Goal: Task Accomplishment & Management: Complete application form

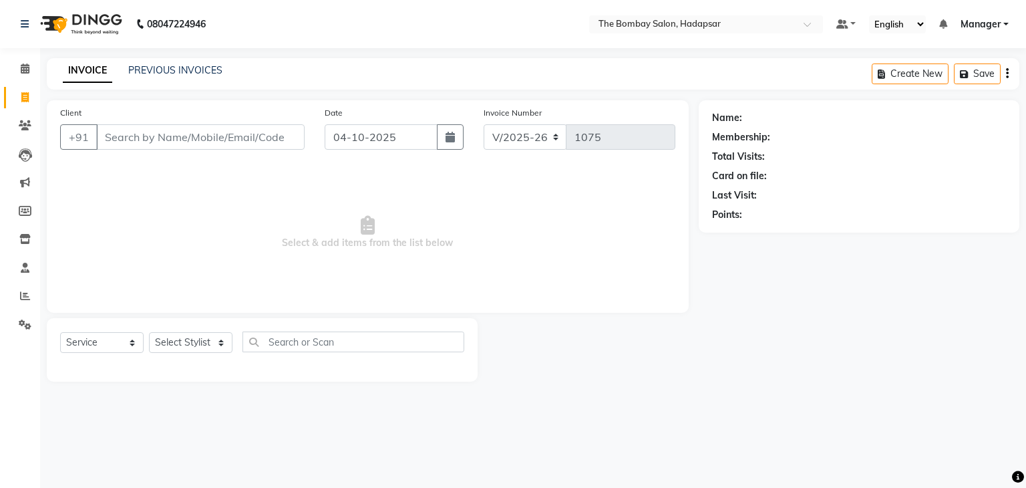
select select "8374"
select select "service"
click at [198, 72] on link "PREVIOUS INVOICES" at bounding box center [175, 70] width 94 height 12
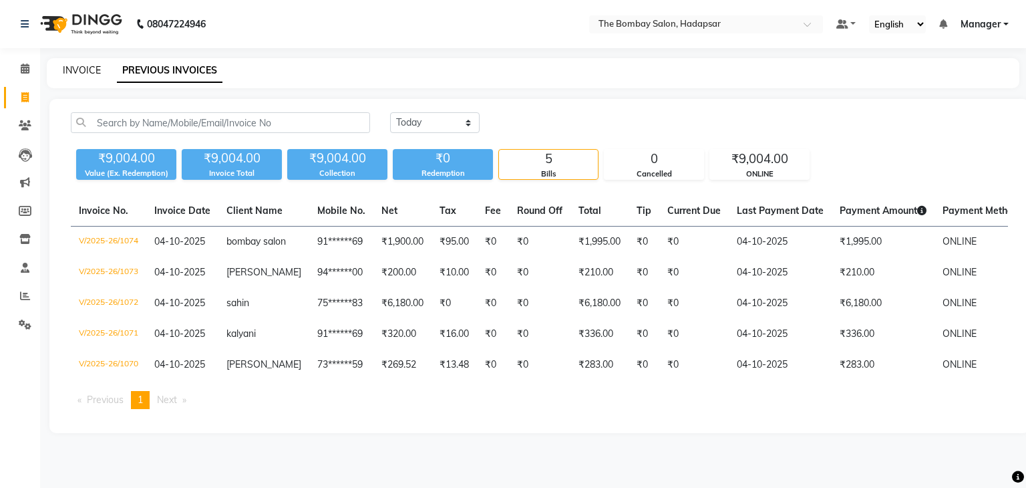
click at [90, 71] on link "INVOICE" at bounding box center [82, 70] width 38 height 12
select select "service"
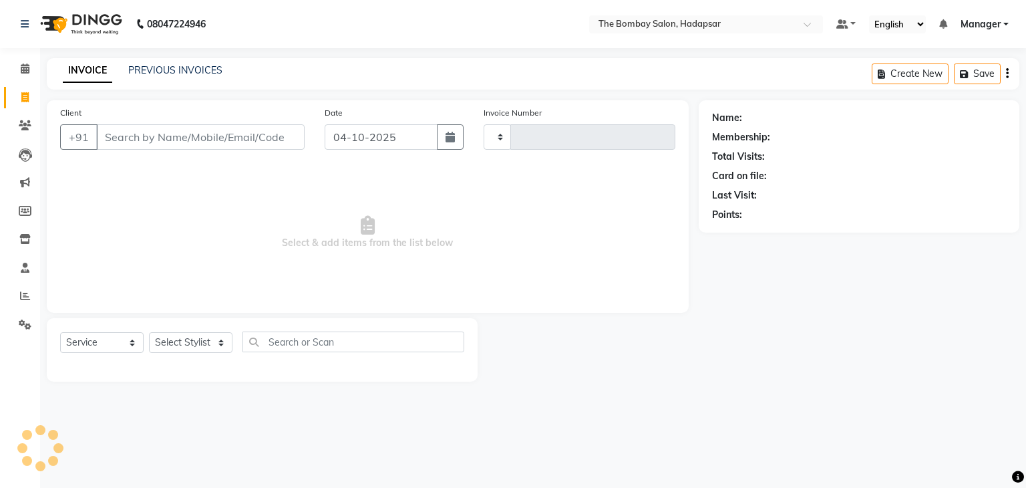
type input "1075"
select select "8374"
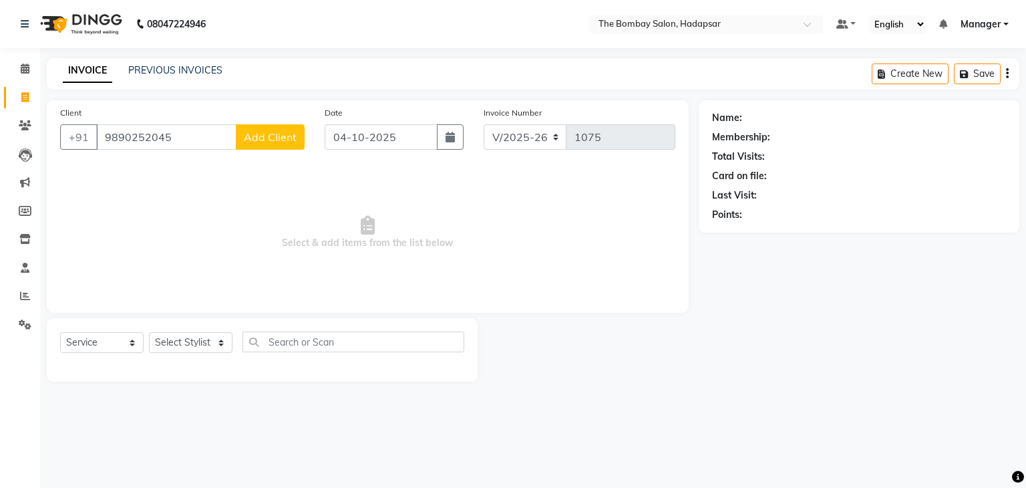
type input "9890252045"
click at [275, 121] on div "Client [PHONE_NUMBER] Add Client" at bounding box center [182, 133] width 265 height 55
click at [280, 139] on span "Add Client" at bounding box center [270, 136] width 53 height 13
select select "22"
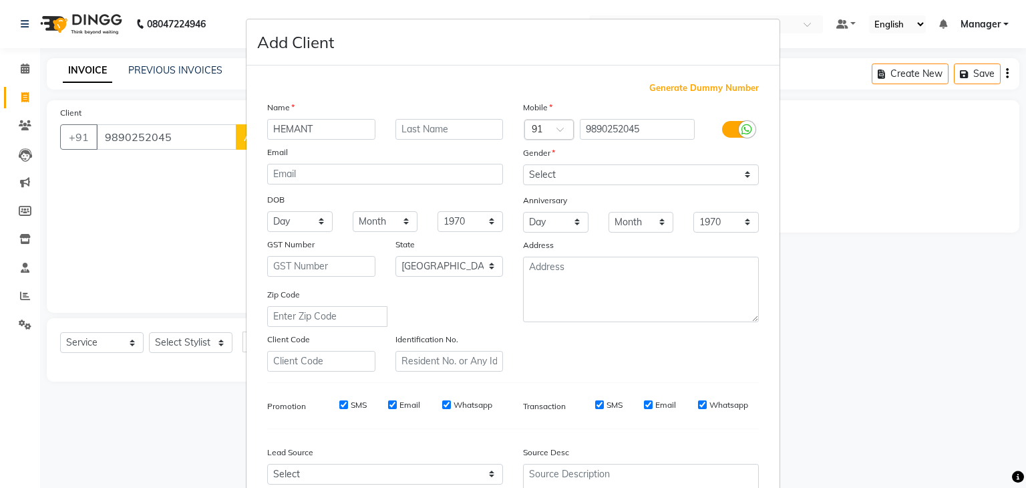
type input "HEMANT"
click at [572, 164] on div "Gender" at bounding box center [641, 155] width 256 height 19
drag, startPoint x: 573, startPoint y: 180, endPoint x: 573, endPoint y: 231, distance: 50.8
click at [573, 231] on div "Mobile Country Code × 91 9890252045 Gender Select [DEMOGRAPHIC_DATA] [DEMOGRAPH…" at bounding box center [641, 235] width 256 height 271
click at [523, 165] on select "Select [DEMOGRAPHIC_DATA] [DEMOGRAPHIC_DATA] Other Prefer Not To Say" at bounding box center [641, 174] width 236 height 21
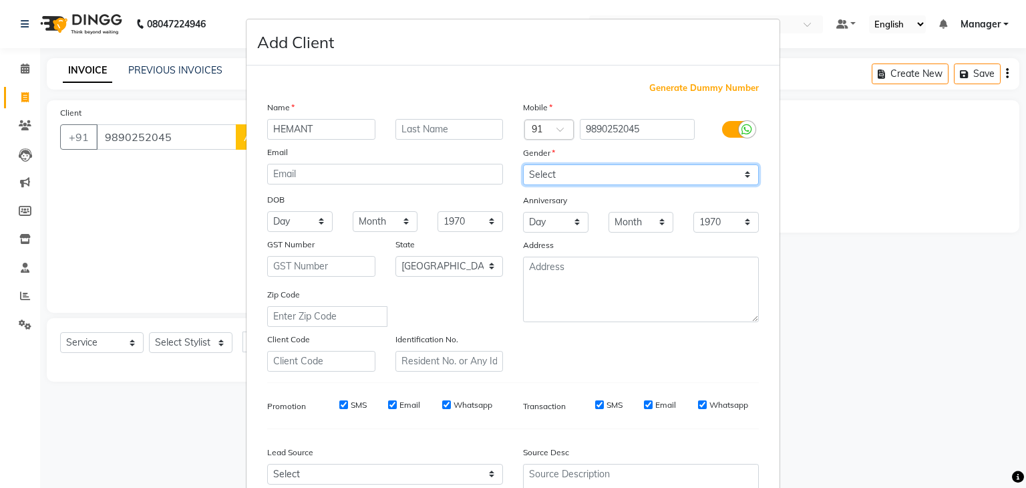
click at [592, 180] on select "Select [DEMOGRAPHIC_DATA] [DEMOGRAPHIC_DATA] Other Prefer Not To Say" at bounding box center [641, 174] width 236 height 21
select select "[DEMOGRAPHIC_DATA]"
click at [523, 165] on select "Select [DEMOGRAPHIC_DATA] [DEMOGRAPHIC_DATA] Other Prefer Not To Say" at bounding box center [641, 174] width 236 height 21
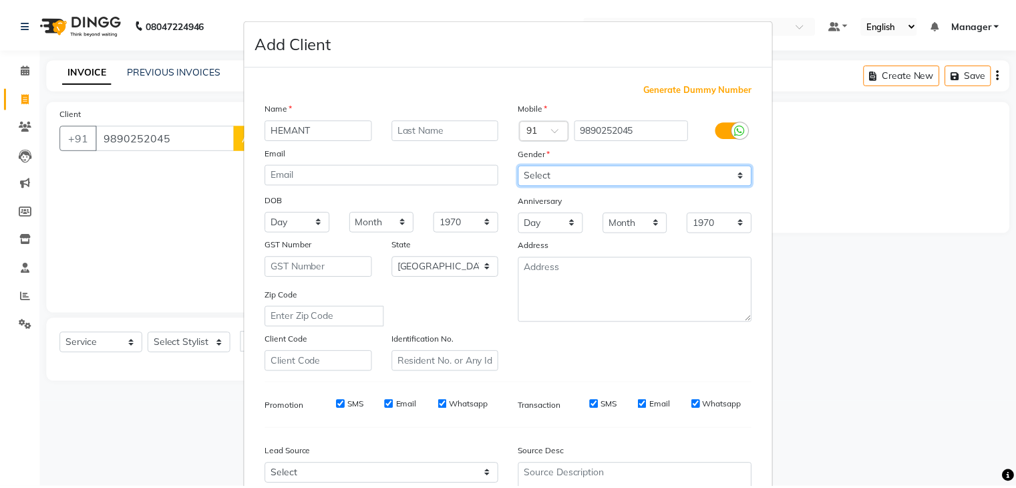
scroll to position [136, 0]
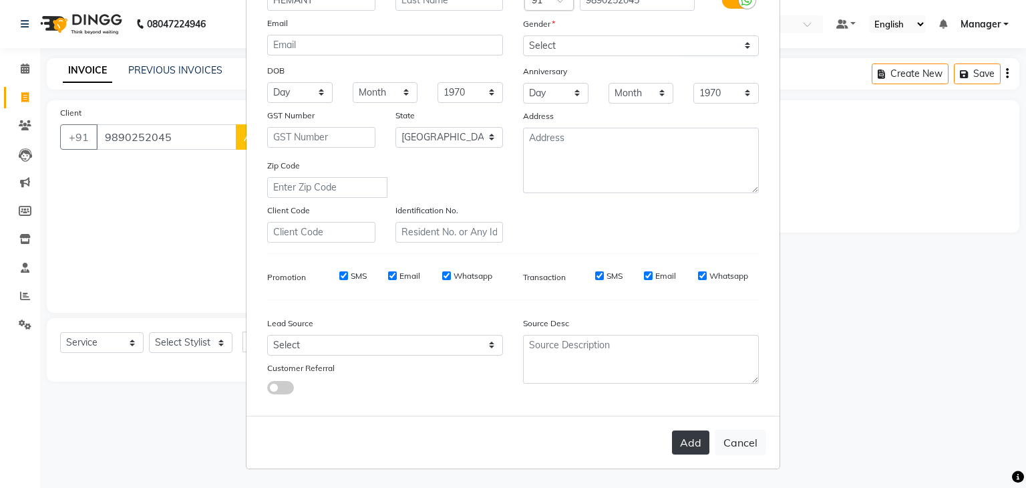
click at [687, 436] on button "Add" at bounding box center [690, 442] width 37 height 24
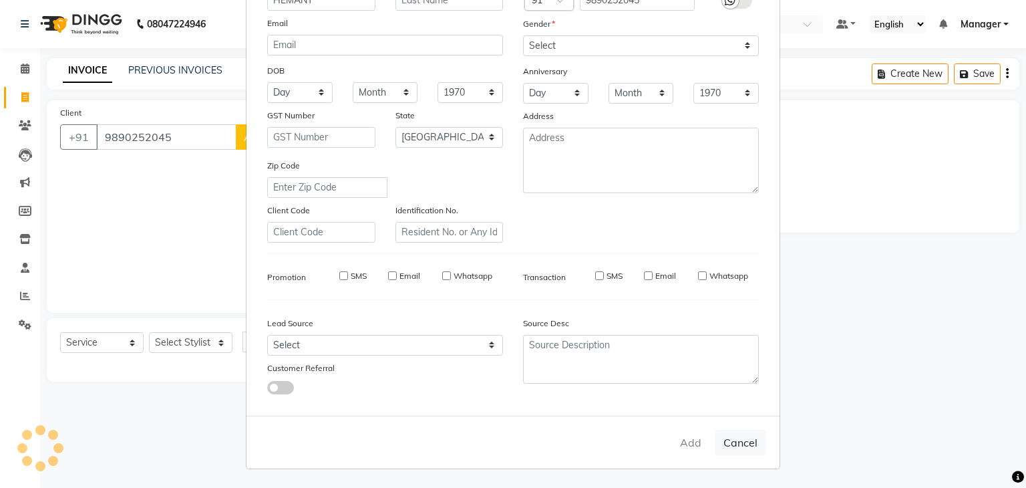
type input "98******45"
select select
select select "null"
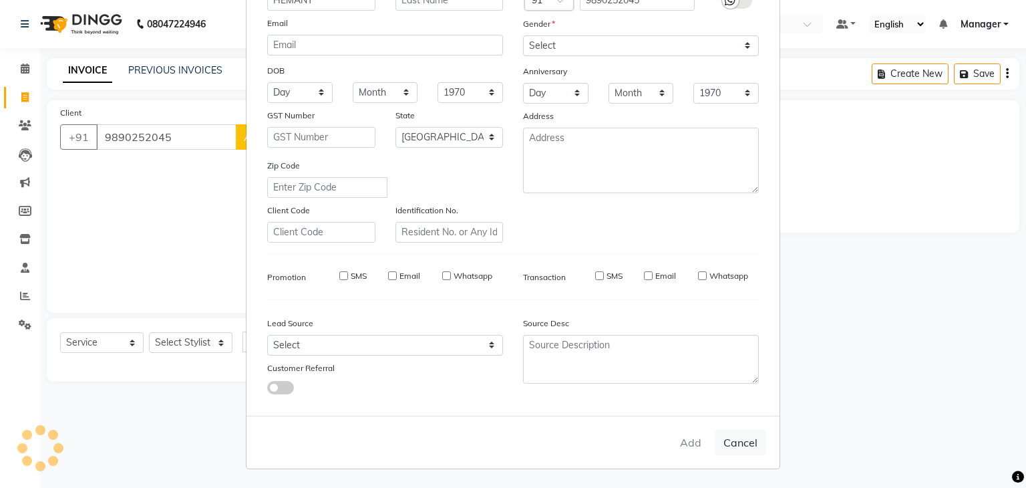
select select
checkbox input "false"
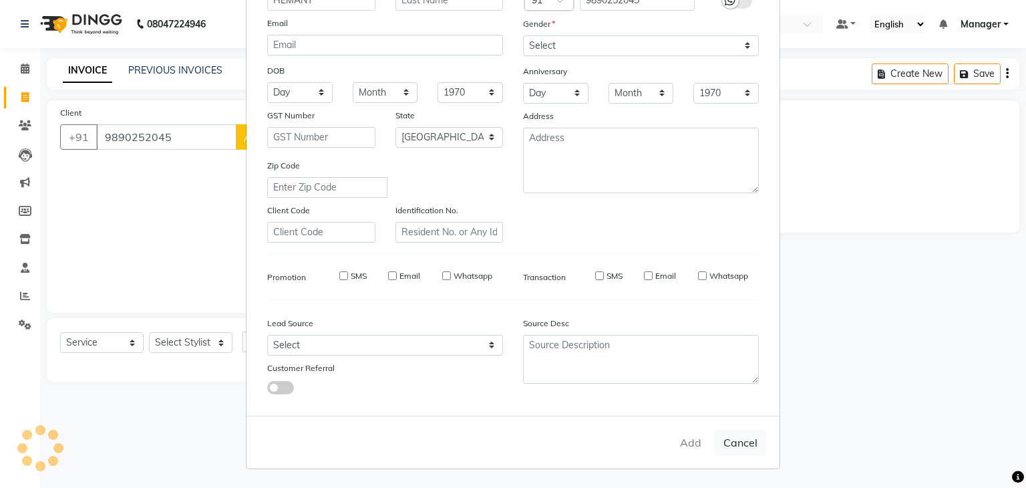
checkbox input "false"
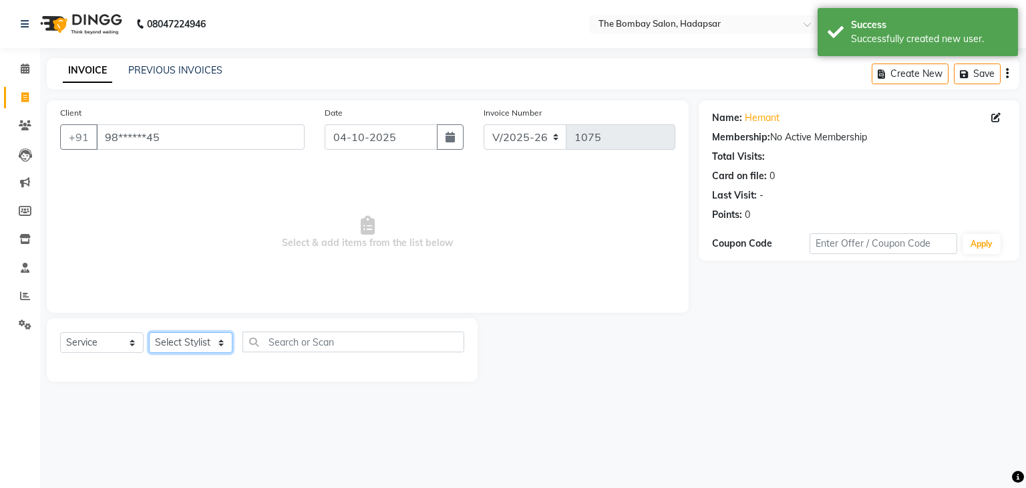
click at [221, 351] on select "Select Stylist [PERSON_NAME] hasn KASIF Manager [PERSON_NAME] MUKESH MUSARIK [P…" at bounding box center [191, 342] width 84 height 21
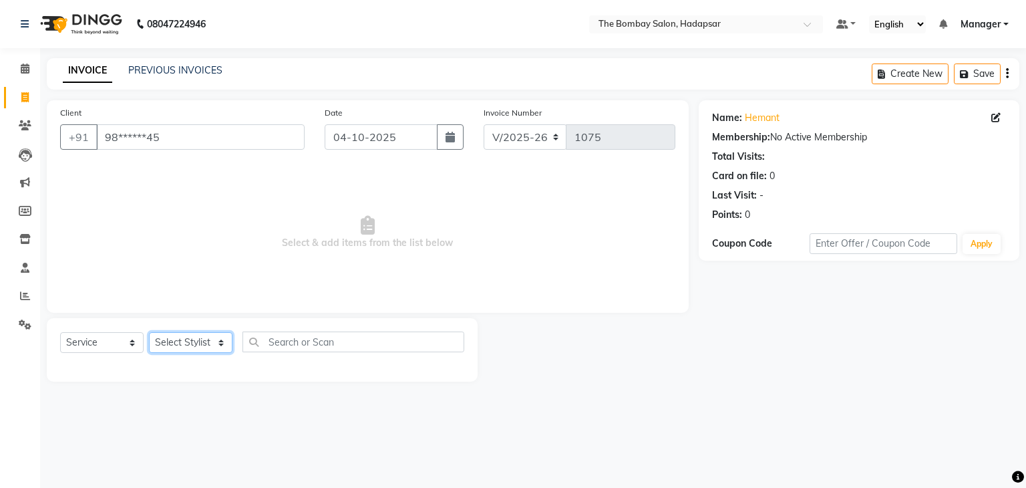
select select "93544"
click at [149, 333] on select "Select Stylist [PERSON_NAME] hasn KASIF Manager [PERSON_NAME] MUKESH MUSARIK [P…" at bounding box center [191, 342] width 84 height 21
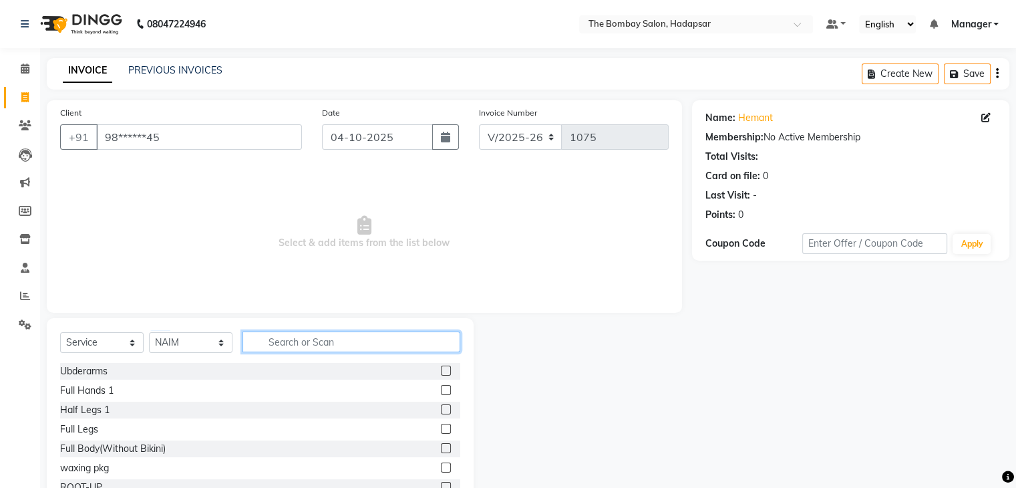
click at [279, 343] on input "text" at bounding box center [352, 341] width 218 height 21
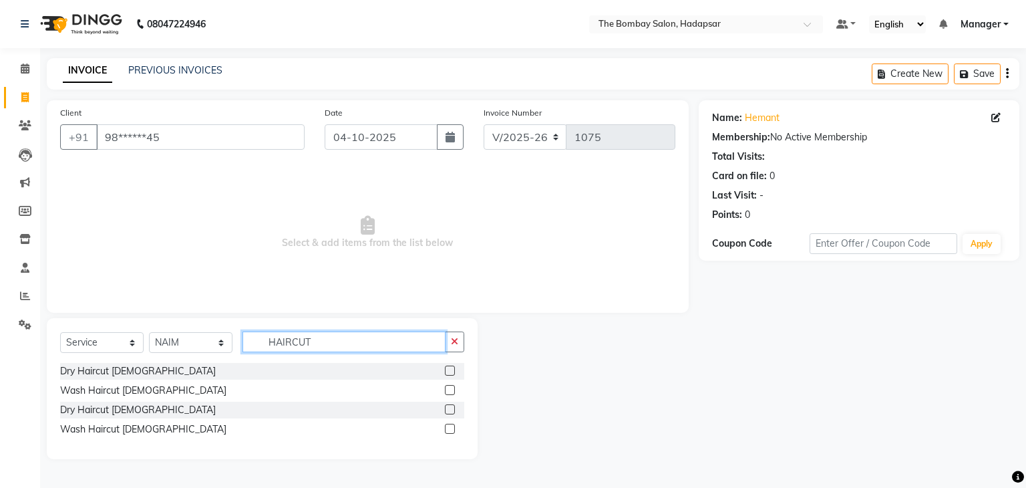
type input "HAIRCUT"
click at [451, 391] on label at bounding box center [450, 390] width 10 height 10
click at [451, 391] on input "checkbox" at bounding box center [449, 390] width 9 height 9
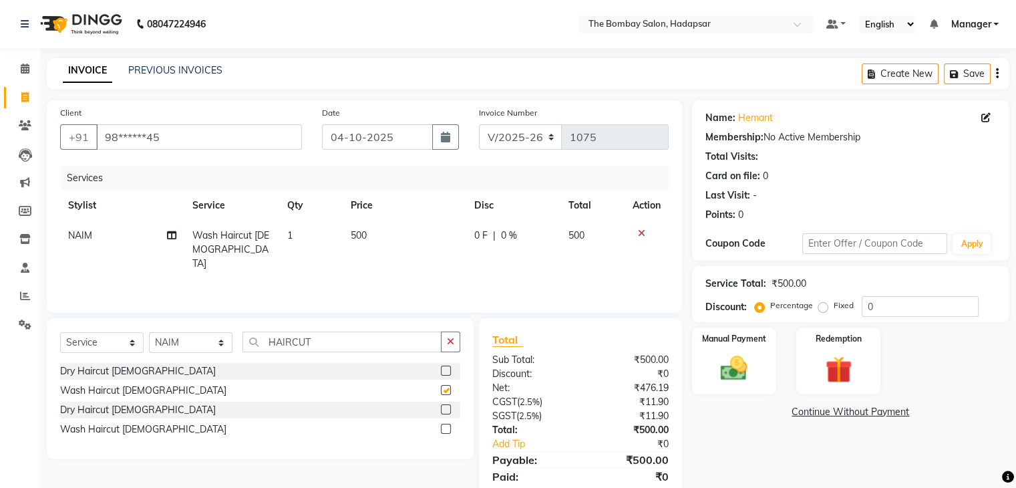
checkbox input "false"
click at [382, 235] on td "500" at bounding box center [405, 250] width 124 height 58
select select "93544"
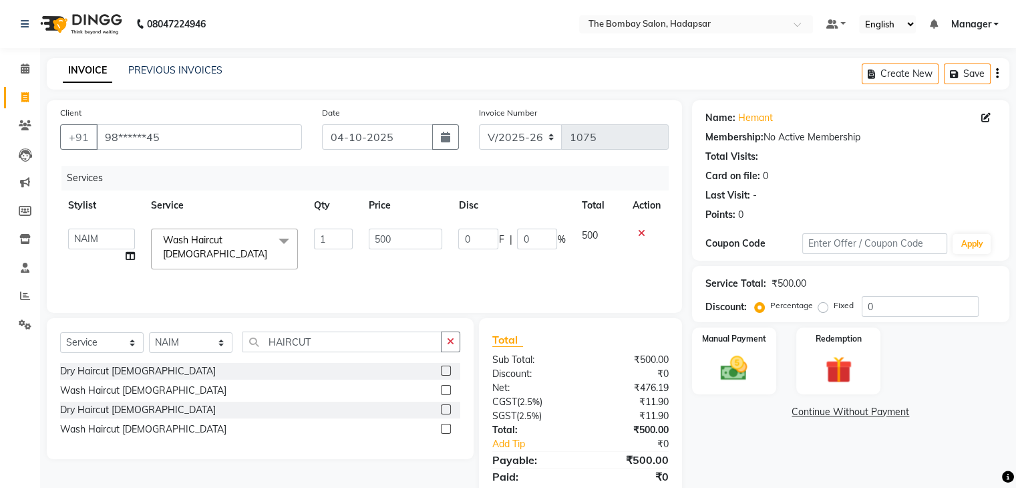
click at [382, 235] on input "500" at bounding box center [406, 239] width 74 height 21
type input "420"
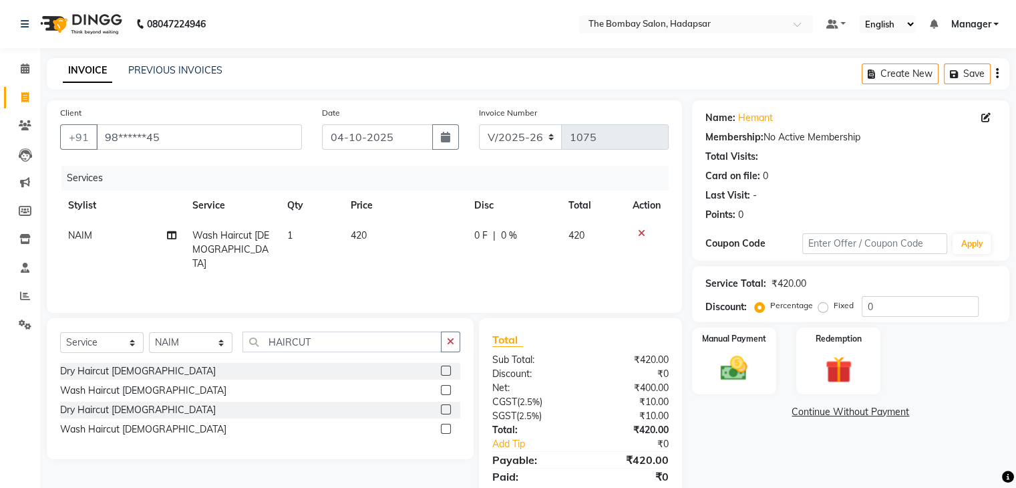
click at [430, 266] on div "Services Stylist Service Qty Price Disc Total Action NAIM Wash Haircut [DEMOGRA…" at bounding box center [364, 233] width 609 height 134
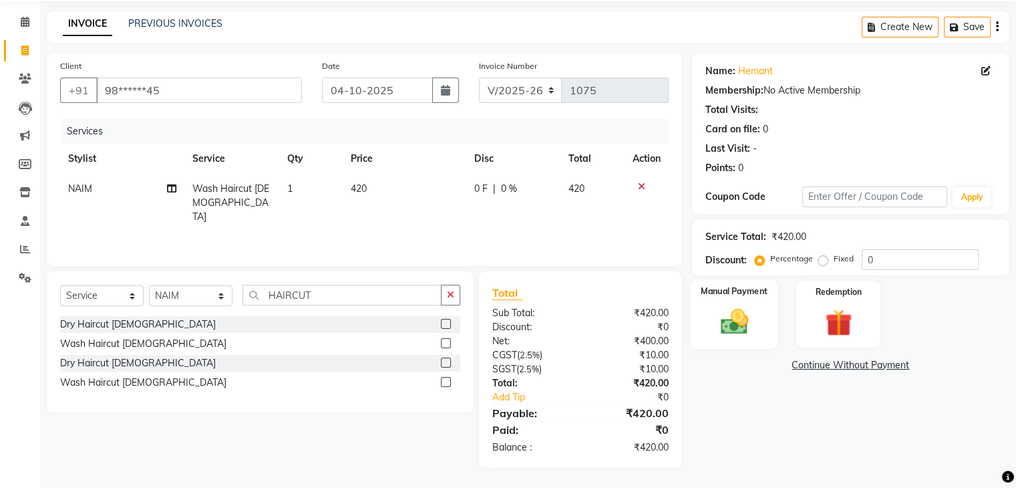
click at [736, 319] on img at bounding box center [734, 322] width 45 height 32
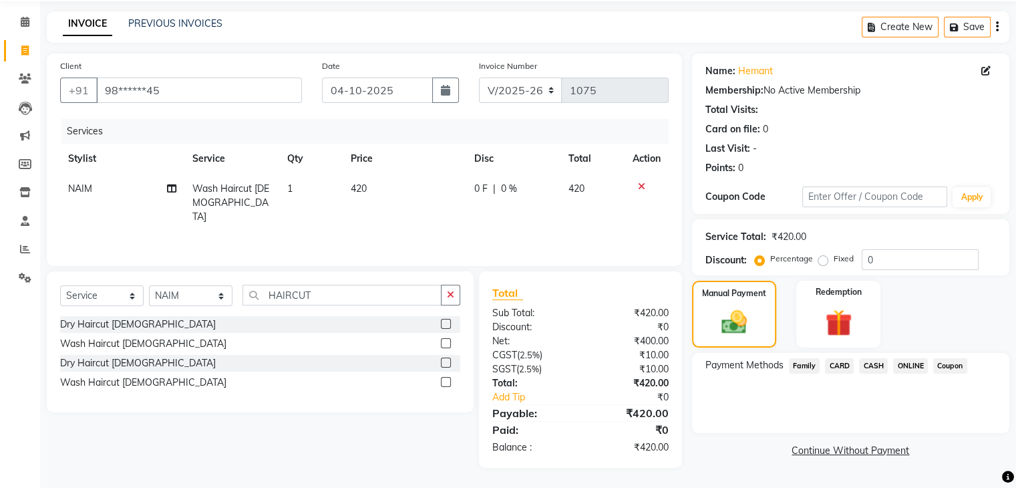
click at [904, 370] on span "ONLINE" at bounding box center [911, 365] width 35 height 15
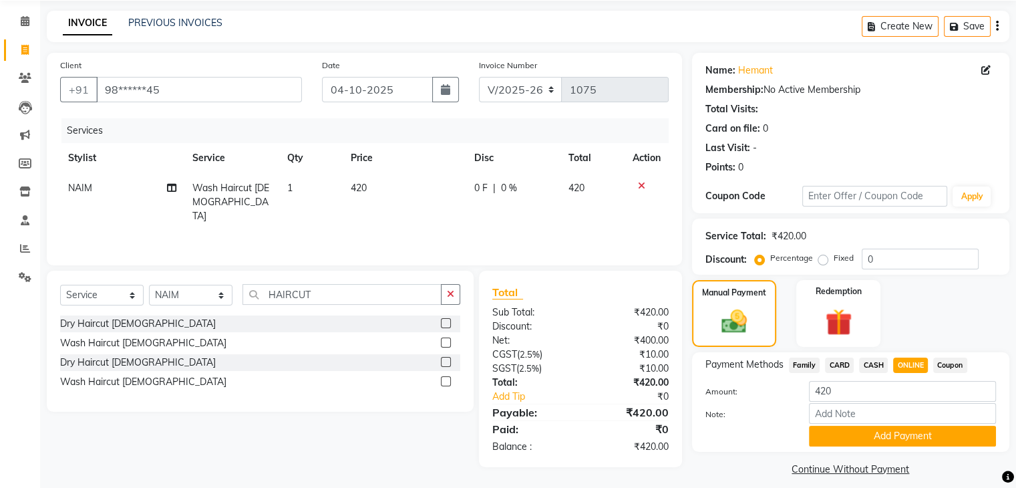
scroll to position [59, 0]
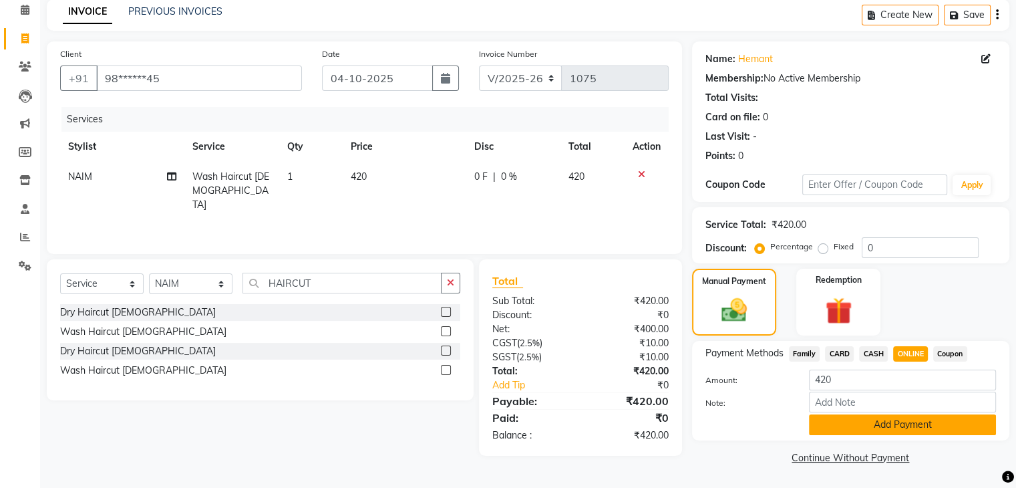
click at [893, 426] on button "Add Payment" at bounding box center [902, 424] width 187 height 21
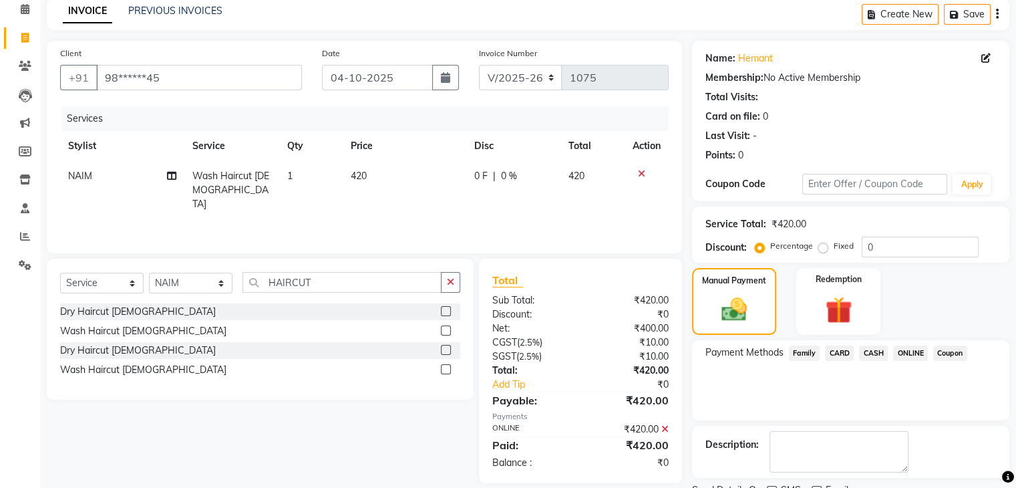
scroll to position [114, 0]
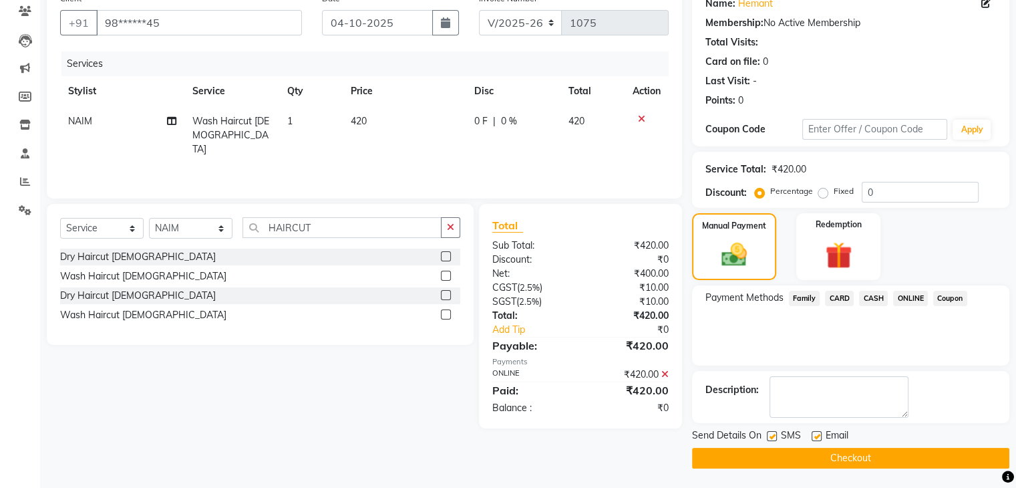
click at [882, 452] on button "Checkout" at bounding box center [850, 458] width 317 height 21
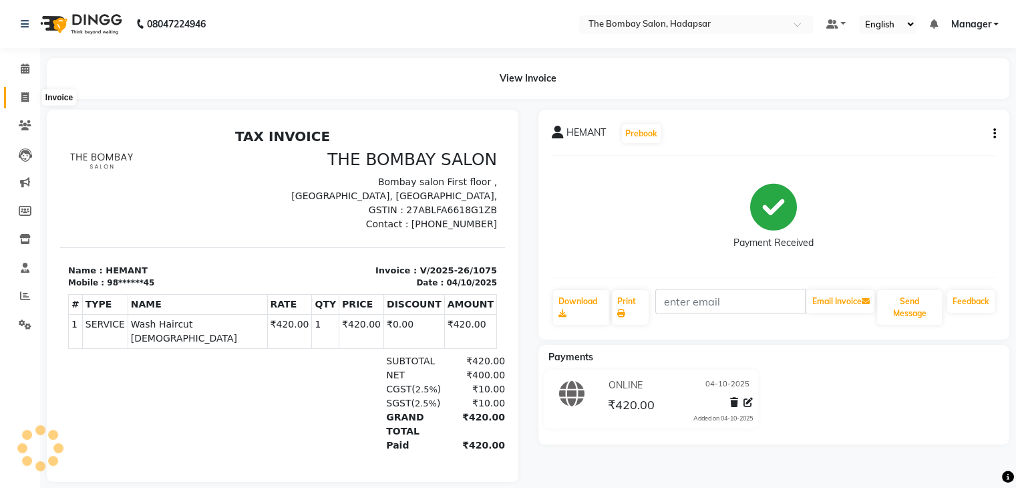
click at [24, 100] on icon at bounding box center [24, 97] width 7 height 10
select select "8374"
select select "service"
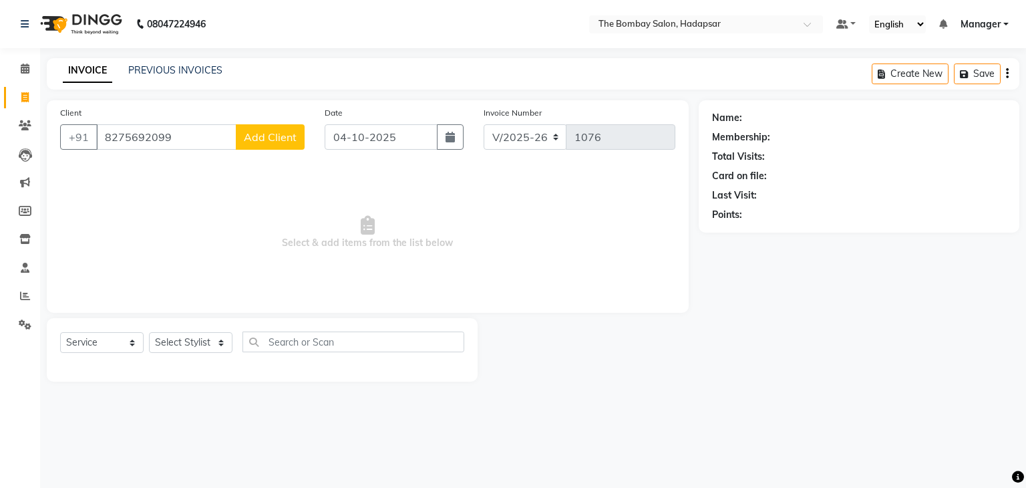
type input "8275692099"
click at [267, 140] on span "Add Client" at bounding box center [270, 136] width 53 height 13
select select "22"
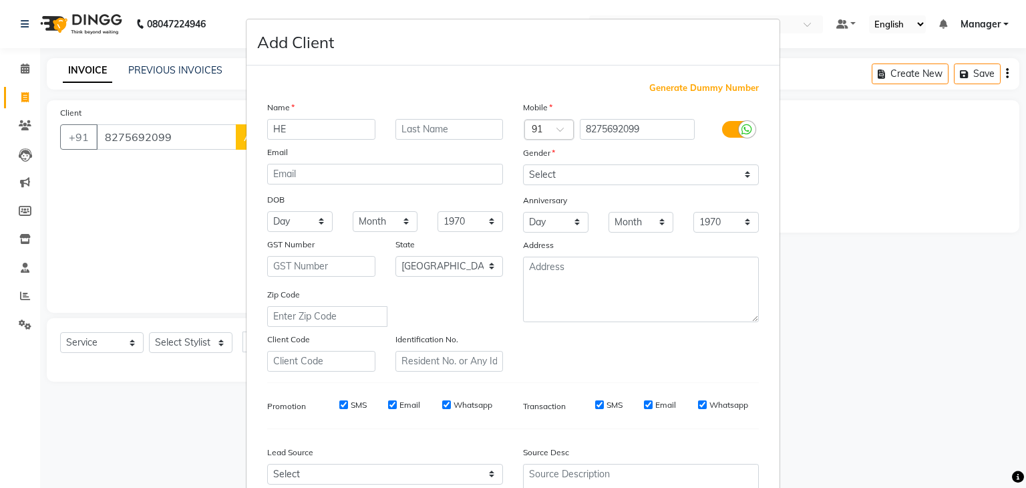
type input "H"
type input "AARATI"
click at [630, 166] on select "Select [DEMOGRAPHIC_DATA] [DEMOGRAPHIC_DATA] Other Prefer Not To Say" at bounding box center [641, 174] width 236 height 21
select select "[DEMOGRAPHIC_DATA]"
click at [523, 165] on select "Select [DEMOGRAPHIC_DATA] [DEMOGRAPHIC_DATA] Other Prefer Not To Say" at bounding box center [641, 174] width 236 height 21
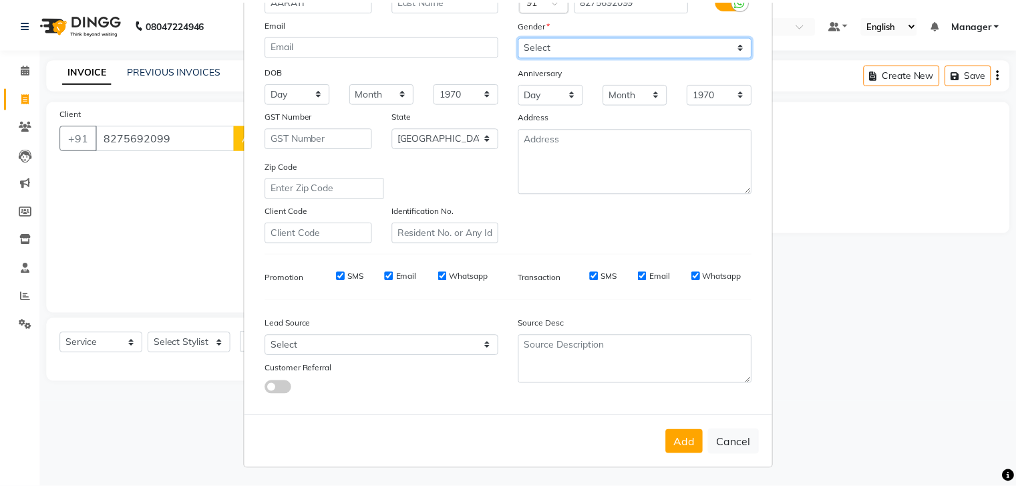
scroll to position [136, 0]
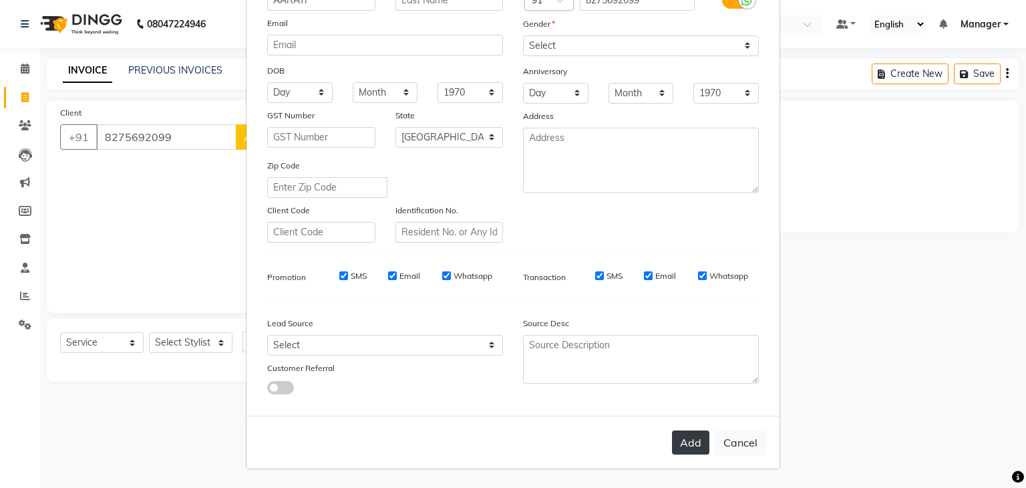
click at [689, 453] on button "Add" at bounding box center [690, 442] width 37 height 24
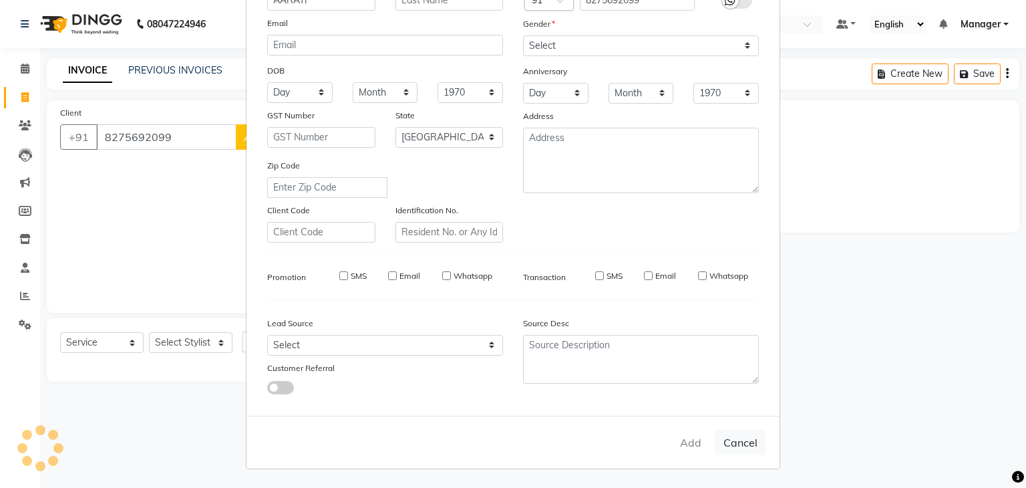
type input "82******99"
select select
select select "null"
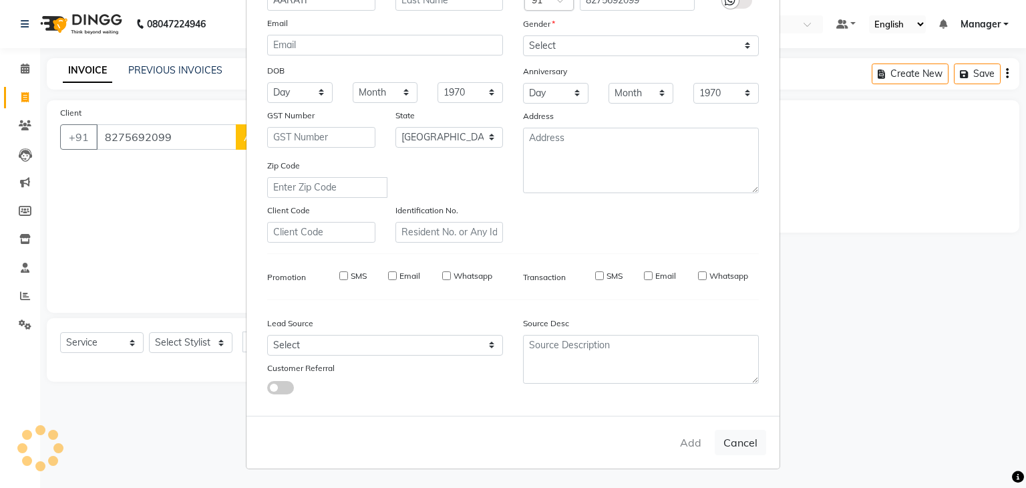
select select
checkbox input "false"
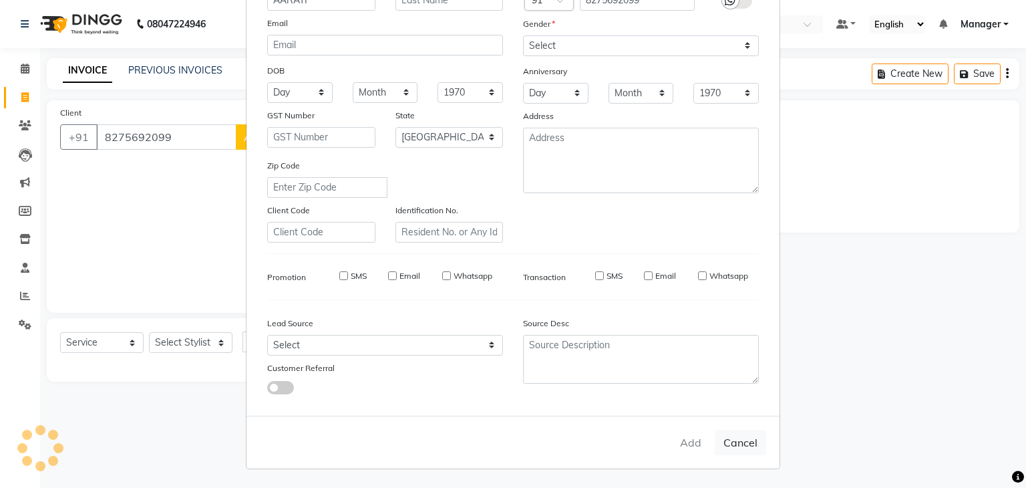
checkbox input "false"
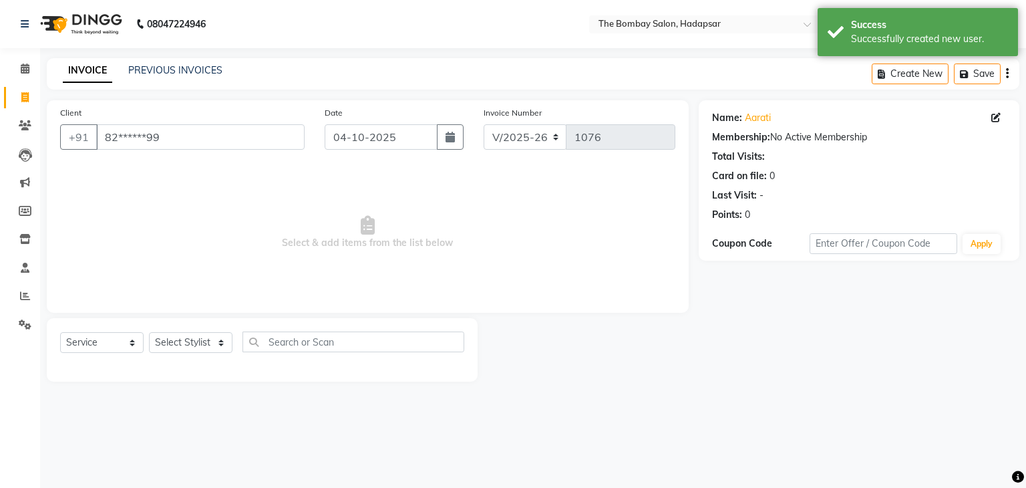
click at [227, 331] on div "Select Service Product Membership Package Voucher Prepaid Gift Card Select Styl…" at bounding box center [262, 349] width 431 height 63
drag, startPoint x: 216, startPoint y: 337, endPoint x: 182, endPoint y: 269, distance: 76.2
click at [182, 269] on div "Client +91 82******99 Date [DATE] Invoice Number V/2025 V/[PHONE_NUMBER] Select…" at bounding box center [368, 240] width 662 height 281
select select "82049"
click at [149, 333] on select "Select Stylist [PERSON_NAME] hasn KASIF Manager [PERSON_NAME] MUKESH MUSARIK [P…" at bounding box center [191, 342] width 84 height 21
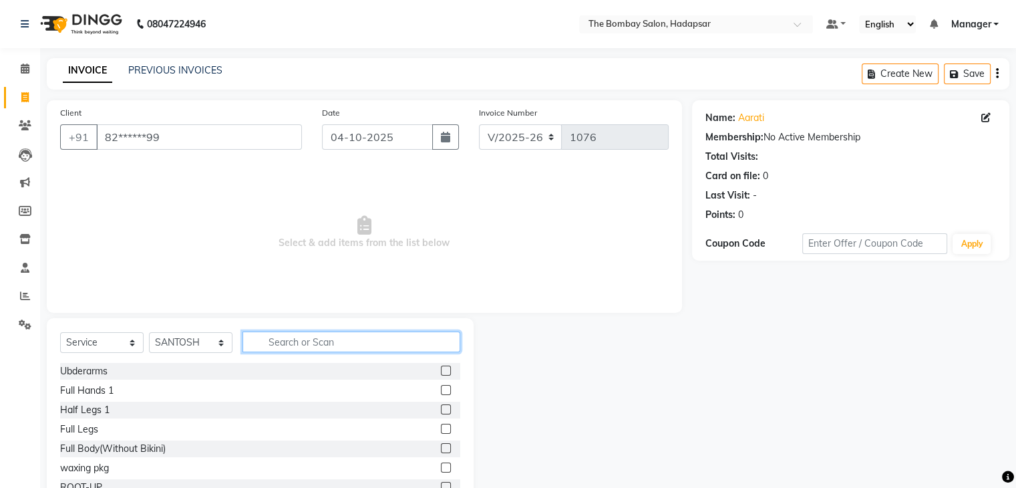
click at [300, 337] on input "text" at bounding box center [352, 341] width 218 height 21
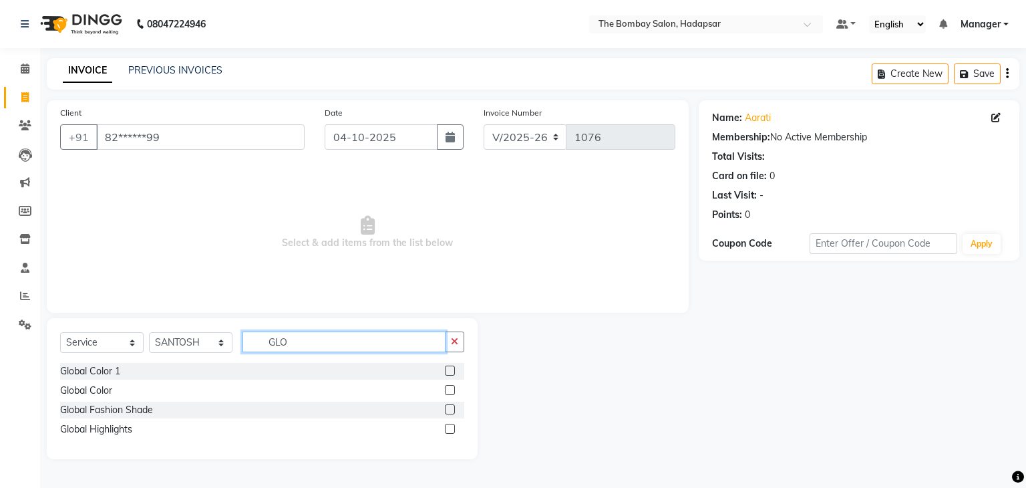
type input "GLO"
click at [449, 390] on label at bounding box center [450, 390] width 10 height 10
click at [449, 390] on input "checkbox" at bounding box center [449, 390] width 9 height 9
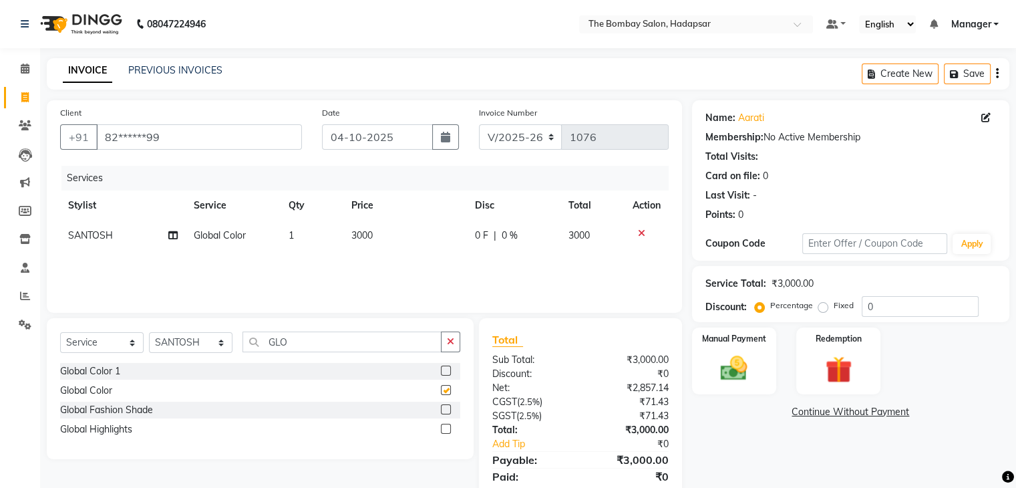
checkbox input "false"
click at [408, 231] on td "3000" at bounding box center [405, 236] width 123 height 30
select select "82049"
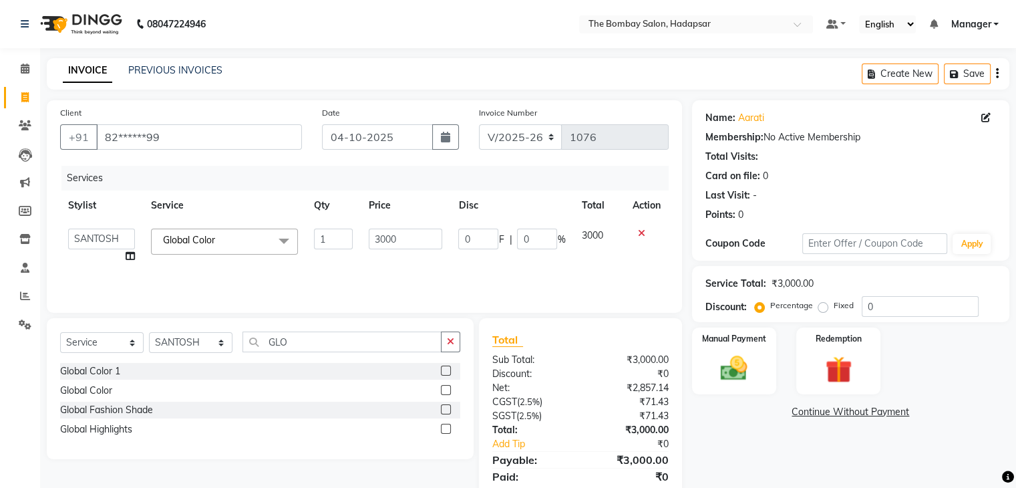
click at [408, 231] on input "3000" at bounding box center [406, 239] width 74 height 21
type input "3990"
click at [451, 268] on div "Services Stylist Service Qty Price Disc Total Action [PERSON_NAME] BHAGWANTU ha…" at bounding box center [364, 233] width 609 height 134
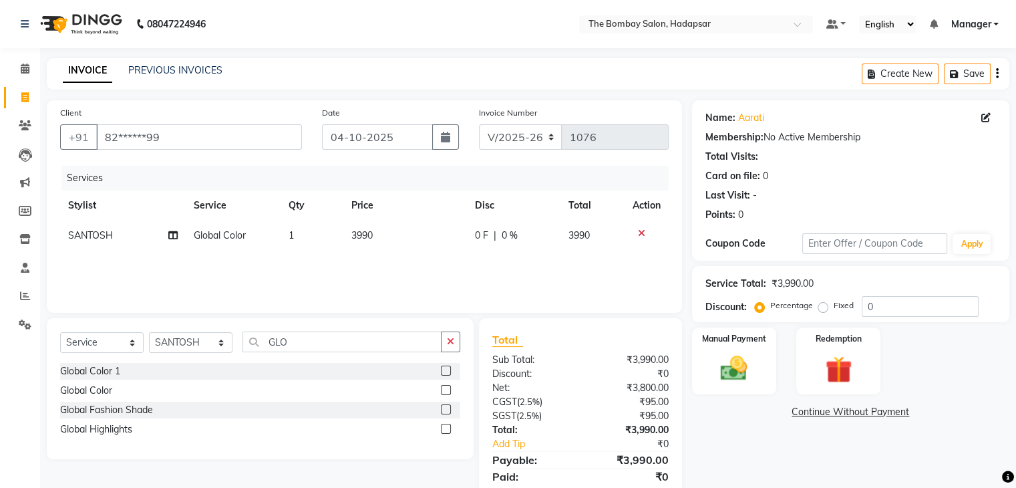
scroll to position [47, 0]
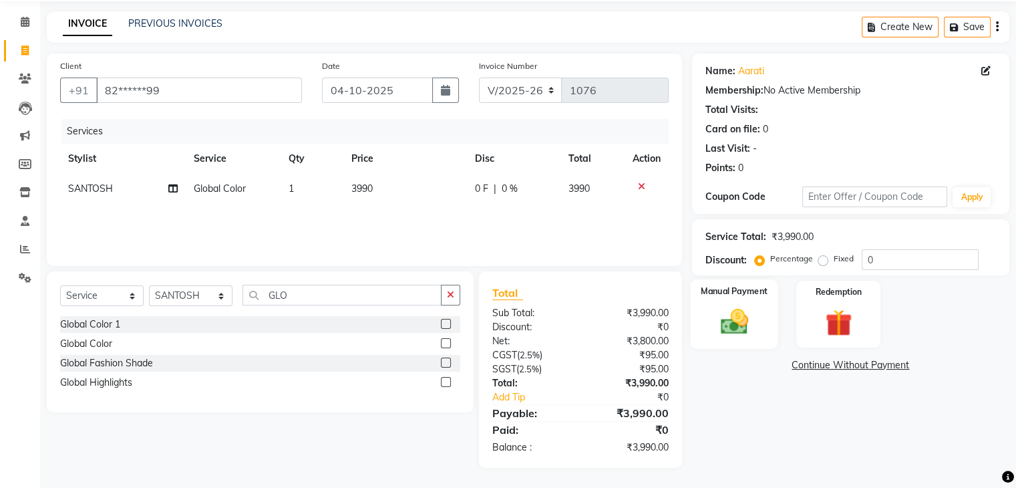
click at [719, 299] on div "Manual Payment" at bounding box center [734, 313] width 88 height 69
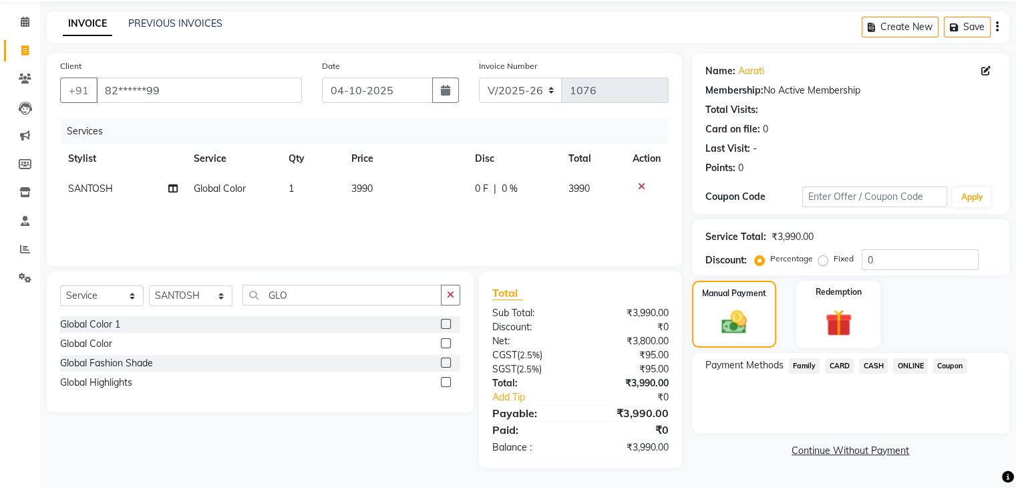
click at [904, 361] on span "ONLINE" at bounding box center [911, 365] width 35 height 15
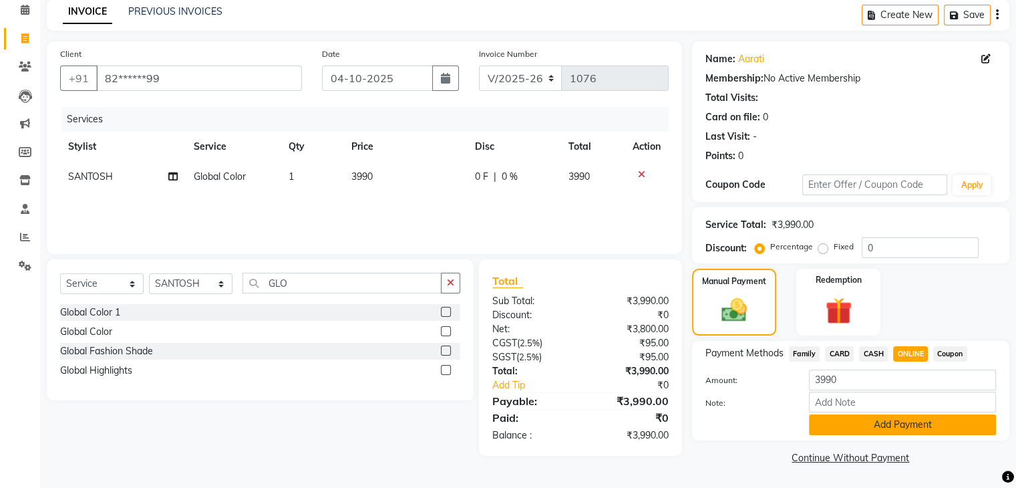
click at [886, 420] on button "Add Payment" at bounding box center [902, 424] width 187 height 21
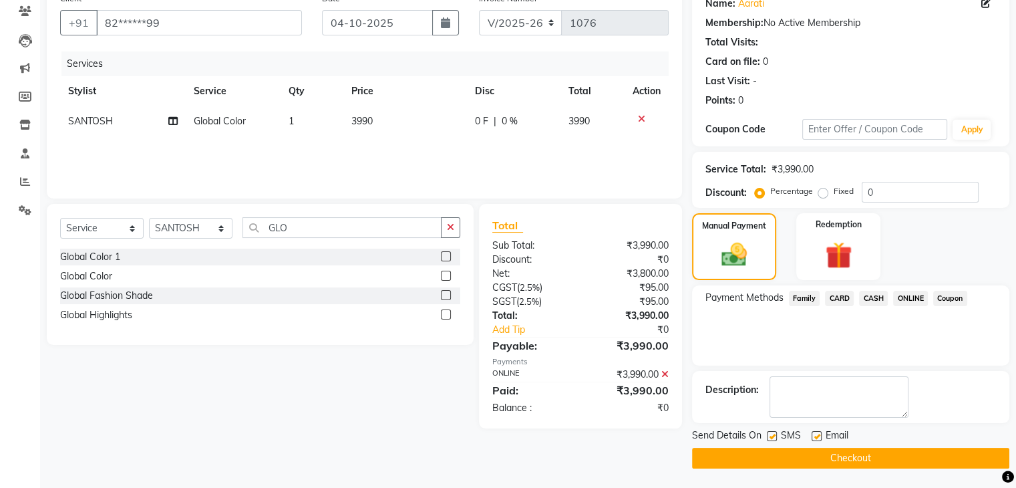
click at [872, 460] on button "Checkout" at bounding box center [850, 458] width 317 height 21
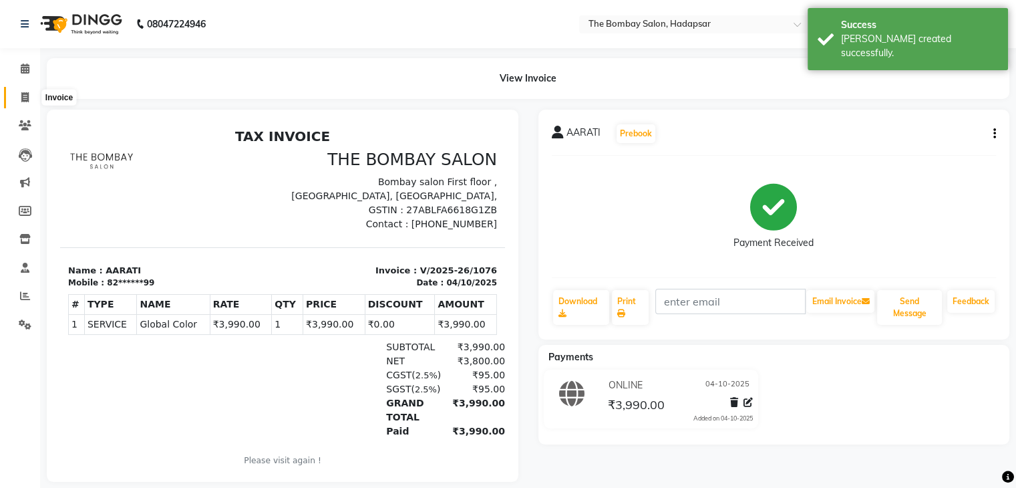
click at [23, 96] on icon at bounding box center [24, 97] width 7 height 10
select select "8374"
select select "service"
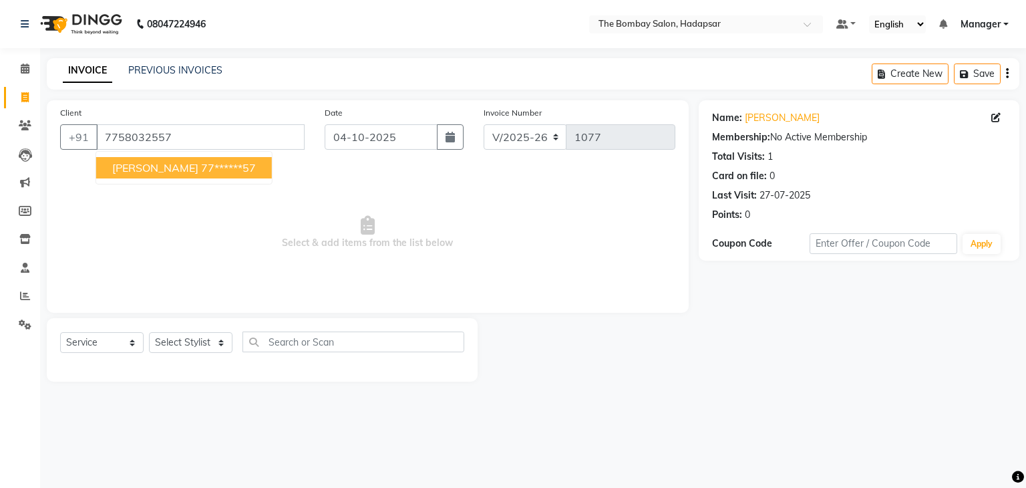
click at [148, 164] on span "[PERSON_NAME]" at bounding box center [155, 167] width 86 height 13
type input "77******57"
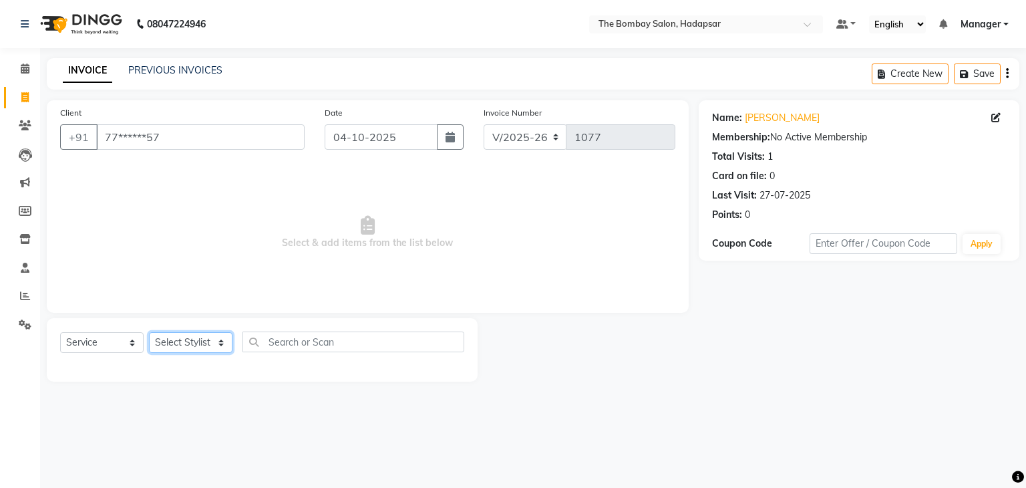
click at [206, 341] on select "Select Stylist [PERSON_NAME] hasn KASIF Manager [PERSON_NAME] MUKESH MUSARIK [P…" at bounding box center [191, 342] width 84 height 21
select select "84977"
click at [149, 333] on select "Select Stylist [PERSON_NAME] hasn KASIF Manager [PERSON_NAME] MUKESH MUSARIK [P…" at bounding box center [191, 342] width 84 height 21
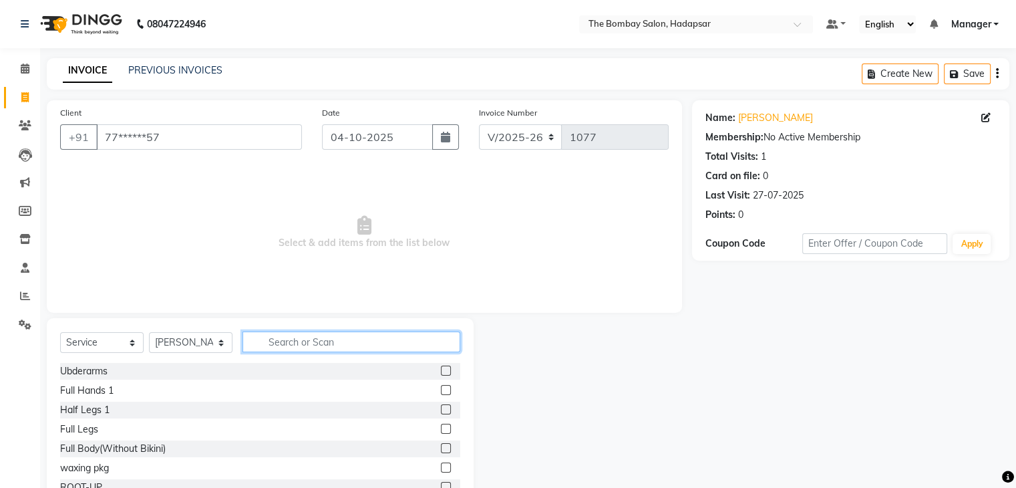
click at [314, 341] on input "text" at bounding box center [352, 341] width 218 height 21
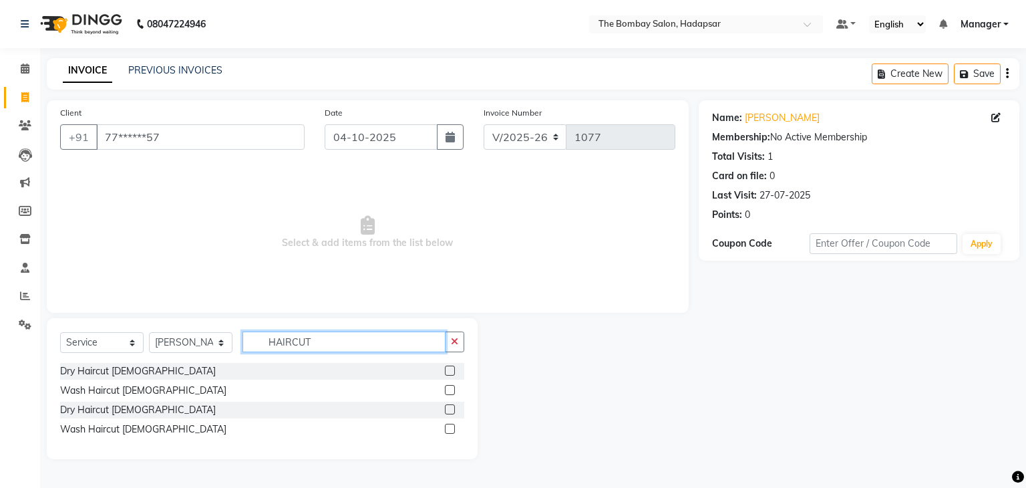
type input "HAIRCUT"
click at [452, 388] on label at bounding box center [450, 390] width 10 height 10
click at [452, 388] on input "checkbox" at bounding box center [449, 390] width 9 height 9
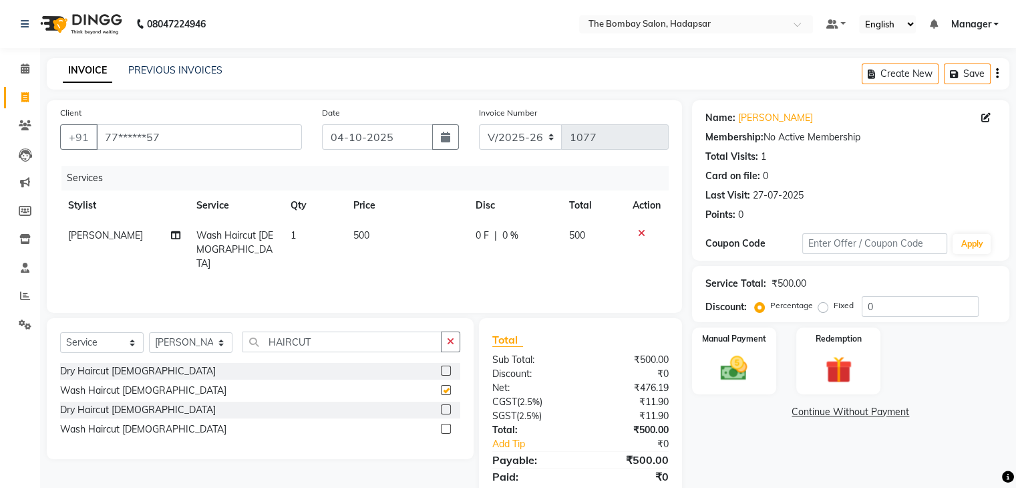
checkbox input "false"
click at [399, 243] on td "500" at bounding box center [407, 250] width 122 height 58
select select "84977"
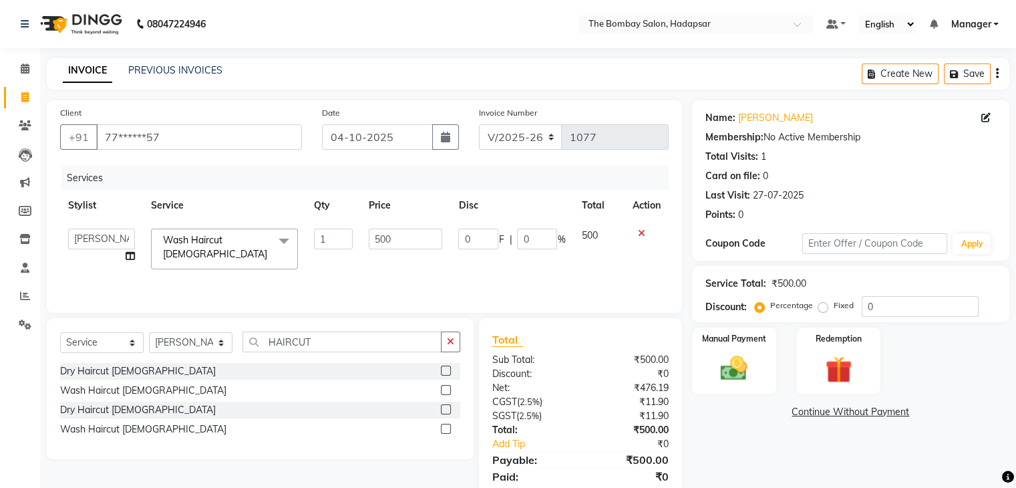
click at [399, 243] on input "500" at bounding box center [406, 239] width 74 height 21
type input "420"
click at [378, 281] on div "Services Stylist Service Qty Price Disc Total Action [PERSON_NAME] hasn KASIF M…" at bounding box center [364, 233] width 609 height 134
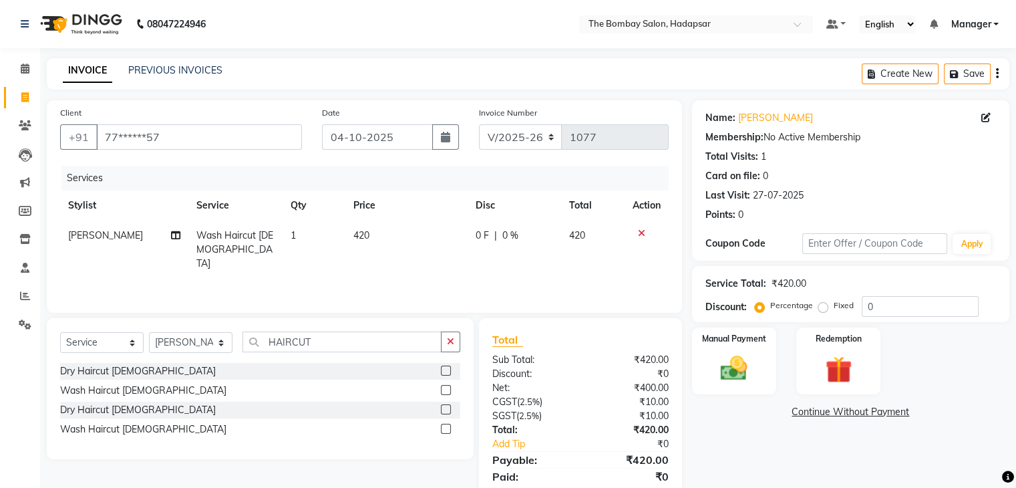
scroll to position [47, 0]
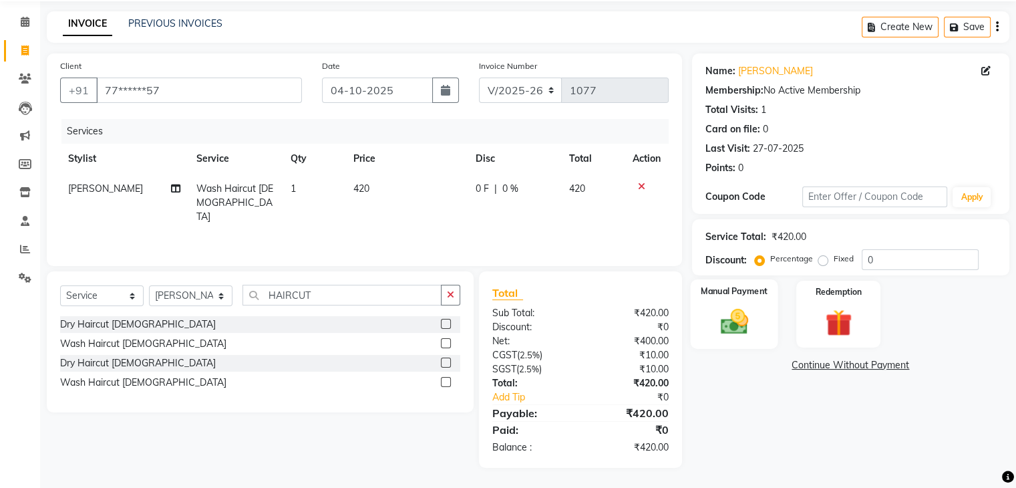
click at [729, 290] on label "Manual Payment" at bounding box center [734, 291] width 67 height 13
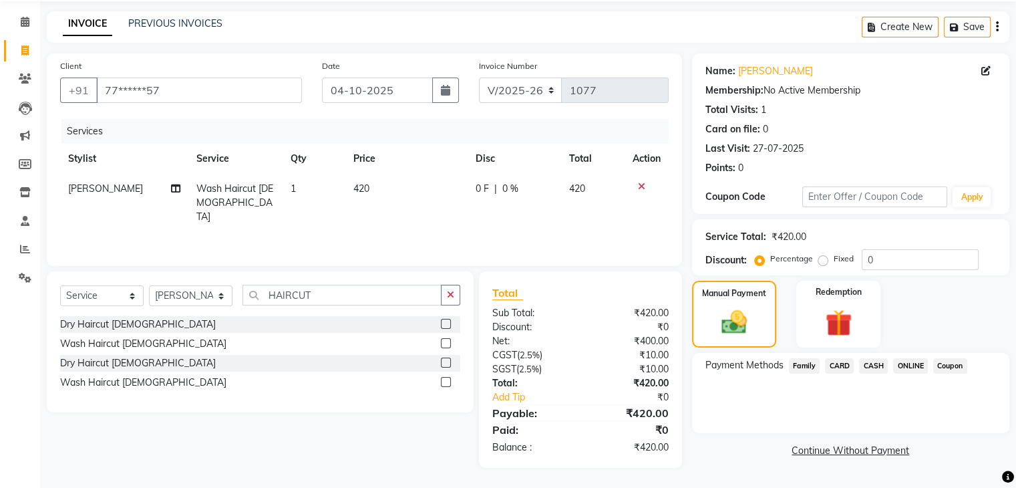
click at [906, 362] on span "ONLINE" at bounding box center [911, 365] width 35 height 15
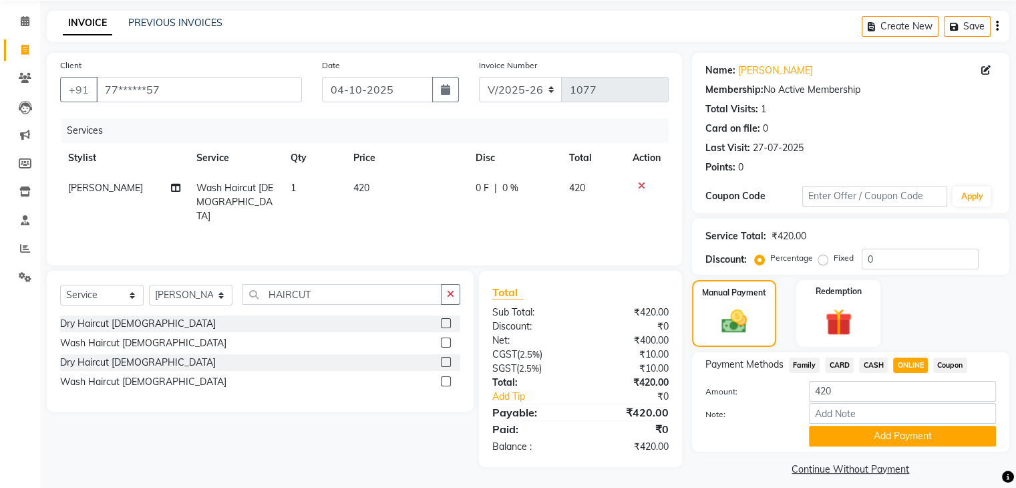
scroll to position [59, 0]
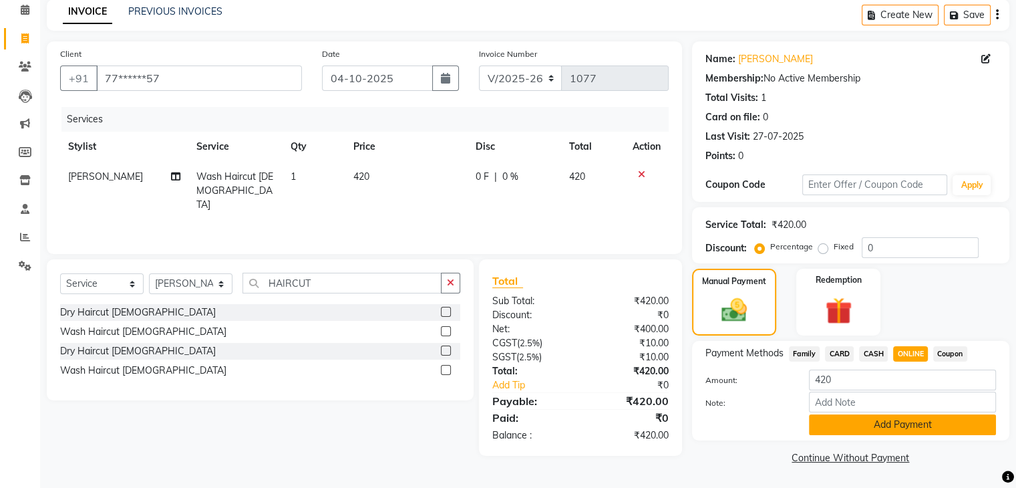
click at [885, 426] on button "Add Payment" at bounding box center [902, 424] width 187 height 21
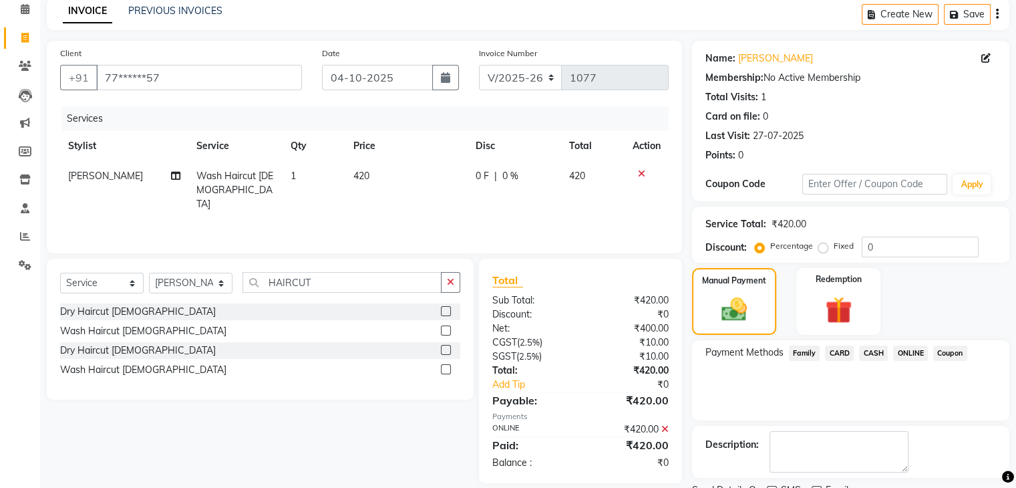
scroll to position [114, 0]
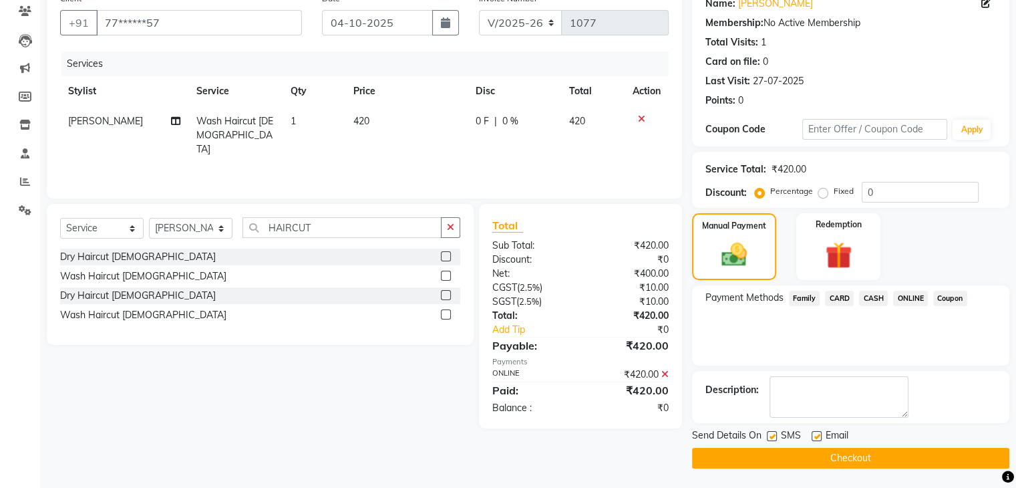
click at [861, 460] on button "Checkout" at bounding box center [850, 458] width 317 height 21
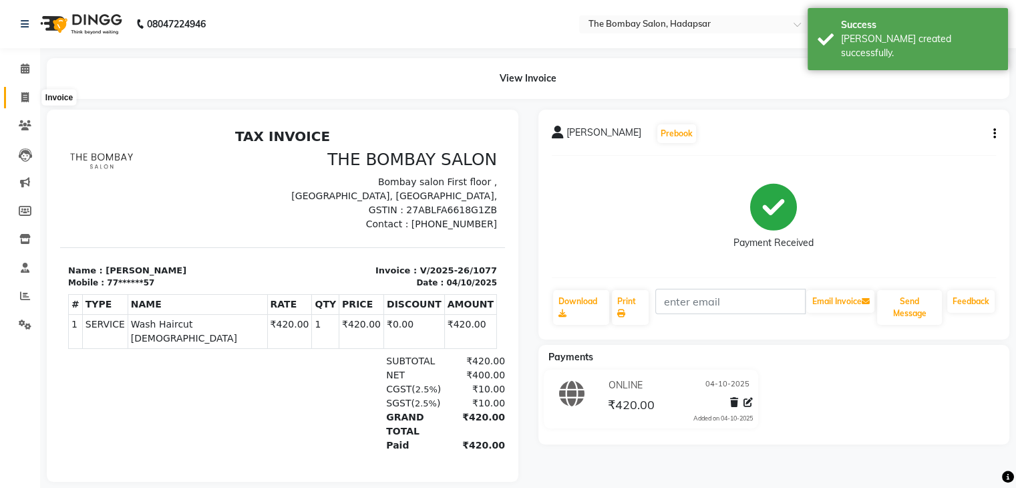
click at [25, 92] on icon at bounding box center [24, 97] width 7 height 10
select select "8374"
select select "service"
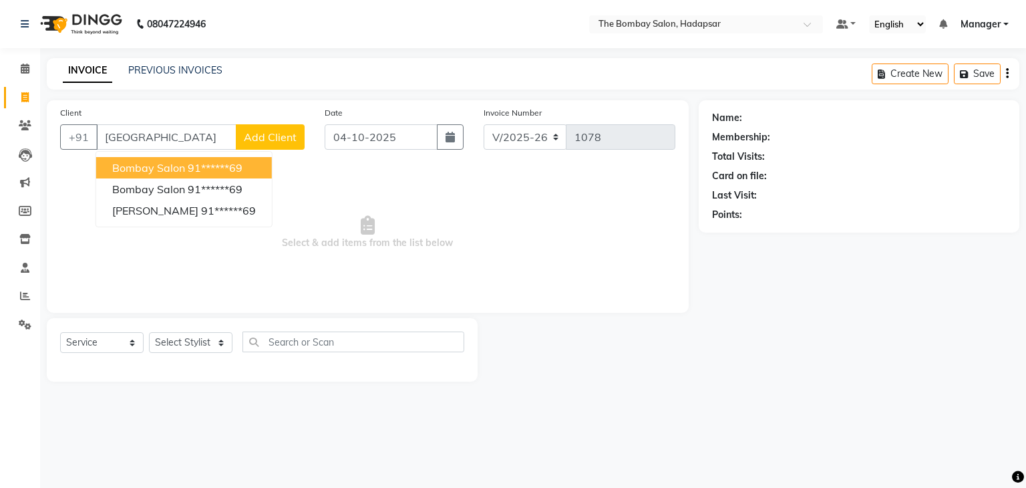
drag, startPoint x: 130, startPoint y: 156, endPoint x: 136, endPoint y: 172, distance: 16.9
click at [136, 172] on ngb-typeahead-window "bombay salon 91******69 bombay salon 91******69 [PERSON_NAME] 91******69" at bounding box center [184, 189] width 177 height 76
click at [136, 172] on span "bombay salon" at bounding box center [148, 167] width 73 height 13
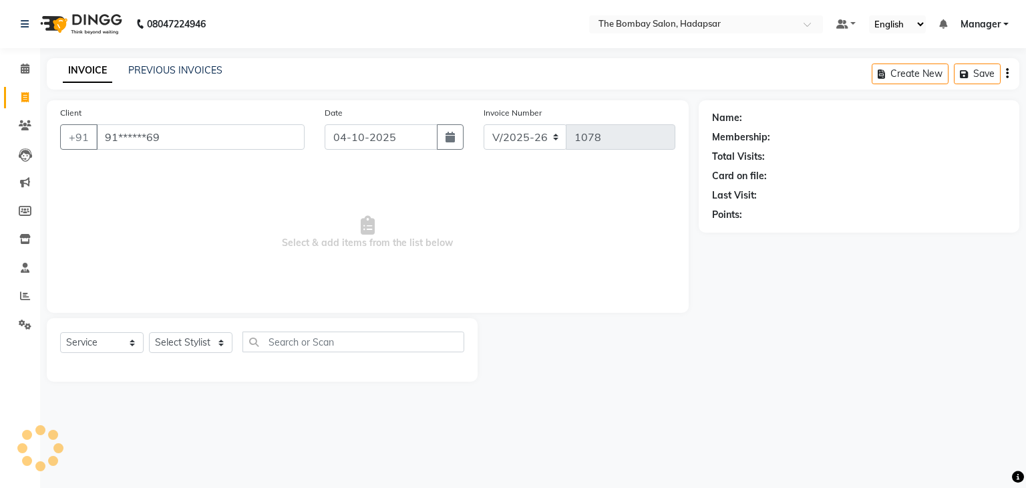
type input "91******69"
select select "1: Object"
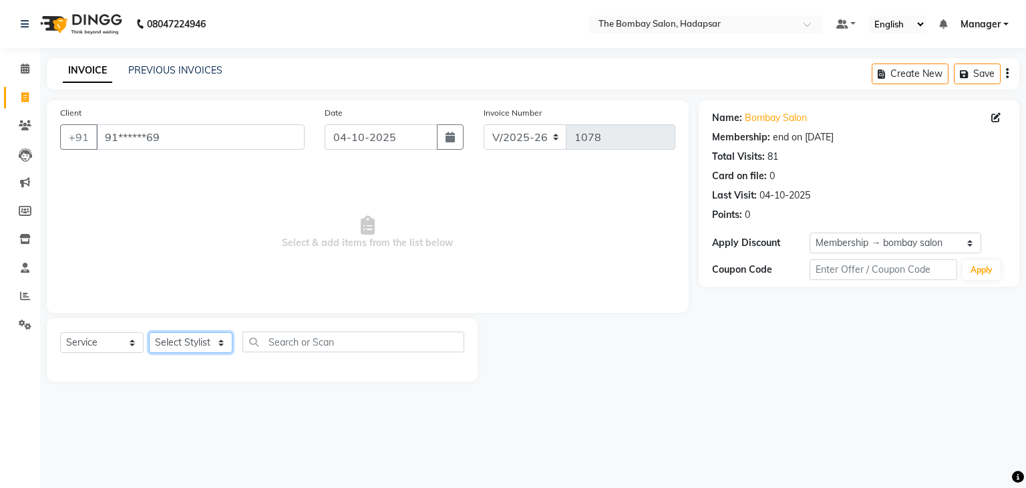
click at [169, 340] on select "Select Stylist [PERSON_NAME] hasn KASIF Manager [PERSON_NAME] MUKESH MUSARIK [P…" at bounding box center [191, 342] width 84 height 21
select select "84977"
click at [149, 333] on select "Select Stylist [PERSON_NAME] hasn KASIF Manager [PERSON_NAME] MUKESH MUSARIK [P…" at bounding box center [191, 342] width 84 height 21
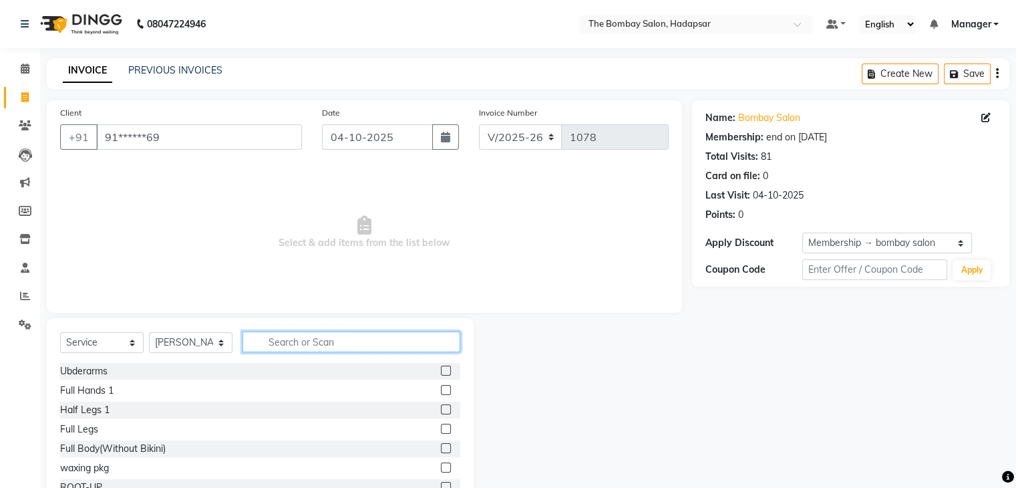
click at [282, 338] on input "text" at bounding box center [352, 341] width 218 height 21
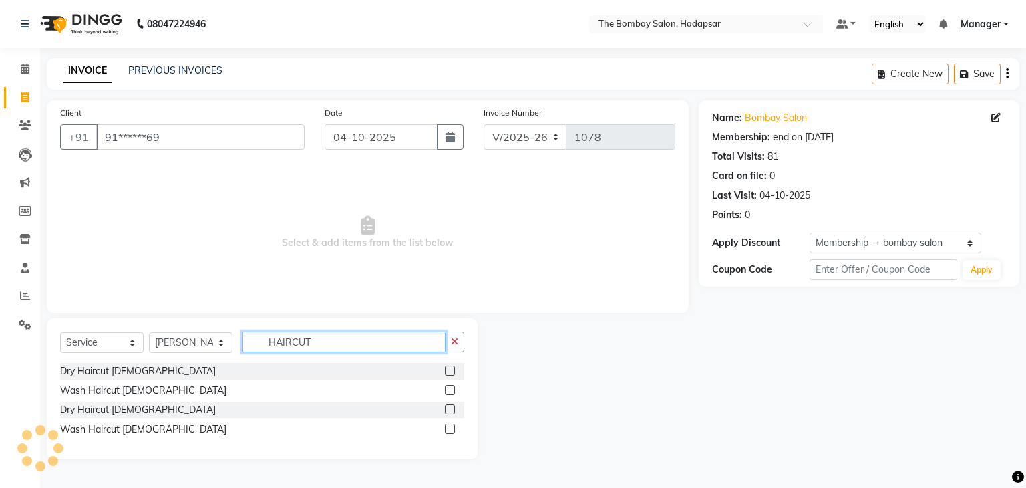
type input "HAIRCUT"
click at [446, 392] on label at bounding box center [450, 390] width 10 height 10
click at [446, 392] on input "checkbox" at bounding box center [449, 390] width 9 height 9
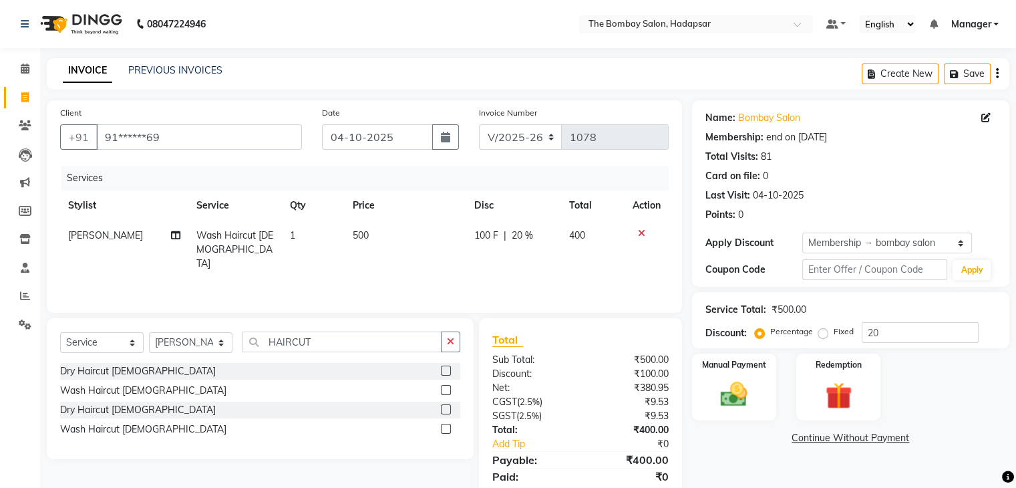
click at [446, 392] on label at bounding box center [446, 390] width 10 height 10
click at [446, 392] on input "checkbox" at bounding box center [445, 390] width 9 height 9
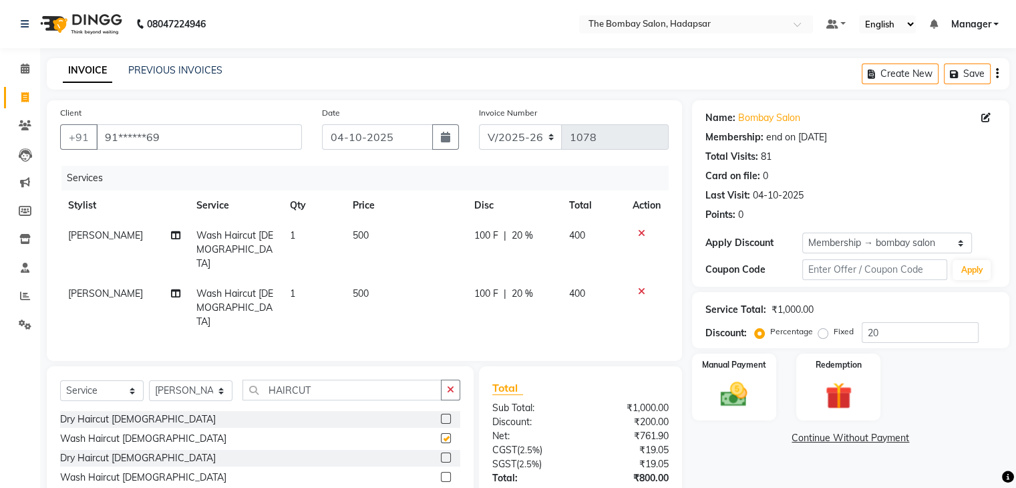
checkbox input "false"
click at [176, 289] on icon at bounding box center [175, 293] width 9 height 9
select select "84977"
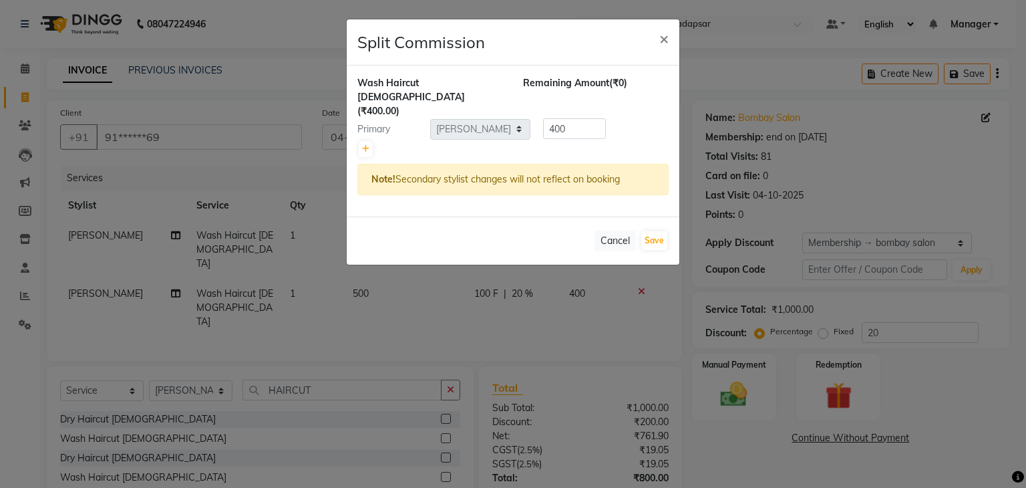
click at [585, 181] on div "Wash Haircut [DEMOGRAPHIC_DATA] (₹400.00) Remaining Amount (₹0) Primary Select …" at bounding box center [513, 140] width 333 height 151
click at [669, 51] on button "×" at bounding box center [664, 37] width 31 height 37
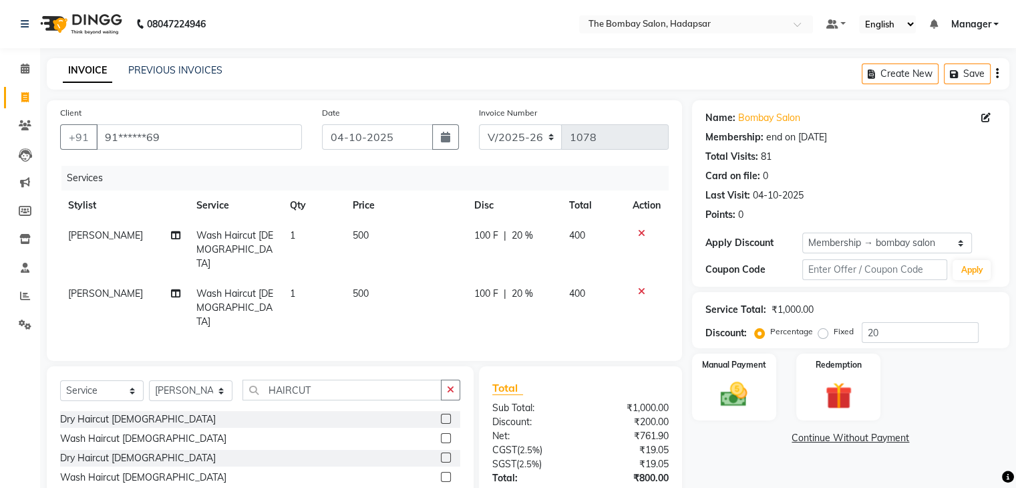
click at [642, 287] on icon at bounding box center [641, 291] width 7 height 9
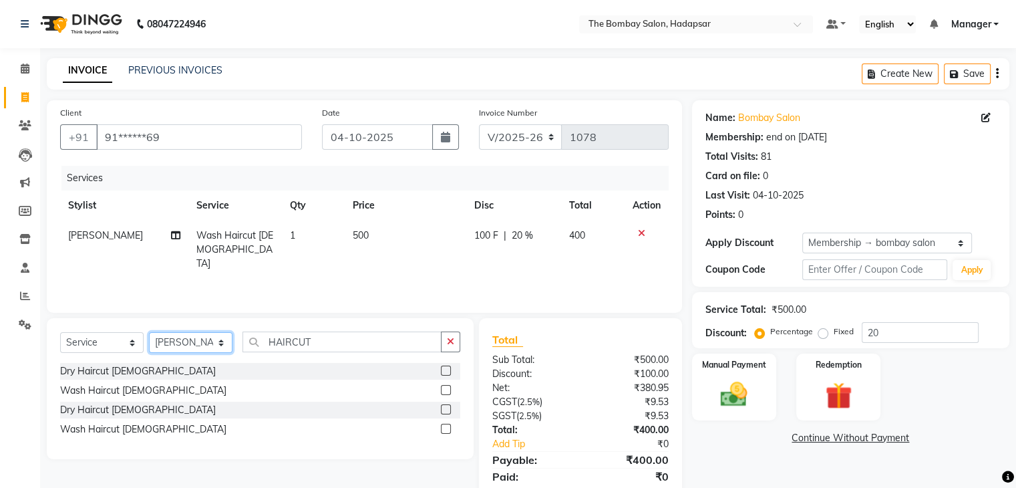
click at [195, 348] on select "Select Stylist [PERSON_NAME] hasn KASIF Manager [PERSON_NAME] MUKESH MUSARIK [P…" at bounding box center [191, 342] width 84 height 21
select select "88044"
click at [149, 333] on select "Select Stylist [PERSON_NAME] hasn KASIF Manager [PERSON_NAME] MUKESH MUSARIK [P…" at bounding box center [191, 342] width 84 height 21
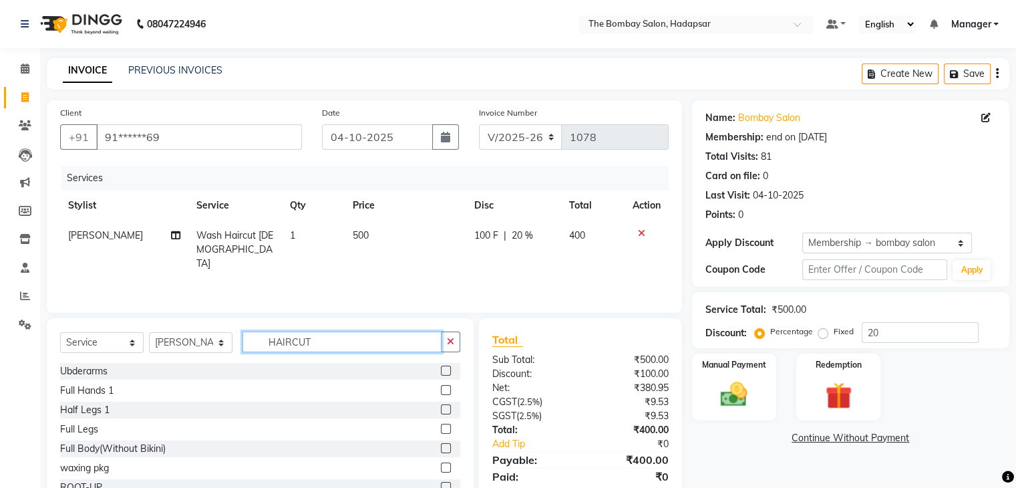
click at [383, 345] on input "HAIRCUT" at bounding box center [342, 341] width 199 height 21
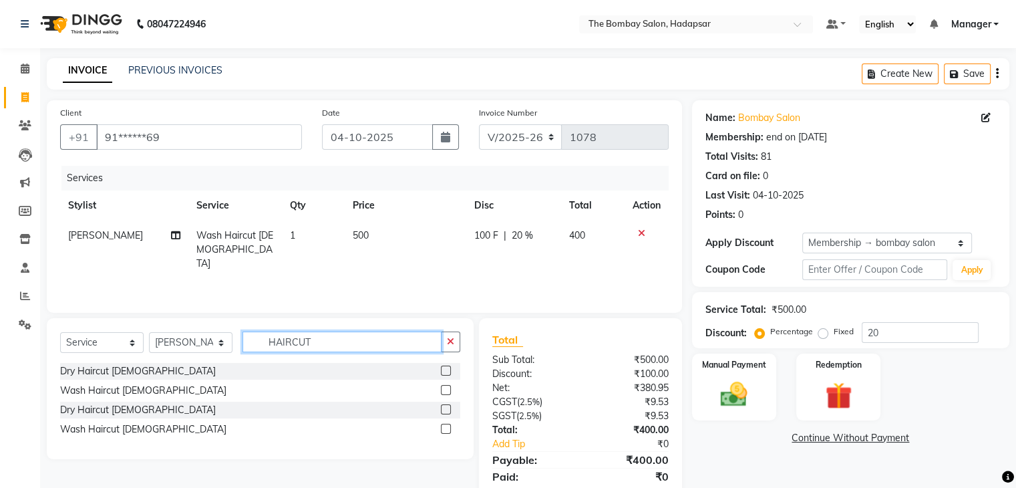
type input "HAIRCUT"
click at [447, 388] on label at bounding box center [446, 390] width 10 height 10
click at [447, 388] on input "checkbox" at bounding box center [445, 390] width 9 height 9
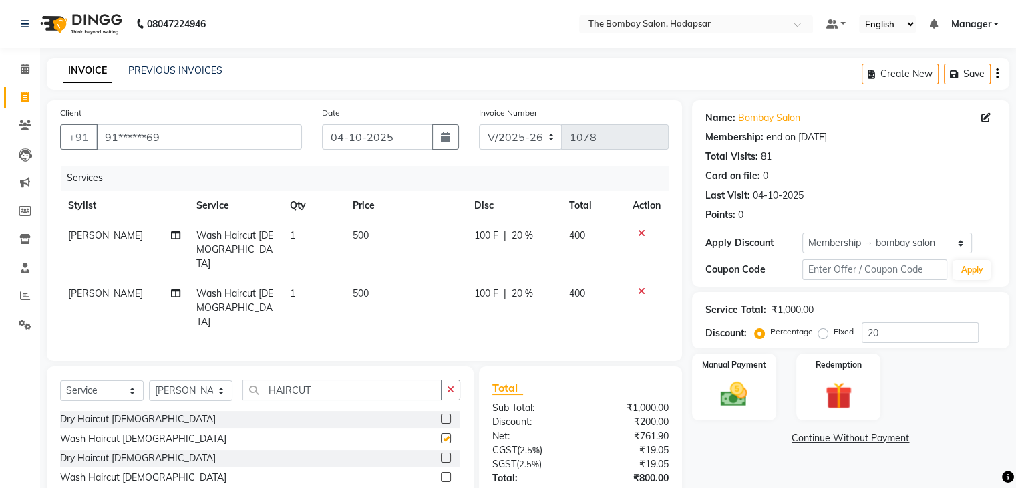
checkbox input "false"
click at [394, 286] on td "500" at bounding box center [406, 308] width 122 height 58
select select "88044"
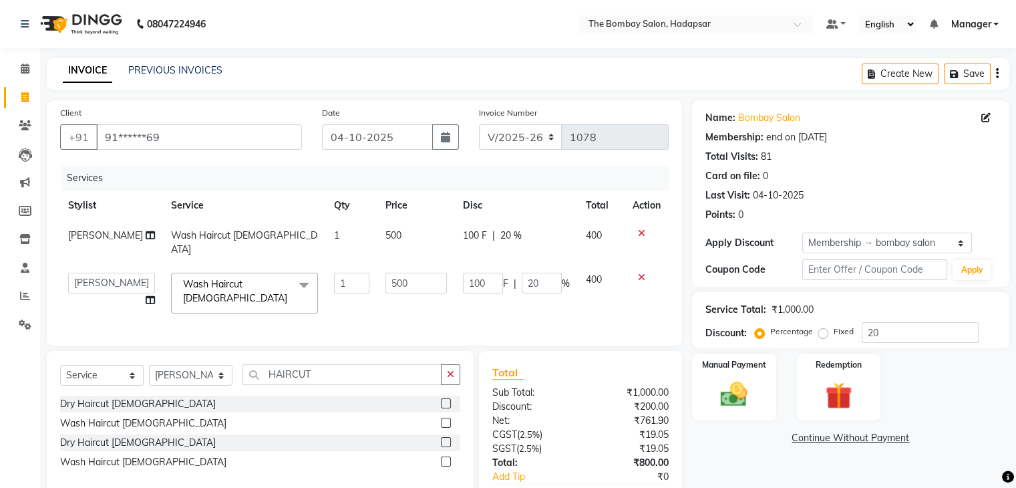
click at [394, 286] on td "500" at bounding box center [417, 293] width 78 height 57
drag, startPoint x: 394, startPoint y: 286, endPoint x: 416, endPoint y: 265, distance: 30.3
click at [416, 265] on td "500" at bounding box center [417, 293] width 78 height 57
click at [416, 273] on input "500" at bounding box center [416, 283] width 61 height 21
type input "5"
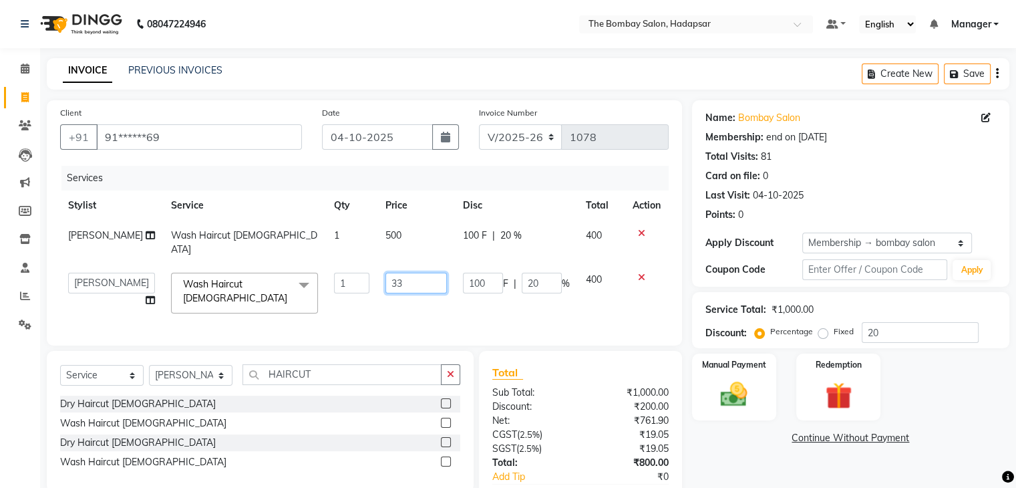
type input "336"
click at [422, 230] on td "500" at bounding box center [417, 243] width 78 height 44
select select "84977"
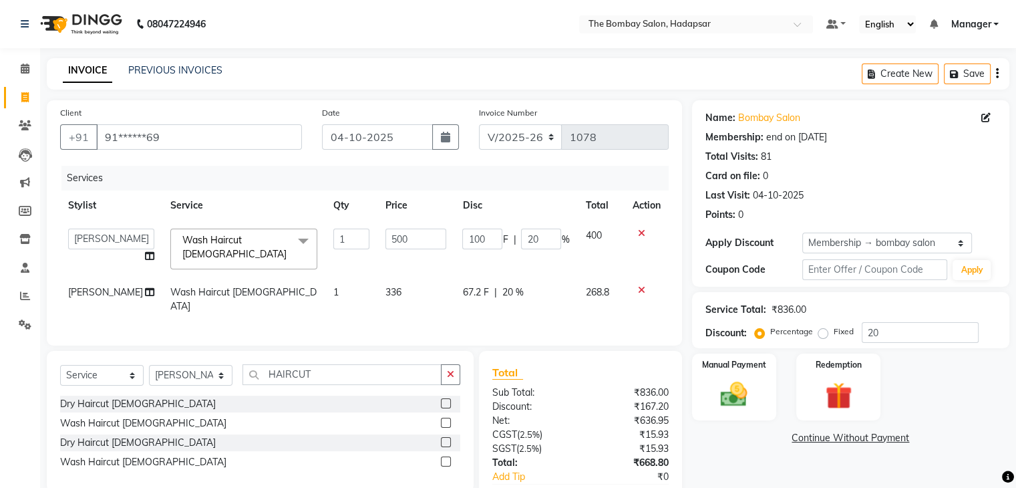
click at [422, 230] on input "500" at bounding box center [416, 239] width 61 height 21
type input "420"
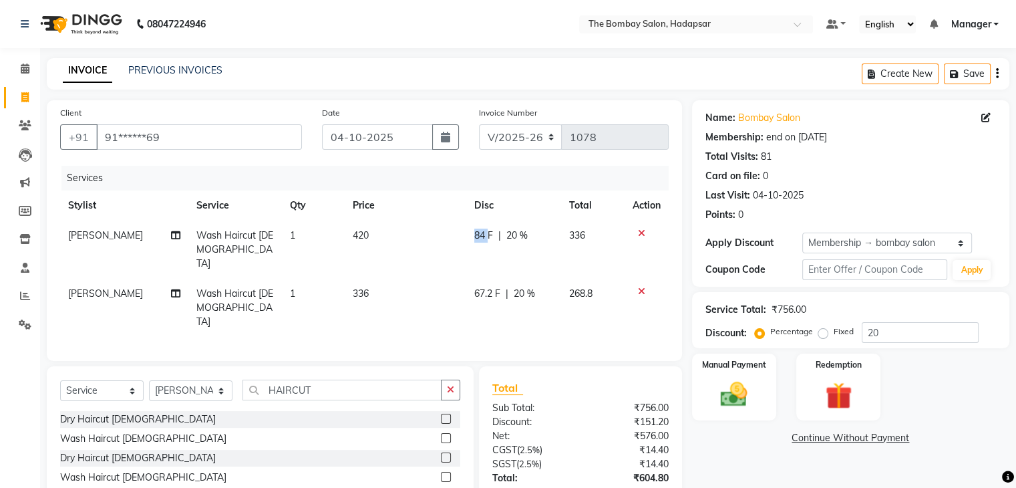
click at [467, 233] on td "84 F | 20 %" at bounding box center [513, 250] width 95 height 58
select select "84977"
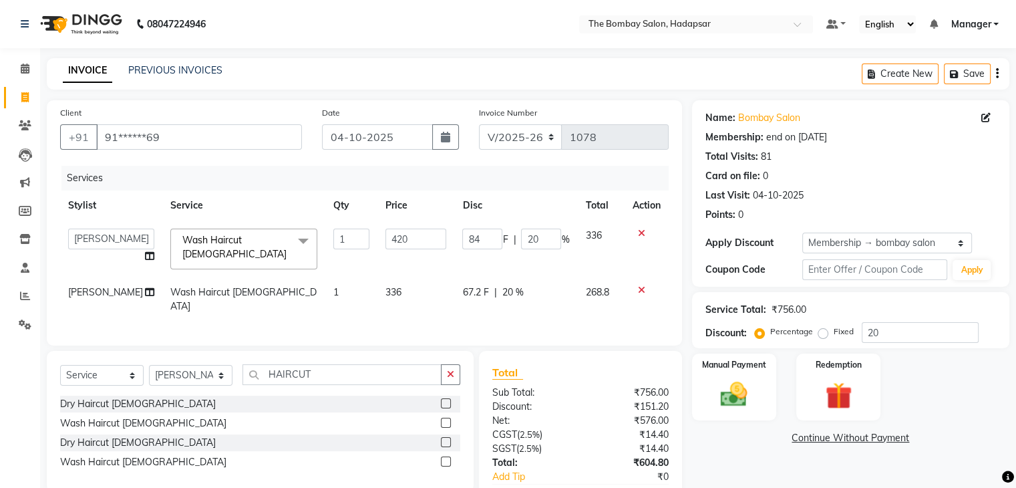
click at [467, 233] on input "84" at bounding box center [482, 239] width 40 height 21
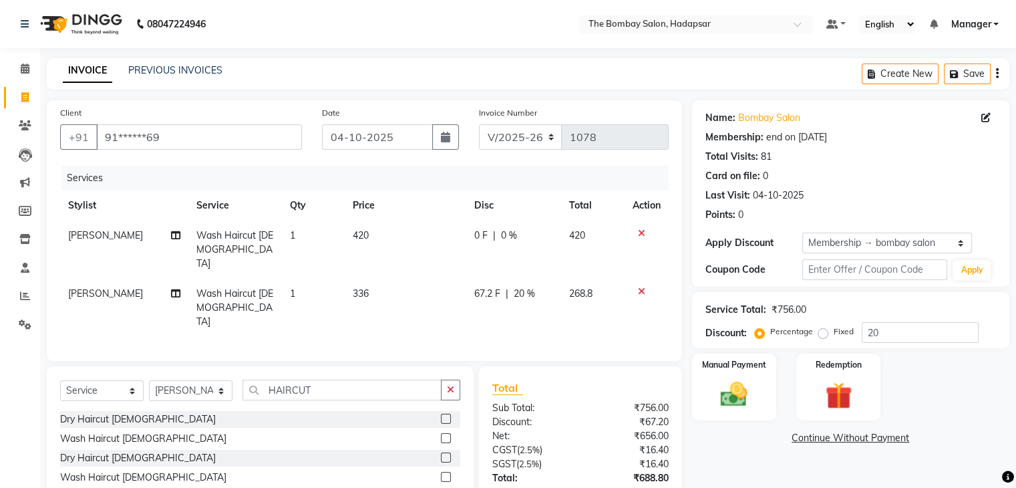
click at [472, 288] on td "67.2 F | 20 %" at bounding box center [513, 308] width 95 height 58
select select "88044"
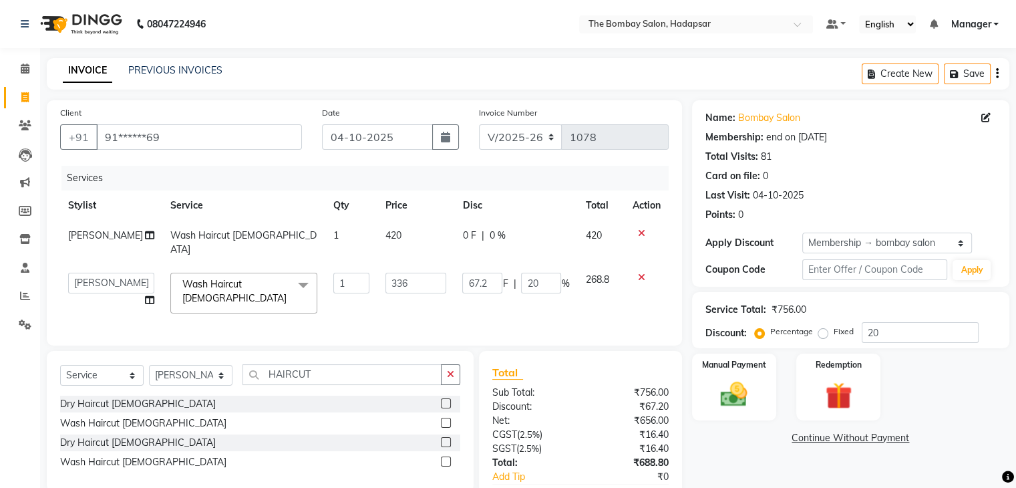
drag, startPoint x: 472, startPoint y: 288, endPoint x: 476, endPoint y: 272, distance: 16.4
click at [476, 272] on td "67.2 F | 20 %" at bounding box center [515, 293] width 123 height 57
click at [476, 273] on input "67.2" at bounding box center [482, 283] width 40 height 21
click at [485, 273] on input "67.2" at bounding box center [482, 283] width 40 height 21
type input "6"
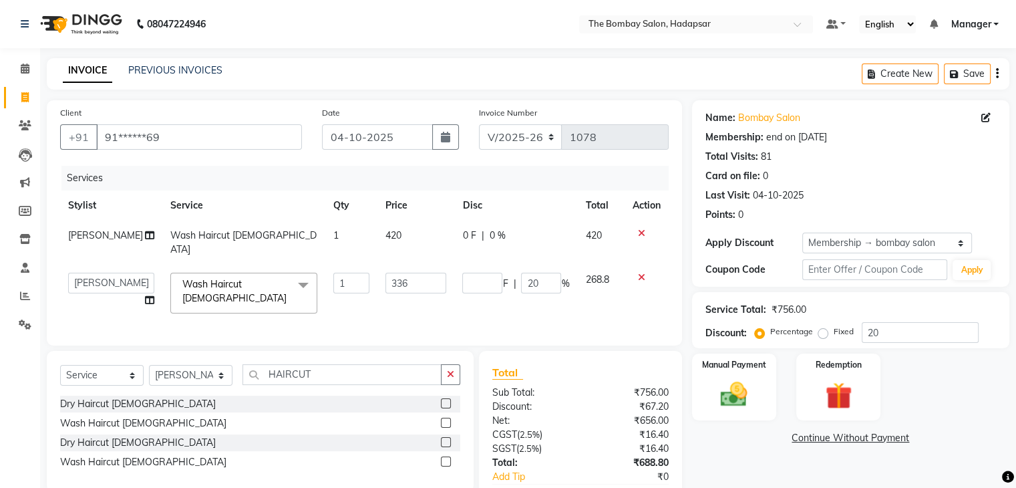
click at [501, 290] on td "F | 20 %" at bounding box center [515, 293] width 123 height 57
select select "88044"
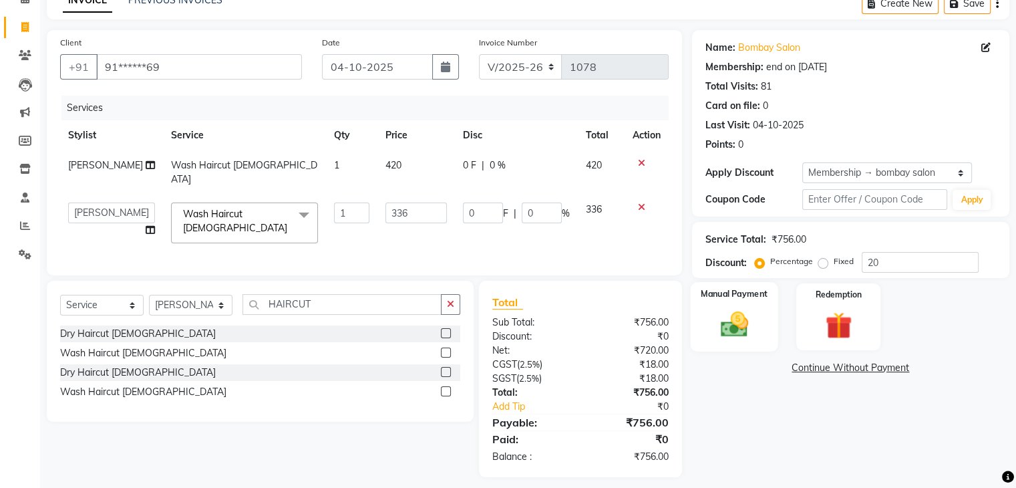
click at [759, 317] on div "Manual Payment" at bounding box center [734, 316] width 88 height 69
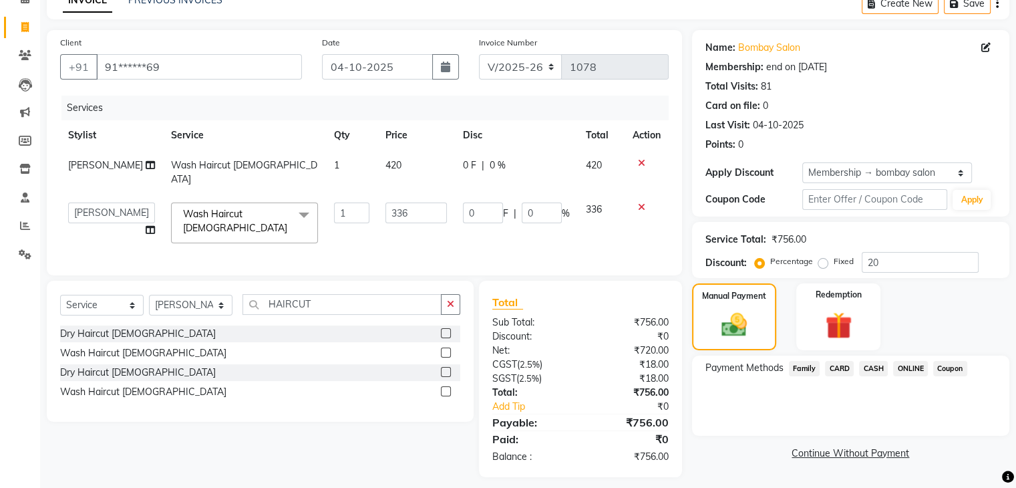
click at [879, 370] on span "CASH" at bounding box center [873, 368] width 29 height 15
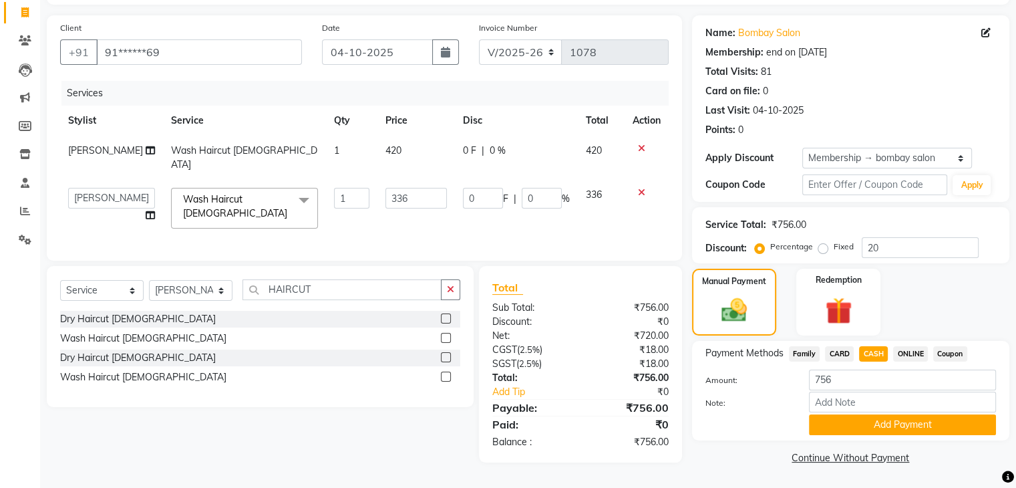
scroll to position [86, 0]
click at [861, 375] on input "756" at bounding box center [902, 380] width 187 height 21
type input "7"
type input "420"
click at [859, 430] on button "Add Payment" at bounding box center [902, 424] width 187 height 21
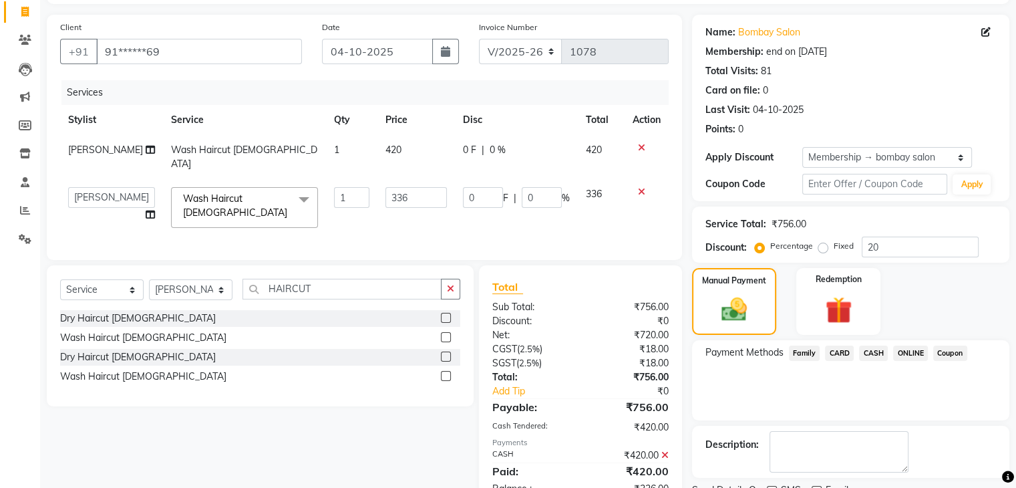
click at [907, 356] on span "ONLINE" at bounding box center [911, 353] width 35 height 15
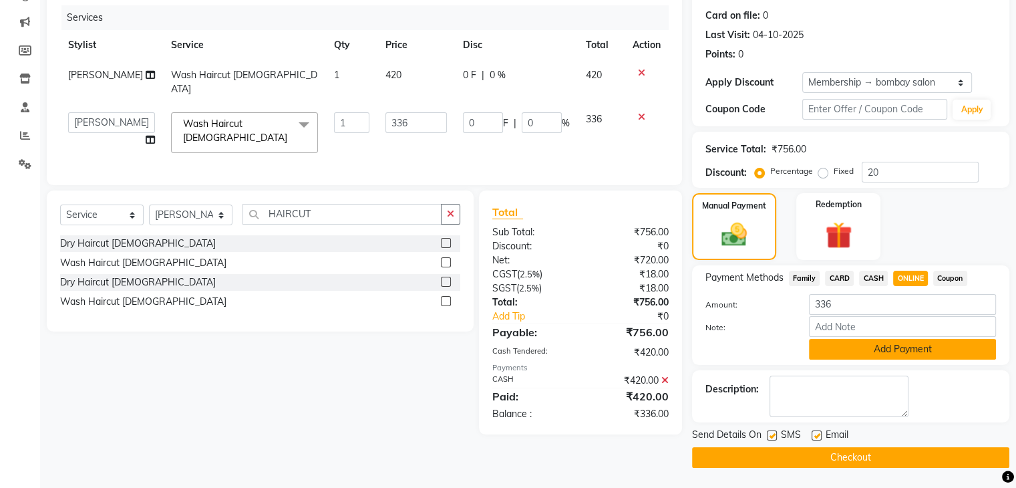
click at [898, 348] on button "Add Payment" at bounding box center [902, 349] width 187 height 21
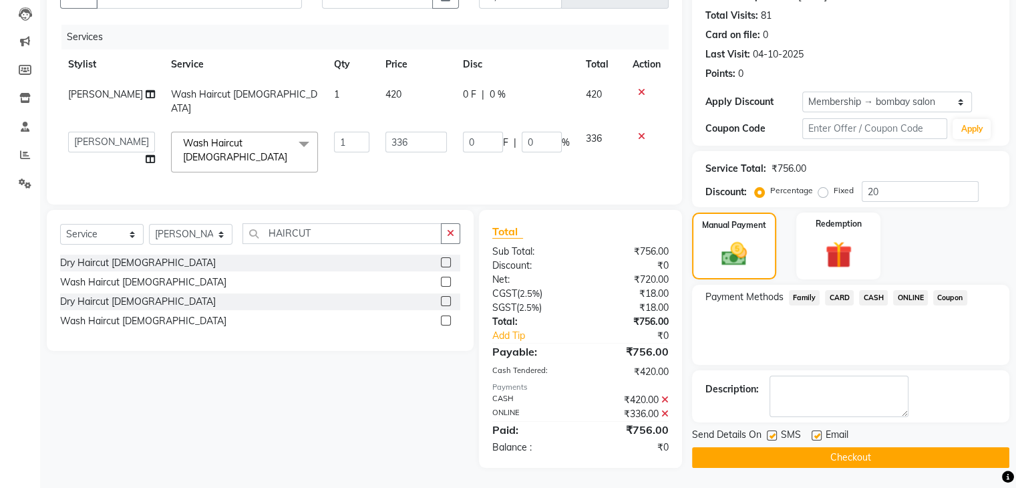
scroll to position [140, 0]
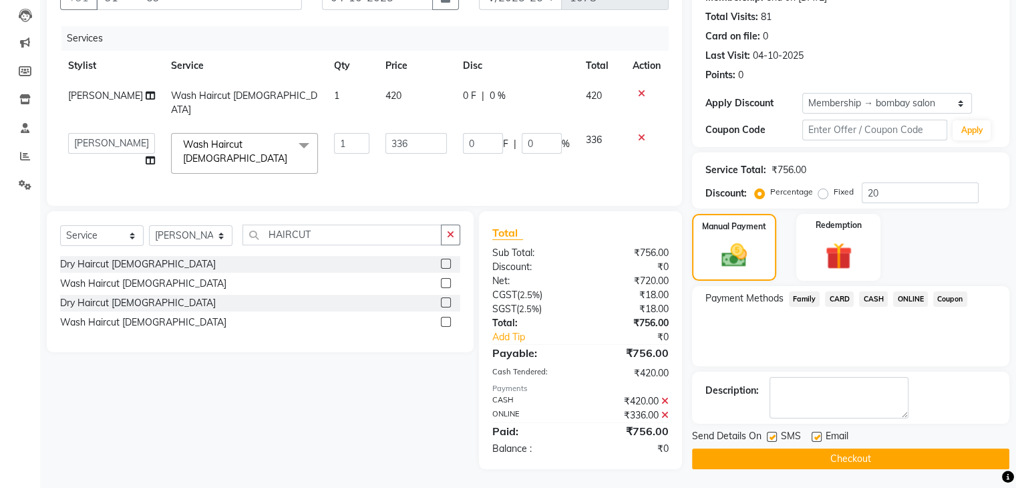
click at [858, 453] on button "Checkout" at bounding box center [850, 458] width 317 height 21
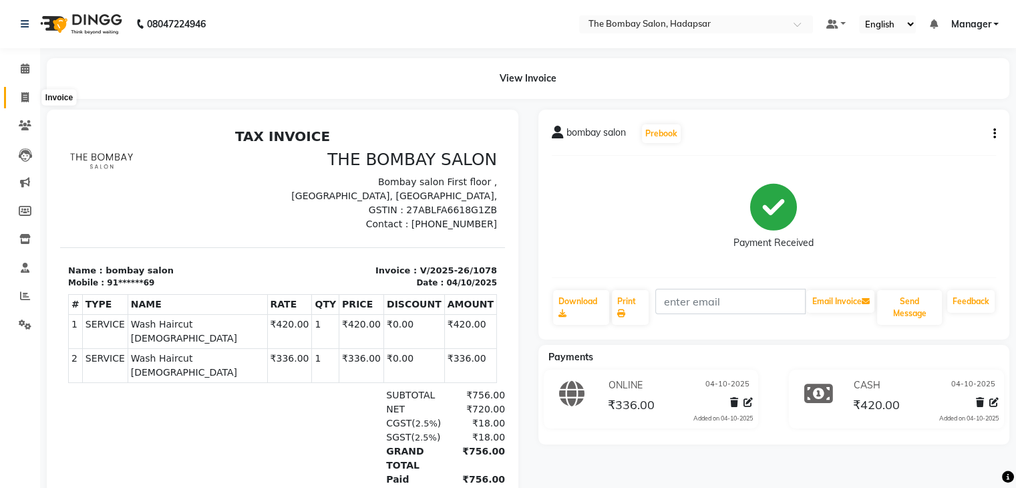
click at [26, 100] on icon at bounding box center [24, 97] width 7 height 10
select select "service"
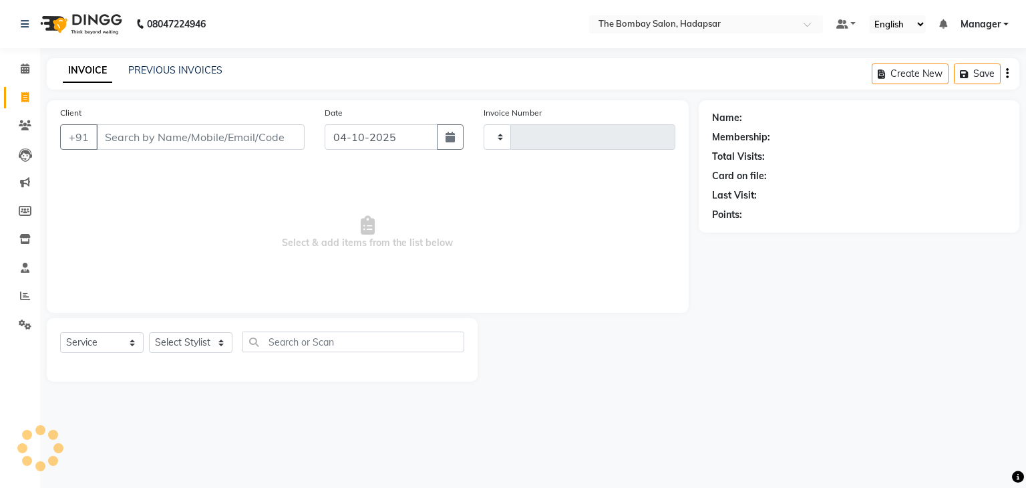
type input "1079"
select select "8374"
click at [166, 70] on link "PREVIOUS INVOICES" at bounding box center [175, 70] width 94 height 12
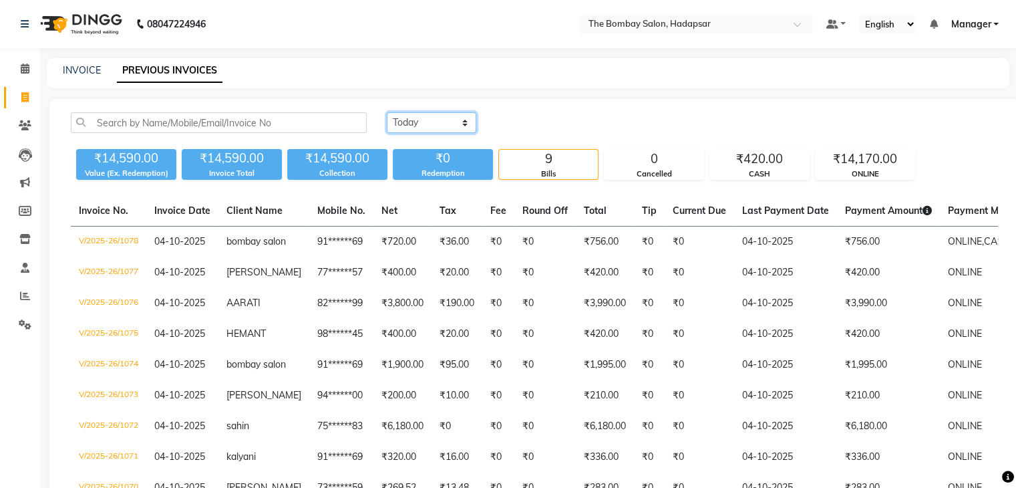
click at [440, 114] on select "[DATE] [DATE] Custom Range" at bounding box center [432, 122] width 90 height 21
click at [387, 112] on select "[DATE] [DATE] Custom Range" at bounding box center [432, 122] width 90 height 21
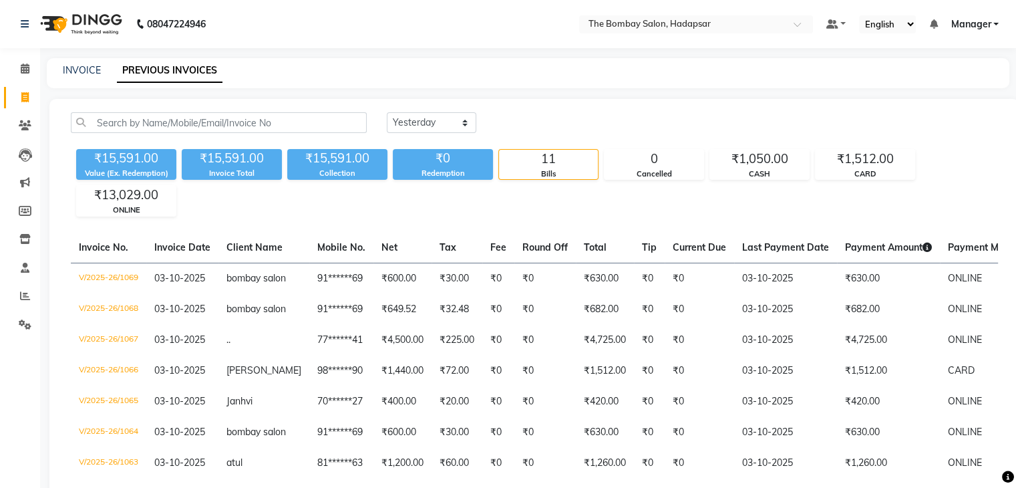
click at [438, 134] on div "[DATE] [DATE] Custom Range" at bounding box center [693, 127] width 632 height 31
click at [435, 116] on select "[DATE] [DATE] Custom Range" at bounding box center [432, 122] width 90 height 21
select select "today"
click at [387, 112] on select "[DATE] [DATE] Custom Range" at bounding box center [432, 122] width 90 height 21
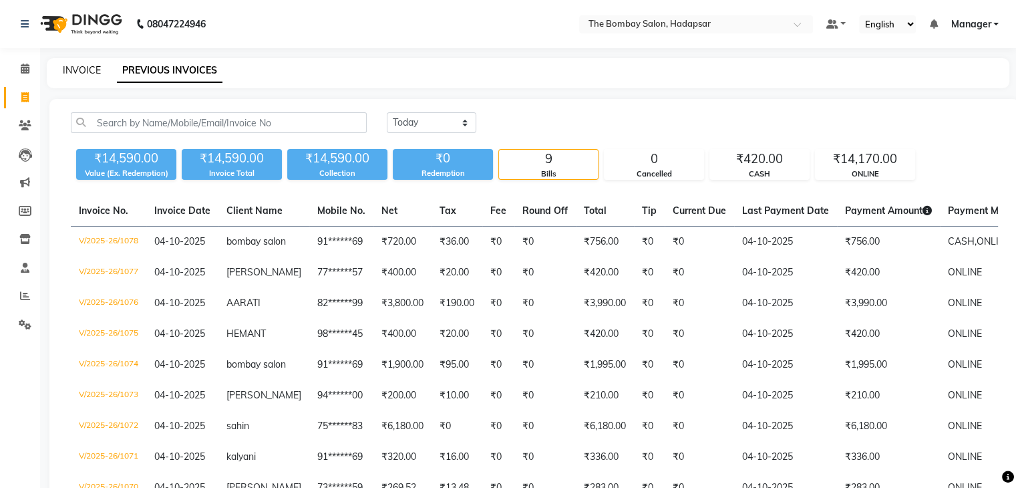
click at [72, 70] on link "INVOICE" at bounding box center [82, 70] width 38 height 12
select select "service"
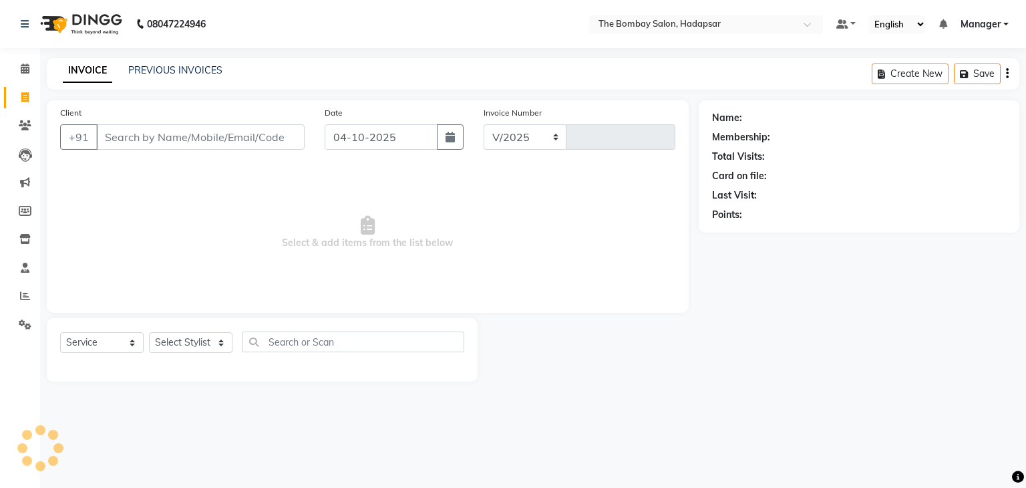
select select "8374"
type input "1079"
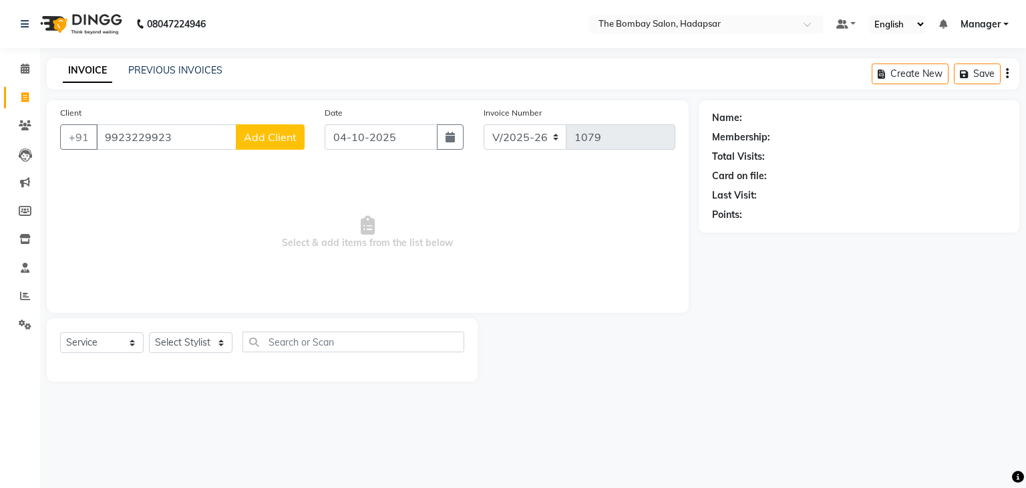
type input "9923229923"
click at [276, 130] on span "Add Client" at bounding box center [270, 136] width 53 height 13
select select "22"
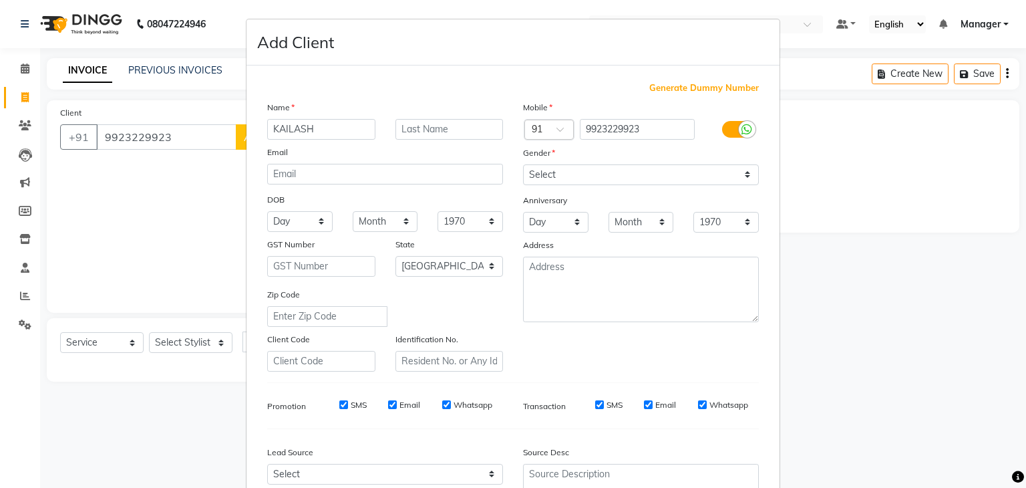
type input "KAILASH"
click at [589, 178] on select "Select [DEMOGRAPHIC_DATA] [DEMOGRAPHIC_DATA] Other Prefer Not To Say" at bounding box center [641, 174] width 236 height 21
select select "[DEMOGRAPHIC_DATA]"
click at [523, 165] on select "Select [DEMOGRAPHIC_DATA] [DEMOGRAPHIC_DATA] Other Prefer Not To Say" at bounding box center [641, 174] width 236 height 21
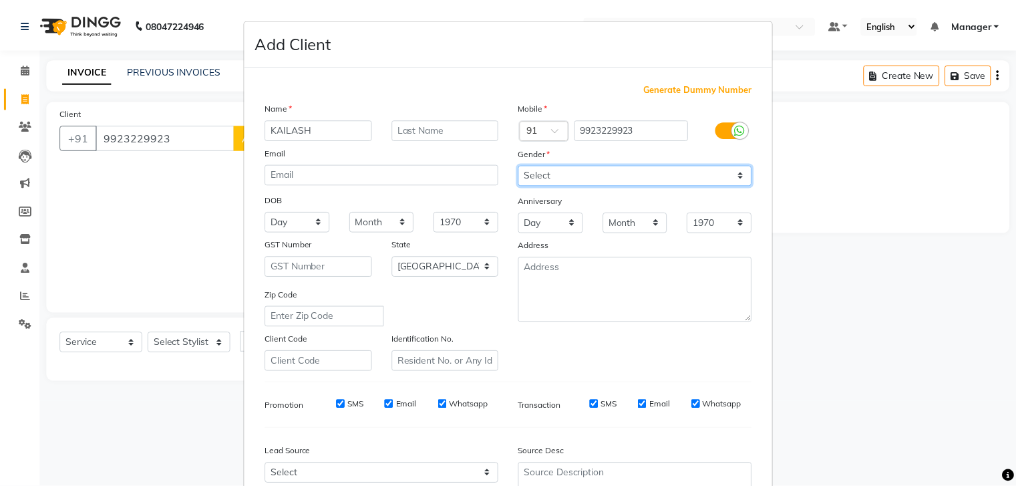
scroll to position [136, 0]
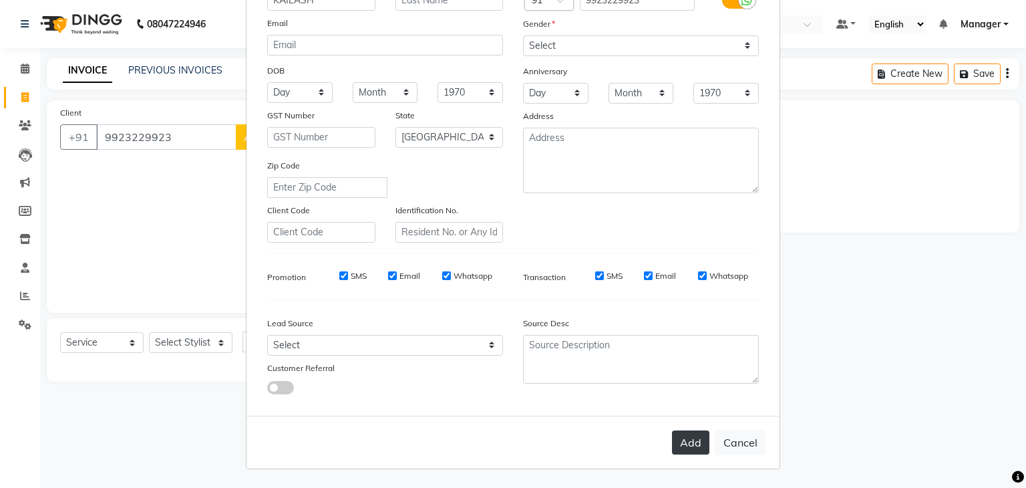
click at [685, 446] on button "Add" at bounding box center [690, 442] width 37 height 24
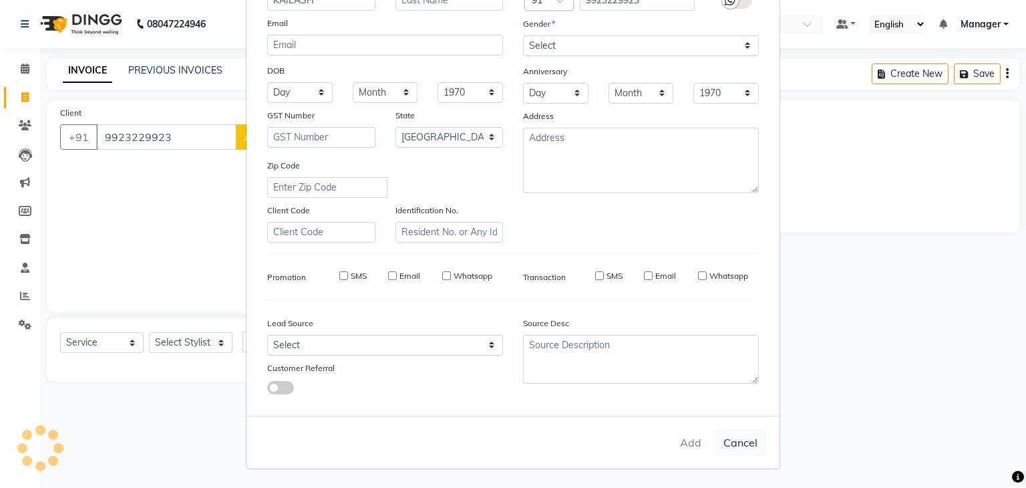
type input "99******23"
select select
select select "null"
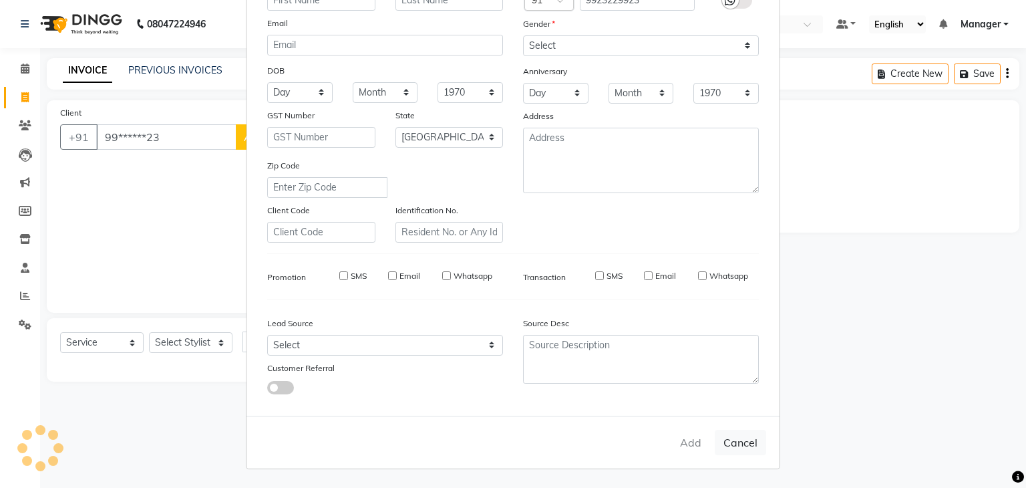
select select
checkbox input "false"
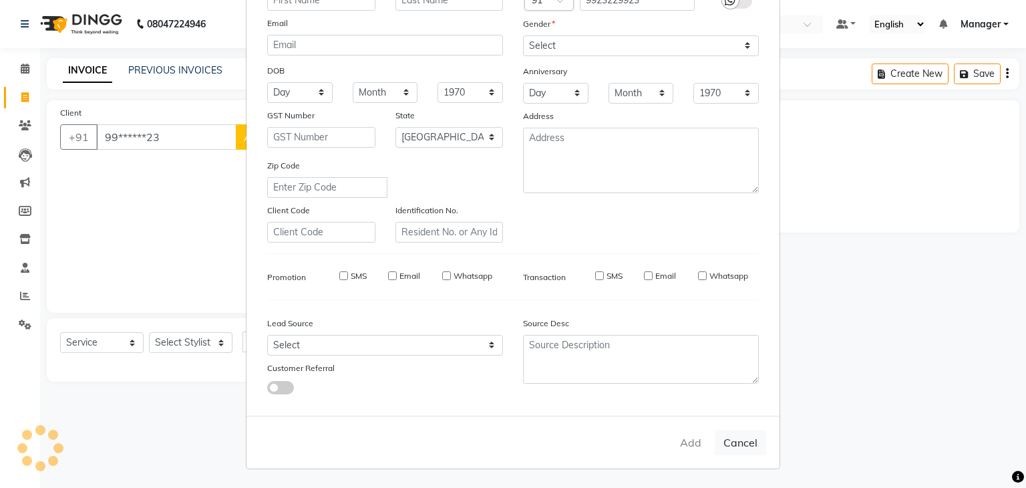
checkbox input "false"
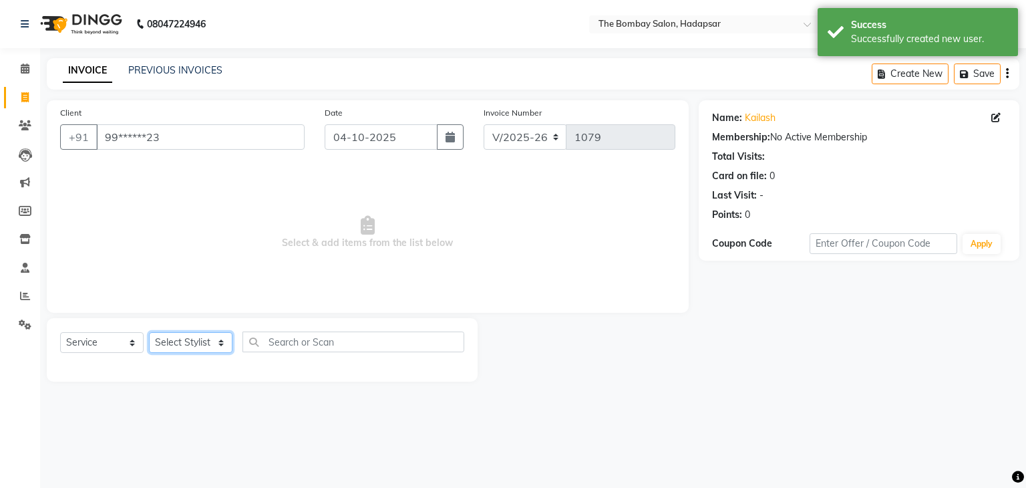
click at [193, 346] on select "Select Stylist [PERSON_NAME] hasn KASIF Manager [PERSON_NAME] MUKESH MUSARIK [P…" at bounding box center [191, 342] width 84 height 21
select select "91682"
click at [149, 333] on select "Select Stylist [PERSON_NAME] hasn KASIF Manager [PERSON_NAME] MUKESH MUSARIK [P…" at bounding box center [191, 342] width 84 height 21
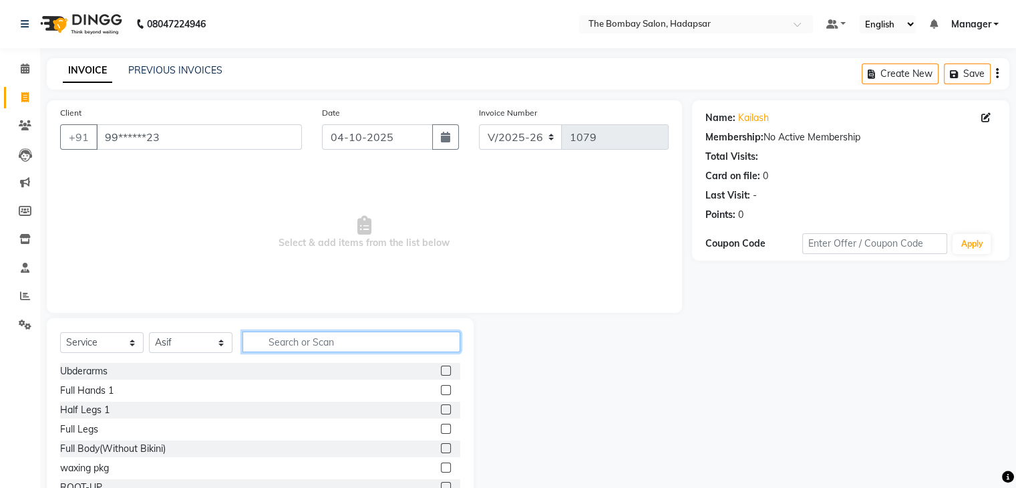
click at [284, 346] on input "text" at bounding box center [352, 341] width 218 height 21
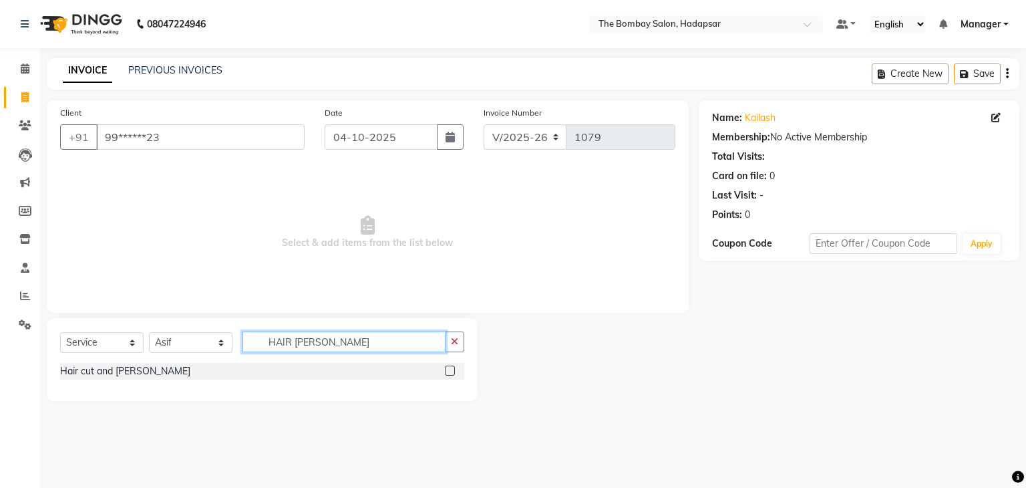
type input "HAIR [PERSON_NAME]"
click at [452, 368] on label at bounding box center [450, 371] width 10 height 10
click at [452, 368] on input "checkbox" at bounding box center [449, 371] width 9 height 9
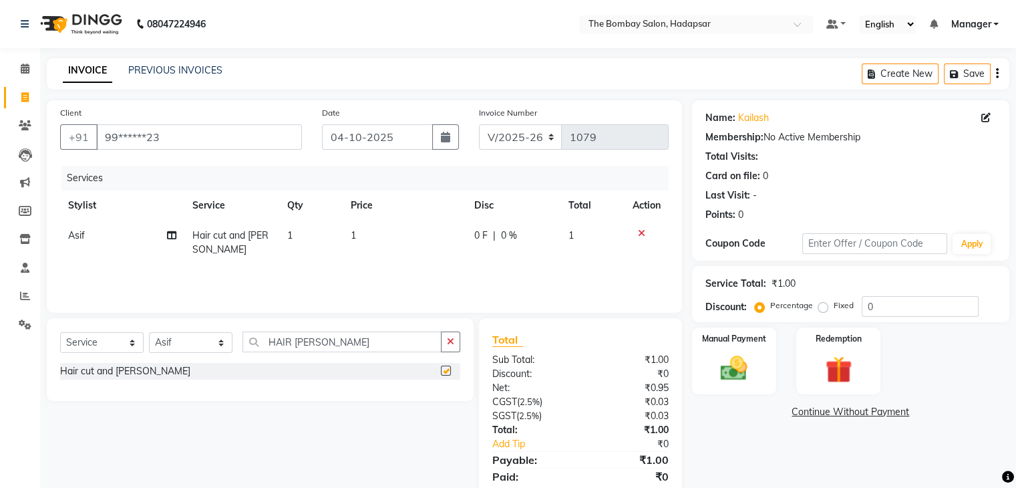
checkbox input "false"
click at [388, 231] on td "1" at bounding box center [405, 243] width 124 height 44
select select "91682"
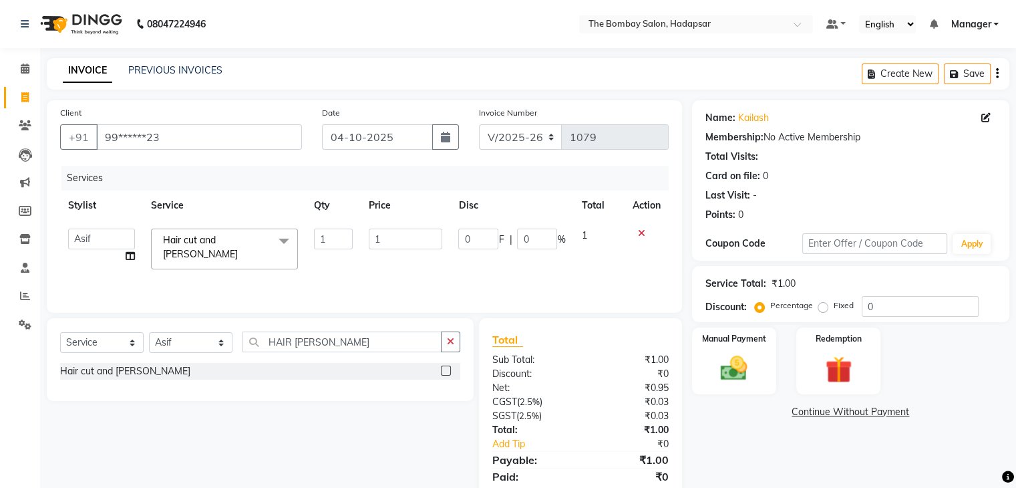
click at [388, 231] on input "1" at bounding box center [406, 239] width 74 height 21
type input "682"
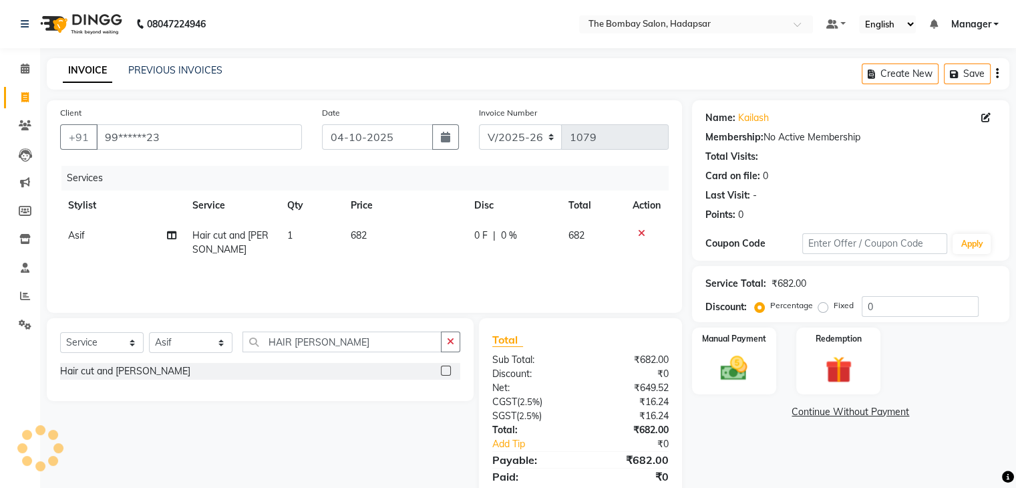
click at [402, 263] on td "682" at bounding box center [405, 243] width 124 height 44
select select "91682"
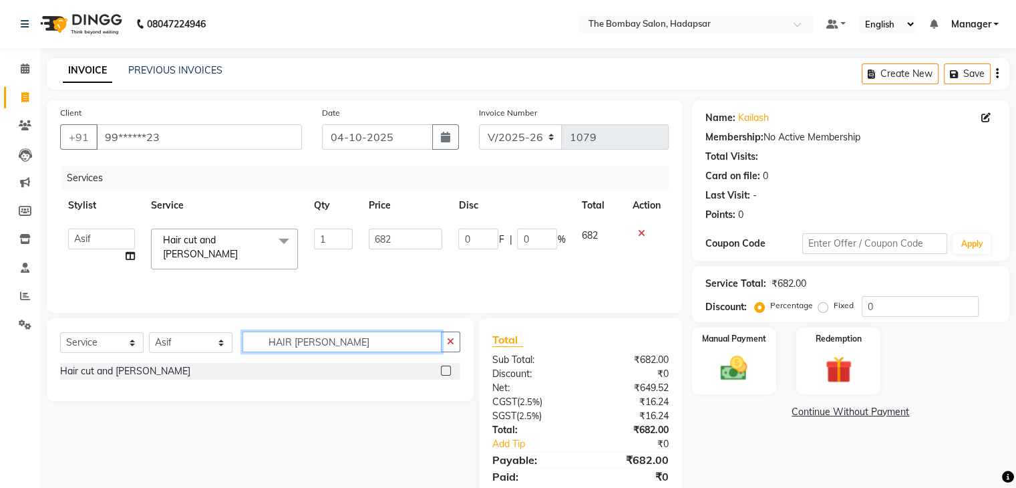
click at [341, 341] on input "HAIR [PERSON_NAME]" at bounding box center [342, 341] width 199 height 21
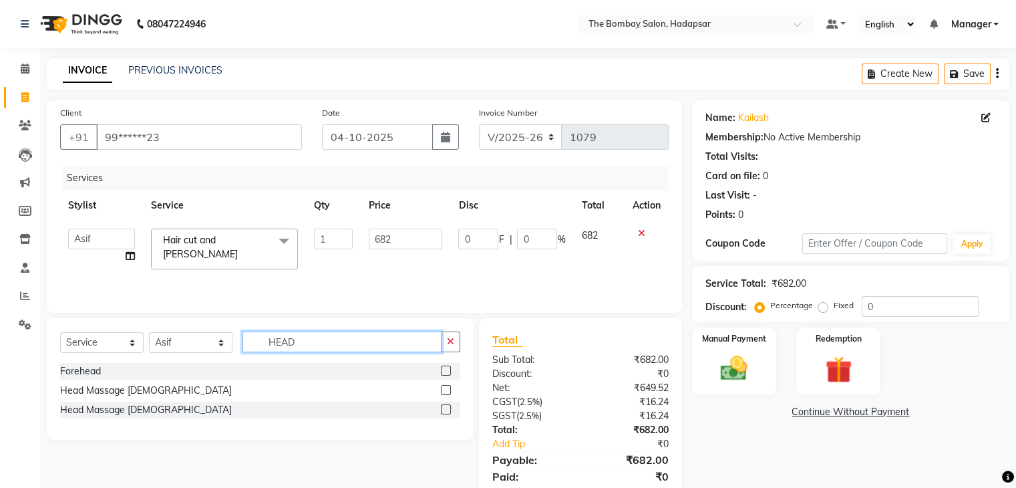
type input "HEAD"
click at [446, 407] on label at bounding box center [446, 409] width 10 height 10
click at [446, 407] on input "checkbox" at bounding box center [445, 410] width 9 height 9
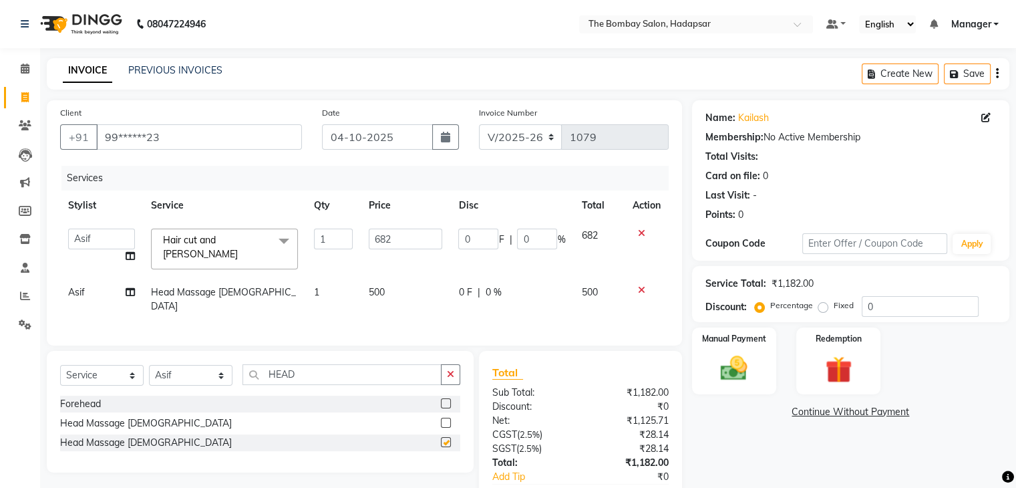
checkbox input "false"
click at [394, 289] on td "500" at bounding box center [406, 299] width 90 height 44
select select "91682"
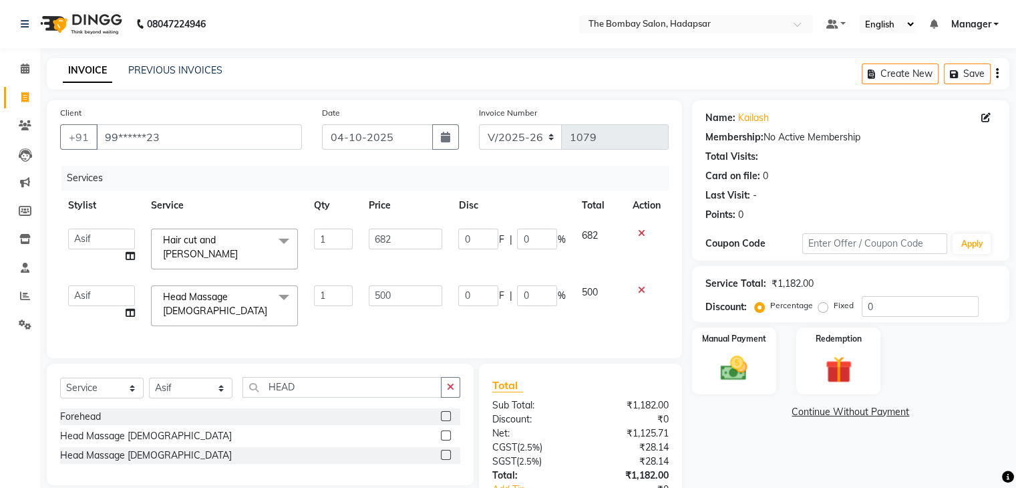
click at [394, 289] on input "500" at bounding box center [406, 295] width 74 height 21
type input "420"
click at [424, 332] on div "Client +91 99******23 Date [DATE] Invoice Number V/2025 V/[PHONE_NUMBER] Servic…" at bounding box center [365, 229] width 636 height 258
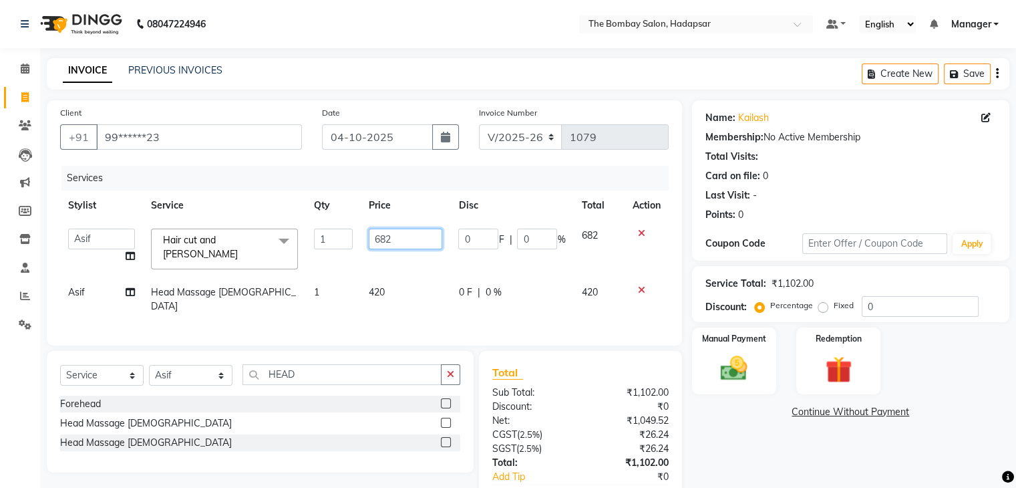
click at [408, 241] on input "682" at bounding box center [406, 239] width 74 height 21
type input "1309"
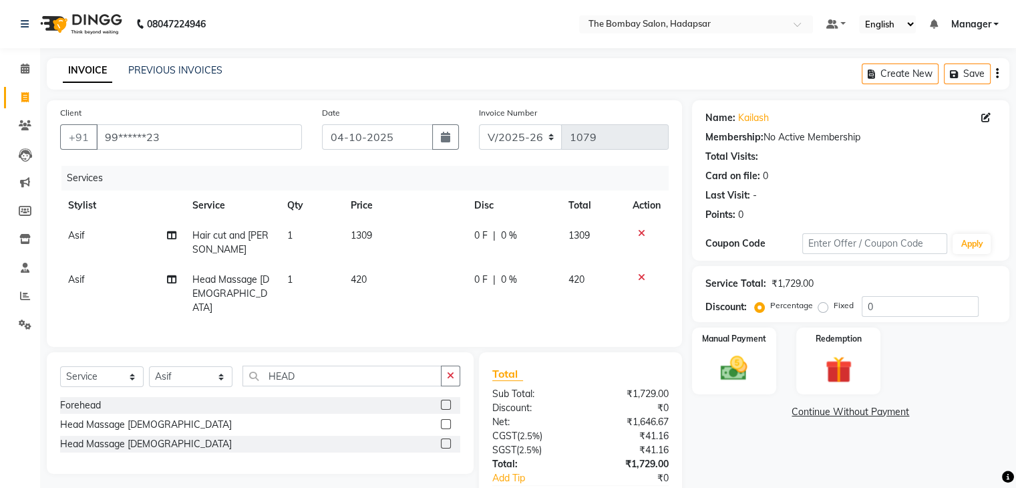
click at [407, 287] on td "420" at bounding box center [405, 294] width 124 height 58
select select "91682"
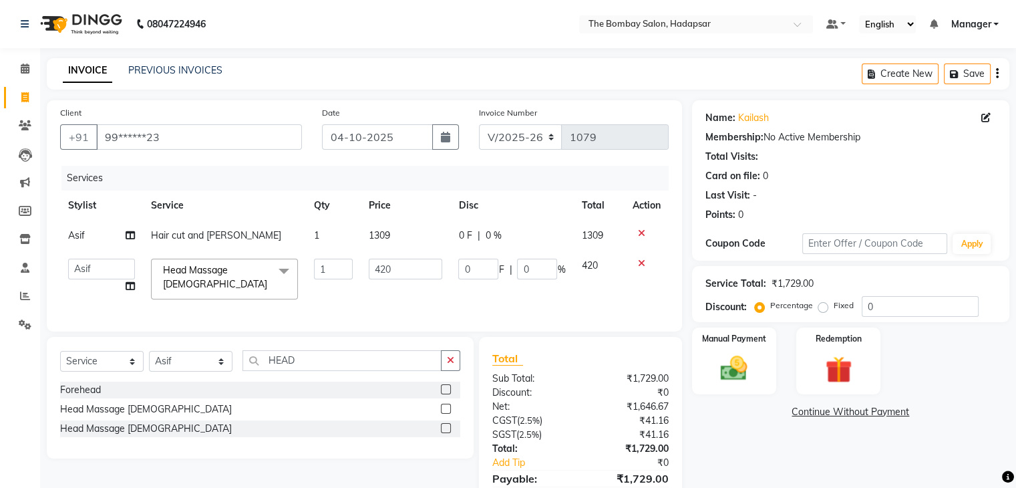
scroll to position [70, 0]
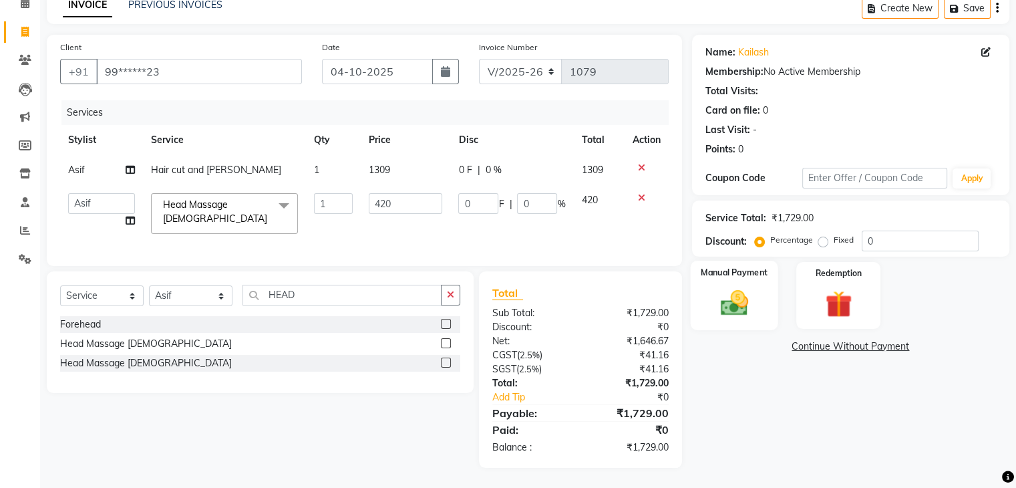
click at [710, 280] on div "Manual Payment" at bounding box center [734, 295] width 88 height 69
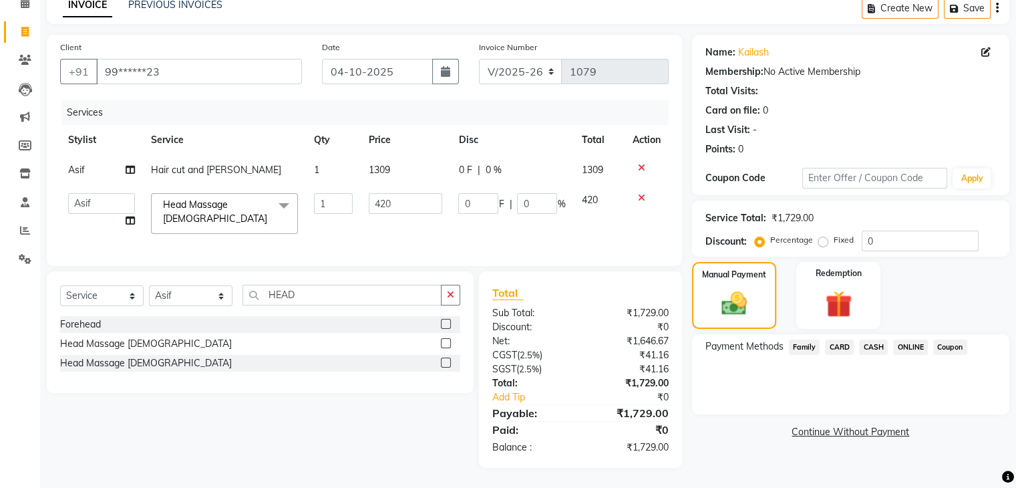
click at [873, 342] on span "CASH" at bounding box center [873, 346] width 29 height 15
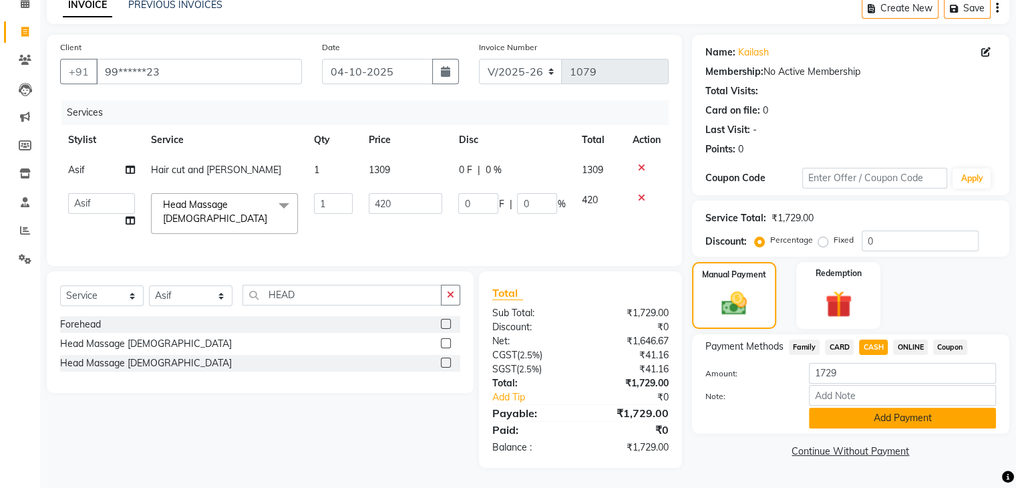
click at [845, 414] on button "Add Payment" at bounding box center [902, 418] width 187 height 21
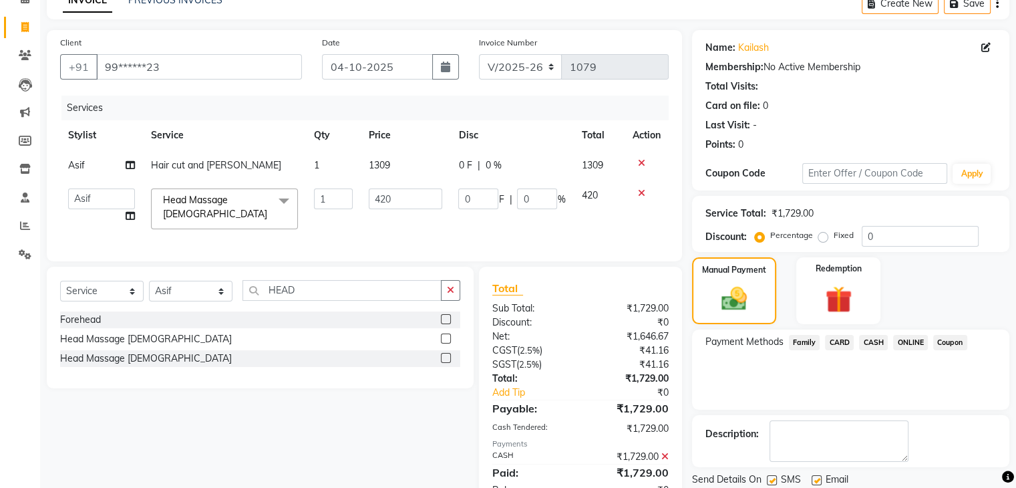
scroll to position [118, 0]
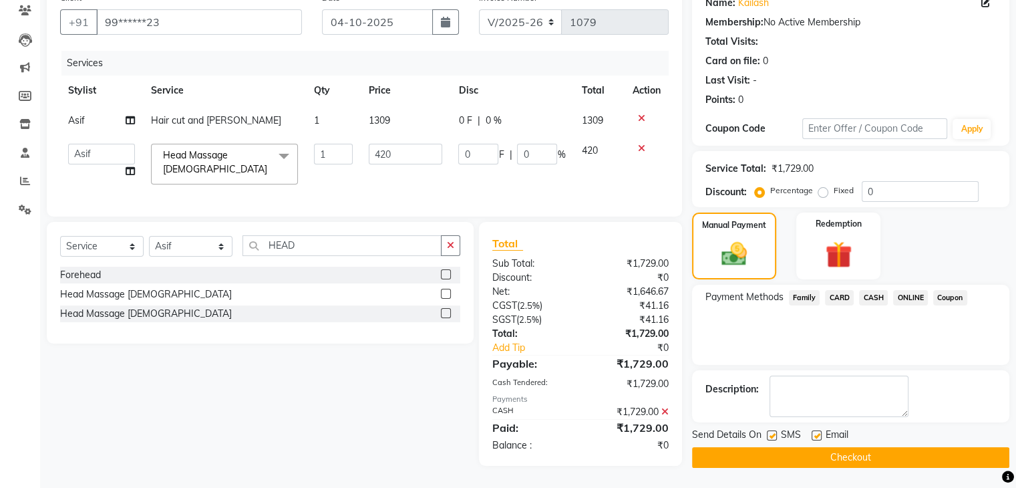
click at [822, 458] on button "Checkout" at bounding box center [850, 457] width 317 height 21
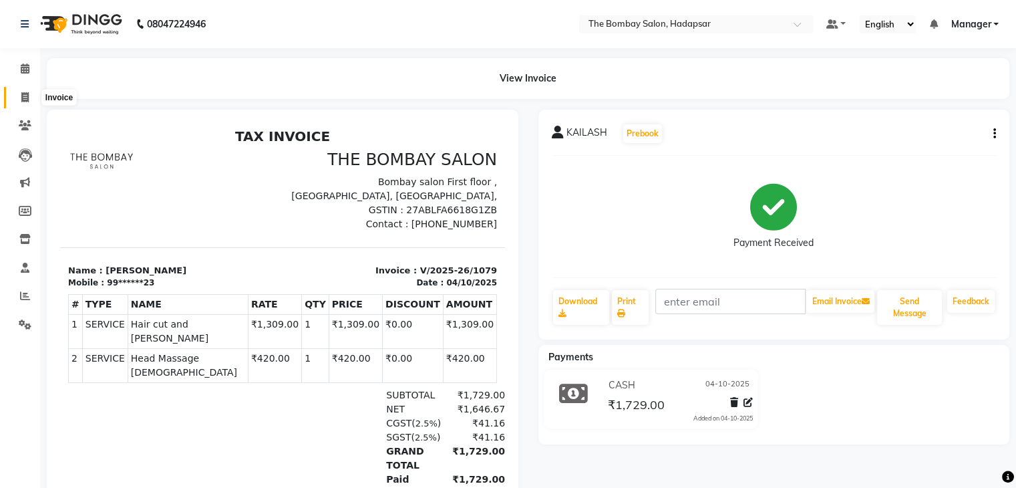
click at [21, 91] on span at bounding box center [24, 97] width 23 height 15
select select "8374"
select select "service"
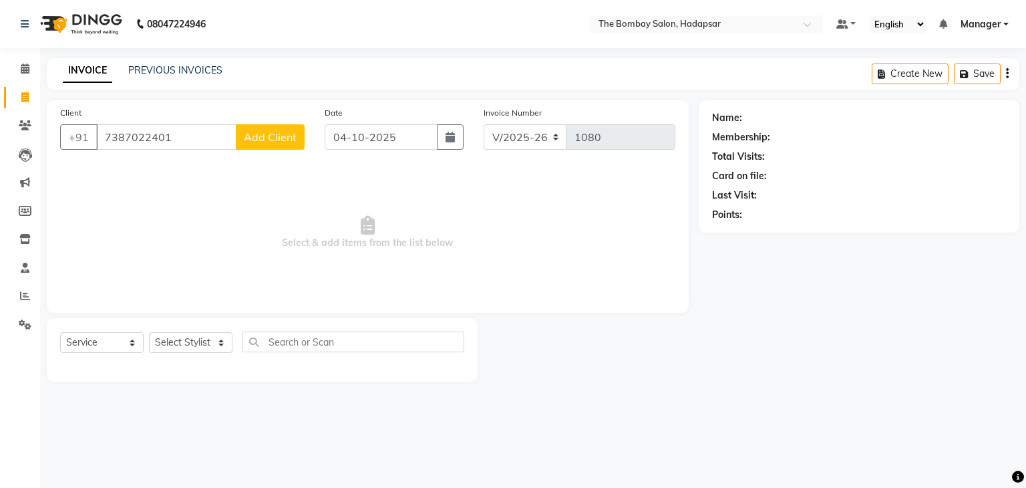
type input "7387022401"
click at [270, 138] on span "Add Client" at bounding box center [270, 136] width 53 height 13
select select "22"
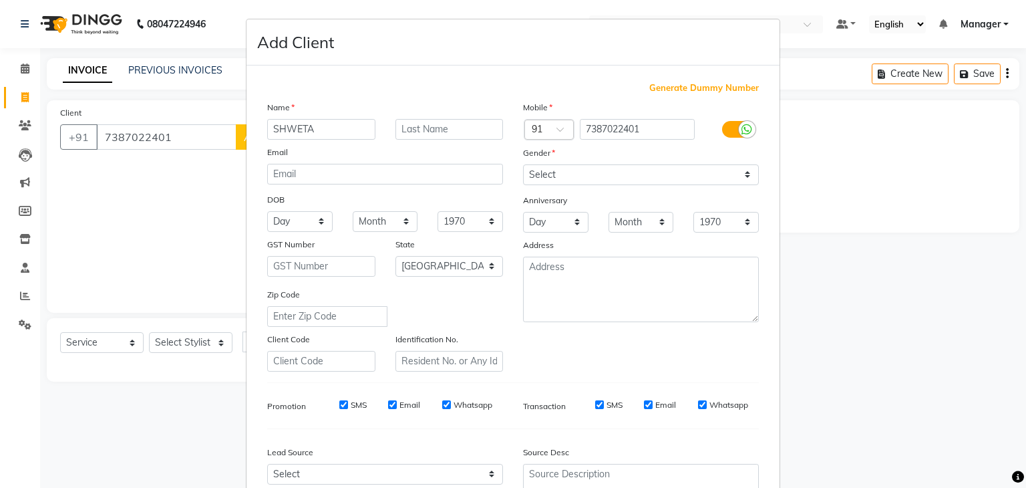
type input "SHWETA"
click at [581, 173] on select "Select [DEMOGRAPHIC_DATA] [DEMOGRAPHIC_DATA] Other Prefer Not To Say" at bounding box center [641, 174] width 236 height 21
select select "[DEMOGRAPHIC_DATA]"
click at [523, 165] on select "Select [DEMOGRAPHIC_DATA] [DEMOGRAPHIC_DATA] Other Prefer Not To Say" at bounding box center [641, 174] width 236 height 21
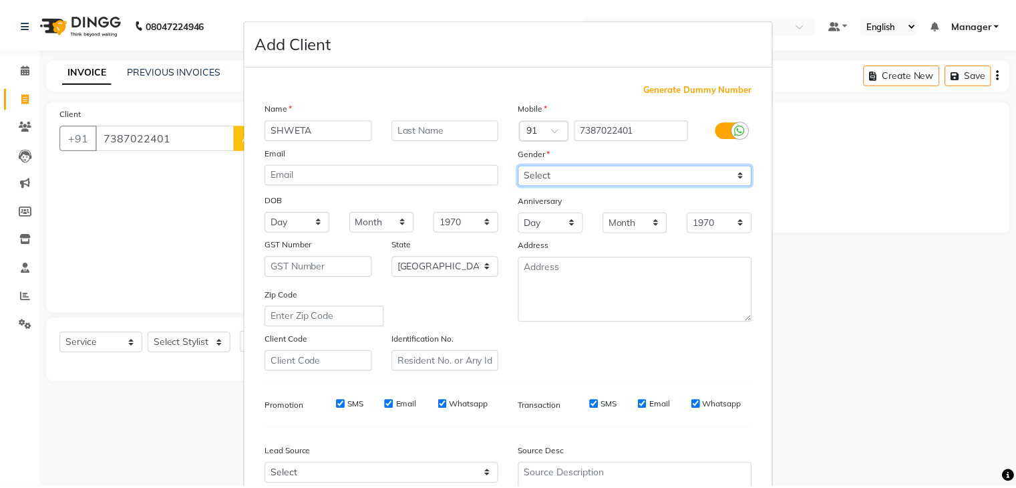
scroll to position [136, 0]
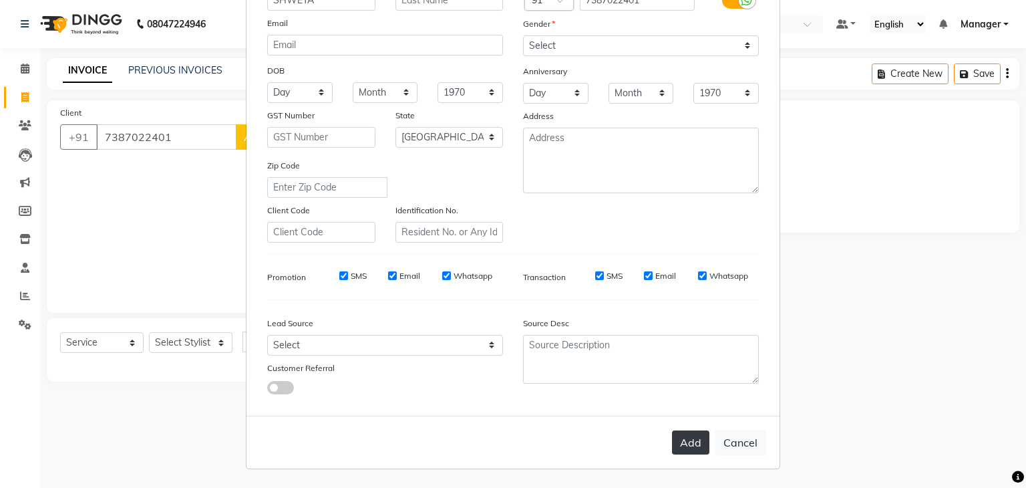
click at [690, 436] on button "Add" at bounding box center [690, 442] width 37 height 24
click at [184, 350] on ngb-modal-window "Add Client Generate Dummy Number Name SHWETA Email DOB Day 01 02 03 04 05 06 07…" at bounding box center [513, 244] width 1026 height 488
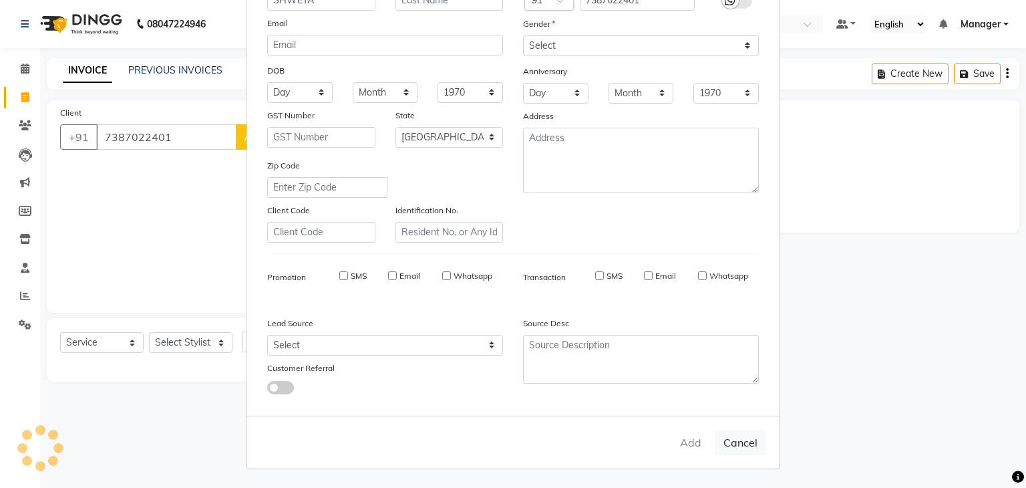
type input "73******01"
select select
select select "null"
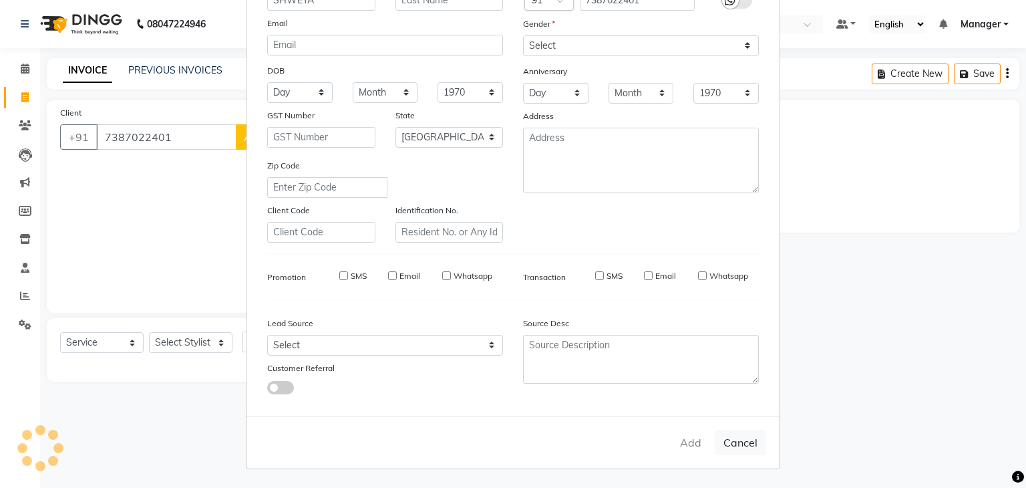
select select
checkbox input "false"
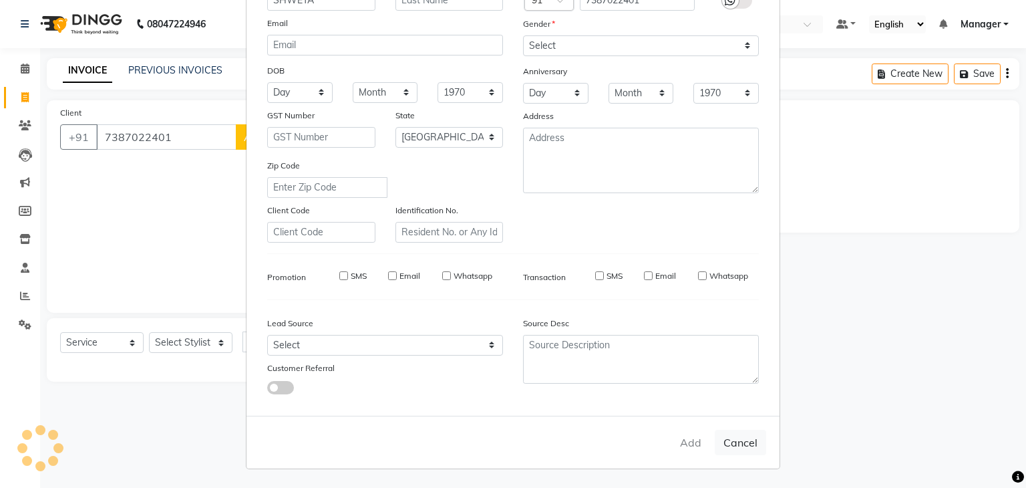
checkbox input "false"
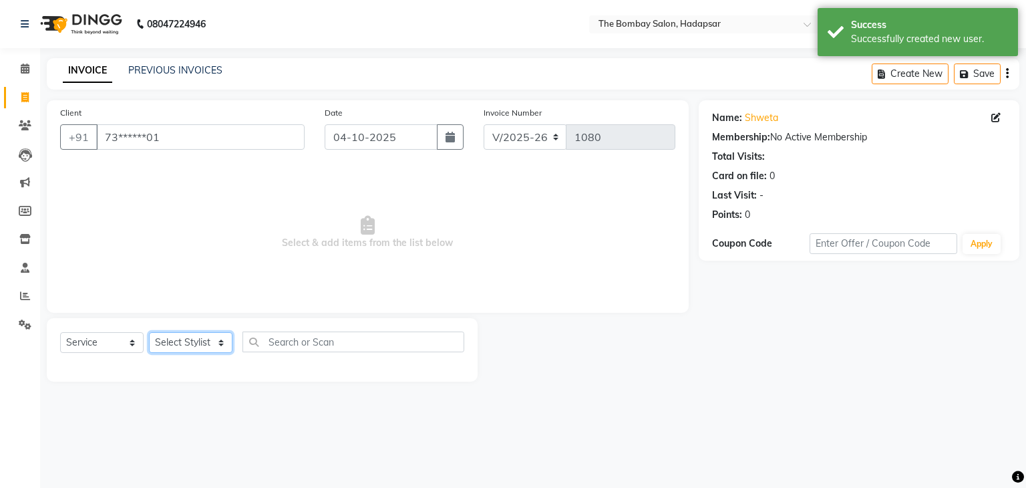
click at [184, 350] on select "Select Stylist [PERSON_NAME] hasn KASIF Manager [PERSON_NAME] MUKESH MUSARIK [P…" at bounding box center [191, 342] width 84 height 21
select select "88045"
click at [149, 333] on select "Select Stylist [PERSON_NAME] hasn KASIF Manager [PERSON_NAME] MUKESH MUSARIK [P…" at bounding box center [191, 342] width 84 height 21
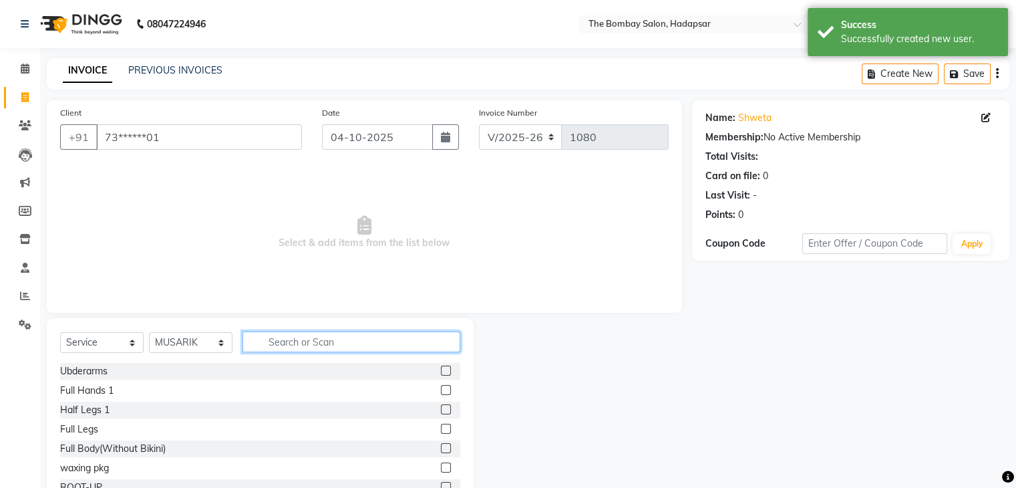
click at [280, 349] on input "text" at bounding box center [352, 341] width 218 height 21
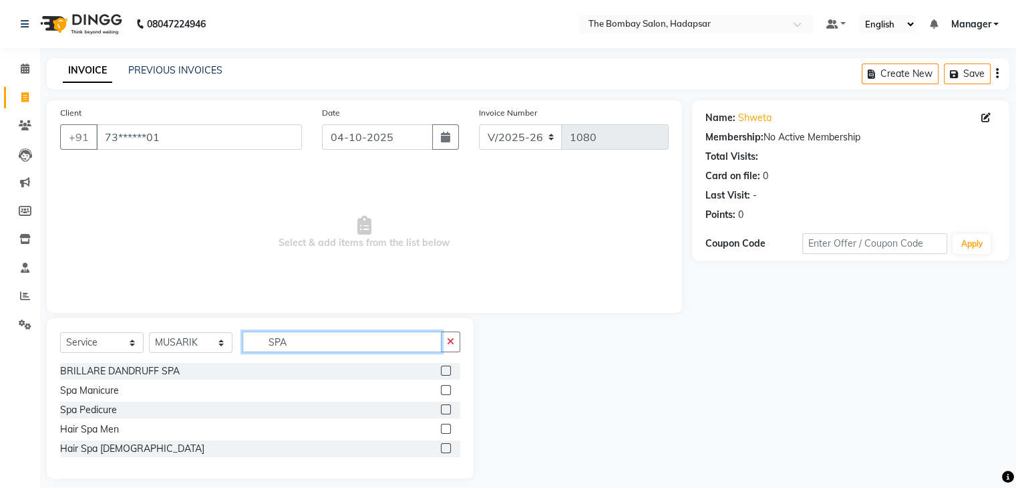
type input "SPA"
click at [448, 445] on label at bounding box center [446, 448] width 10 height 10
click at [448, 445] on input "checkbox" at bounding box center [445, 448] width 9 height 9
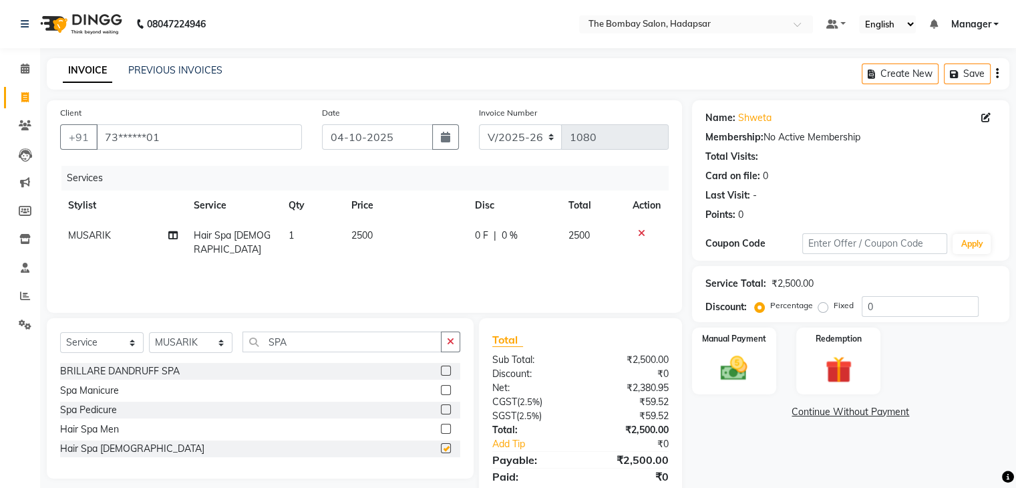
checkbox input "false"
click at [394, 238] on td "2500" at bounding box center [406, 243] width 124 height 44
select select "88045"
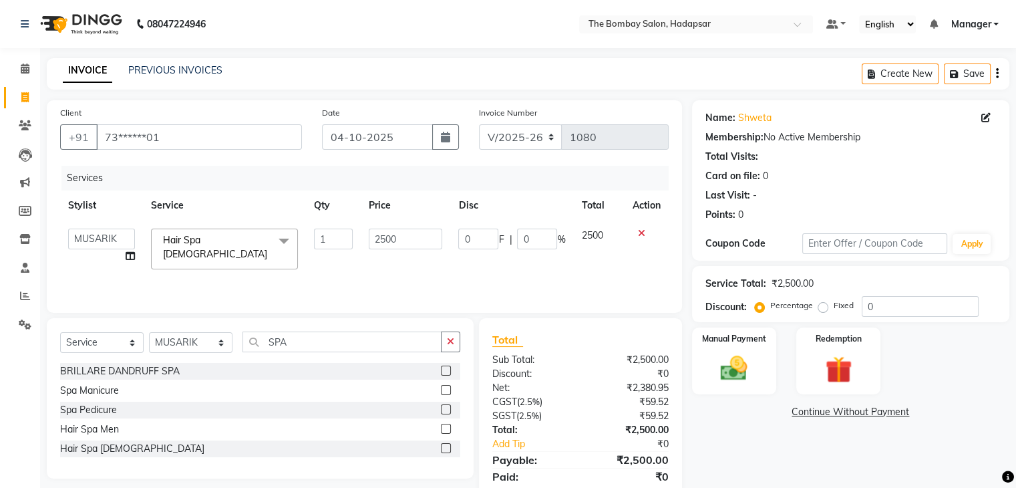
click at [394, 238] on input "2500" at bounding box center [406, 239] width 74 height 21
type input "2625"
click at [390, 239] on input "2625" at bounding box center [406, 239] width 74 height 21
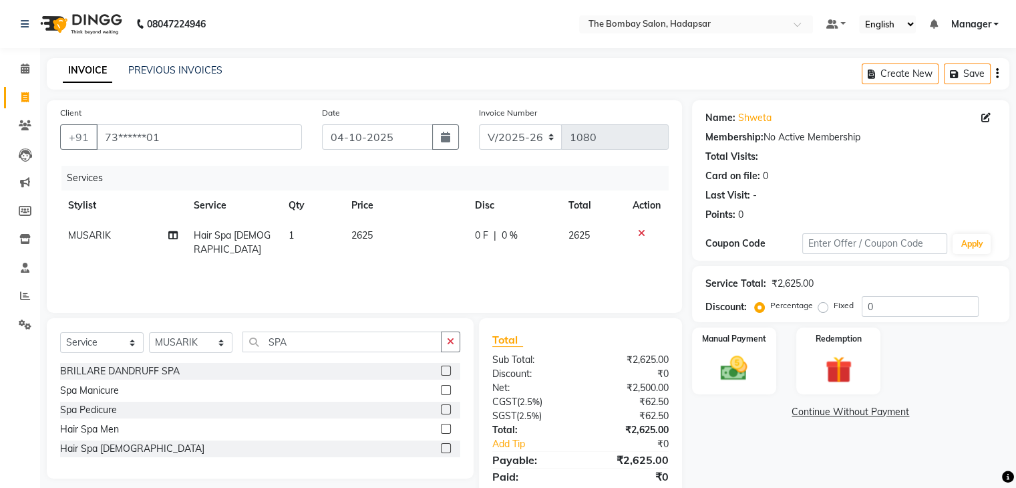
click at [374, 255] on div "Services Stylist Service Qty Price Disc Total Action MUSARIK Hair Spa [DEMOGRAP…" at bounding box center [364, 233] width 609 height 134
click at [204, 345] on select "Select Stylist [PERSON_NAME] hasn KASIF Manager [PERSON_NAME] MUKESH MUSARIK [P…" at bounding box center [191, 342] width 84 height 21
select select "83192"
click at [149, 333] on select "Select Stylist [PERSON_NAME] hasn KASIF Manager [PERSON_NAME] MUKESH MUSARIK [P…" at bounding box center [191, 342] width 84 height 21
drag, startPoint x: 317, startPoint y: 364, endPoint x: 319, endPoint y: 340, distance: 23.5
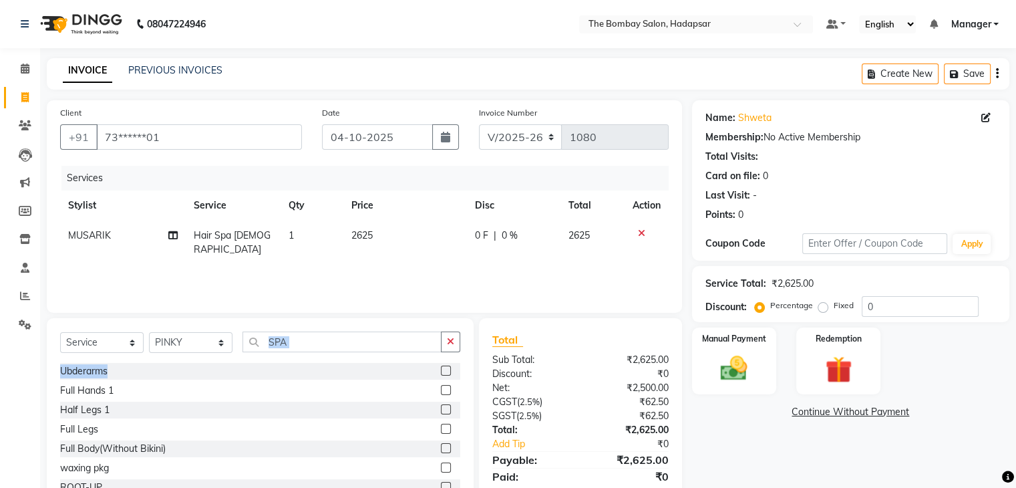
click at [319, 340] on div "Select Service Product Membership Package Voucher Prepaid Gift Card Select Styl…" at bounding box center [260, 416] width 427 height 197
click at [319, 340] on input "SPA" at bounding box center [342, 341] width 199 height 21
type input "S"
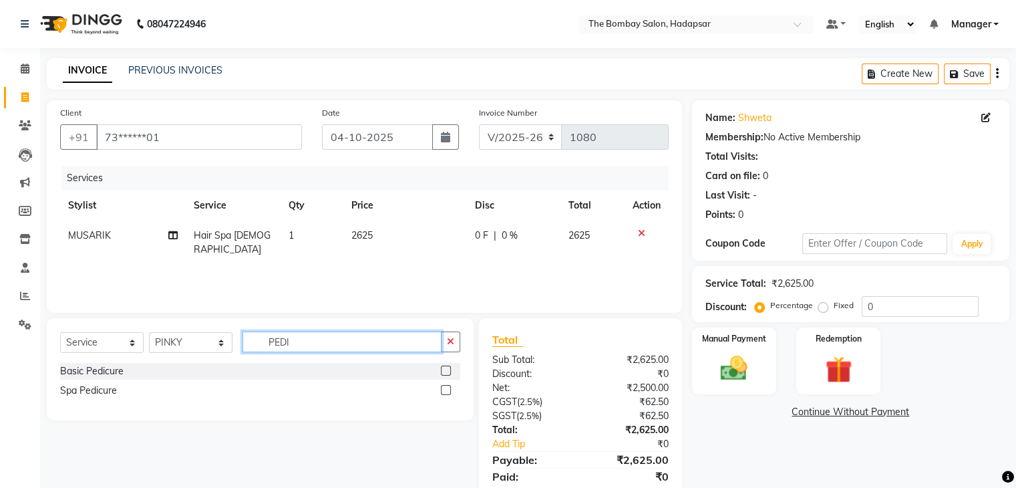
type input "PEDI"
click at [450, 389] on label at bounding box center [446, 390] width 10 height 10
click at [450, 389] on input "checkbox" at bounding box center [445, 390] width 9 height 9
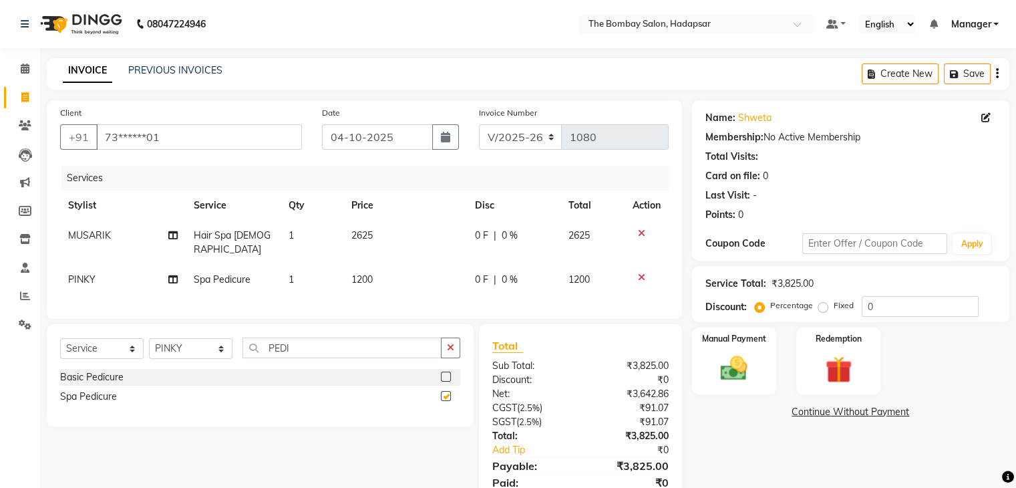
checkbox input "false"
click at [387, 266] on td "1200" at bounding box center [406, 280] width 124 height 30
select select "83192"
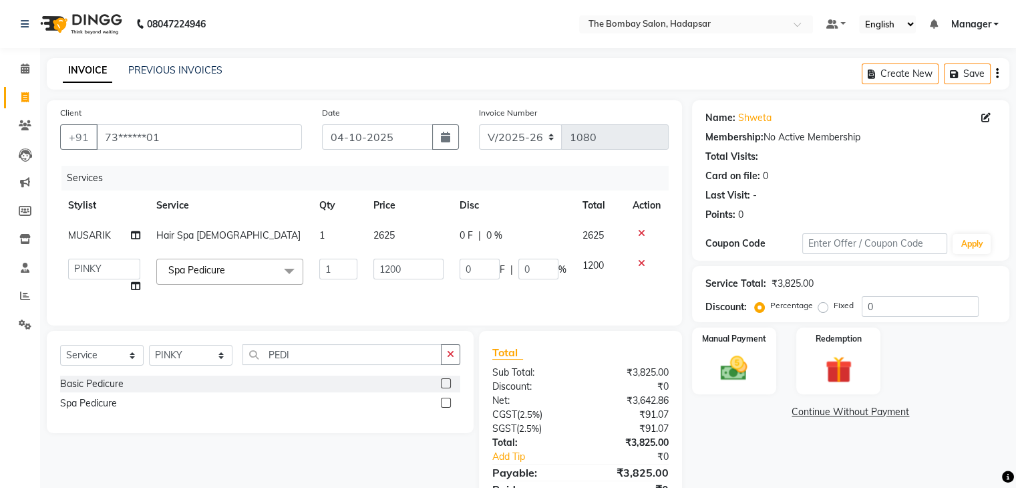
click at [387, 266] on input "1200" at bounding box center [409, 269] width 70 height 21
type input "1260"
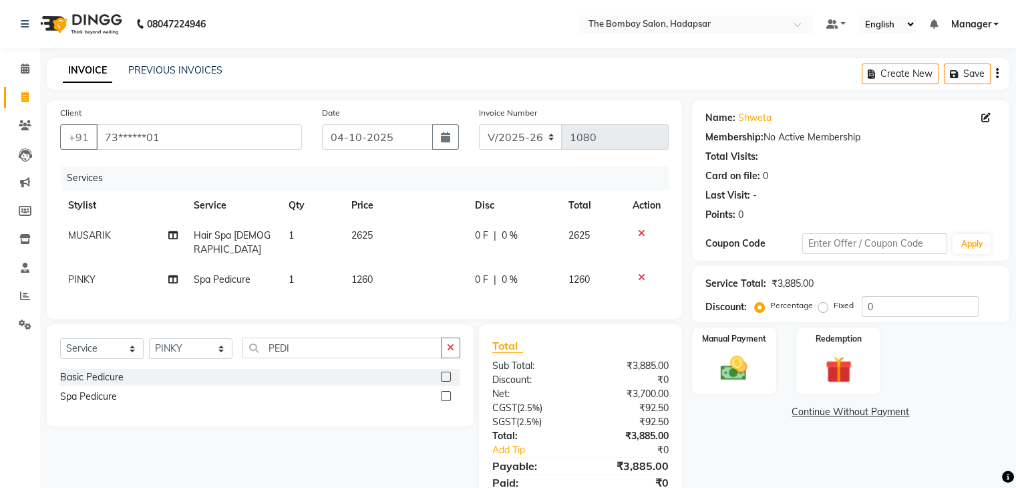
click at [388, 285] on div "Services Stylist Service Qty Price Disc Total Action MUSARIK Hair Spa [DEMOGRAP…" at bounding box center [364, 236] width 609 height 140
click at [202, 342] on select "Select Stylist [PERSON_NAME] hasn KASIF Manager [PERSON_NAME] MUKESH MUSARIK [P…" at bounding box center [191, 348] width 84 height 21
click at [325, 346] on input "PEDI" at bounding box center [342, 347] width 199 height 21
type input "EYE"
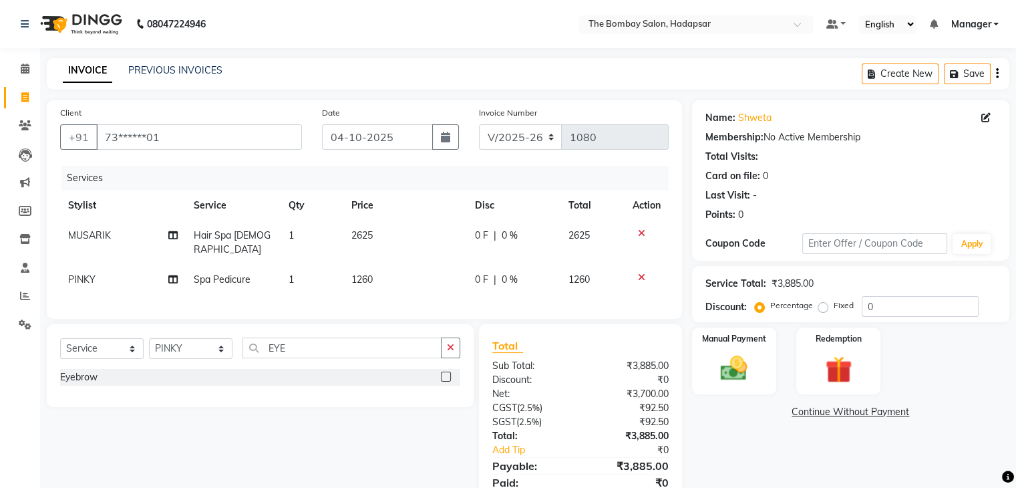
click at [445, 378] on label at bounding box center [446, 377] width 10 height 10
click at [445, 378] on input "checkbox" at bounding box center [445, 377] width 9 height 9
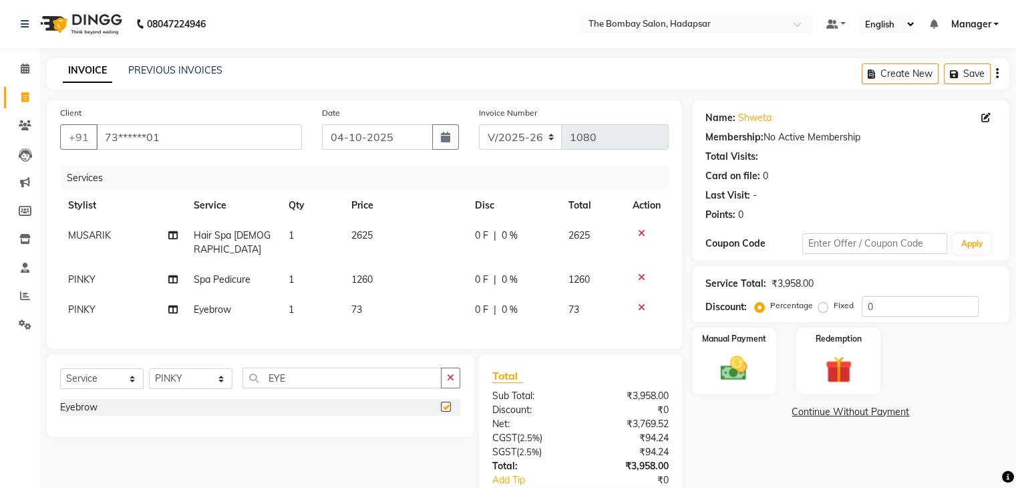
checkbox input "false"
click at [361, 303] on span "73" at bounding box center [357, 309] width 11 height 12
select select "83192"
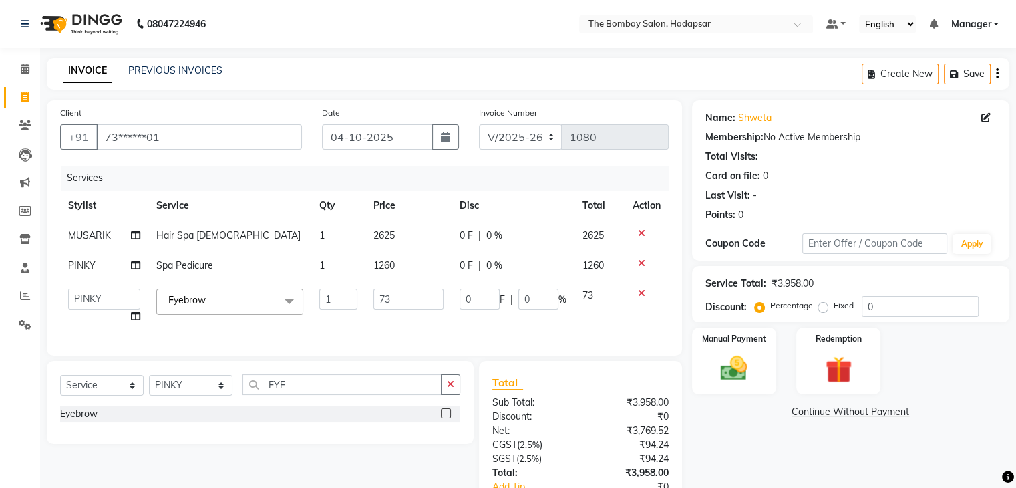
click at [361, 294] on td "1" at bounding box center [338, 306] width 54 height 51
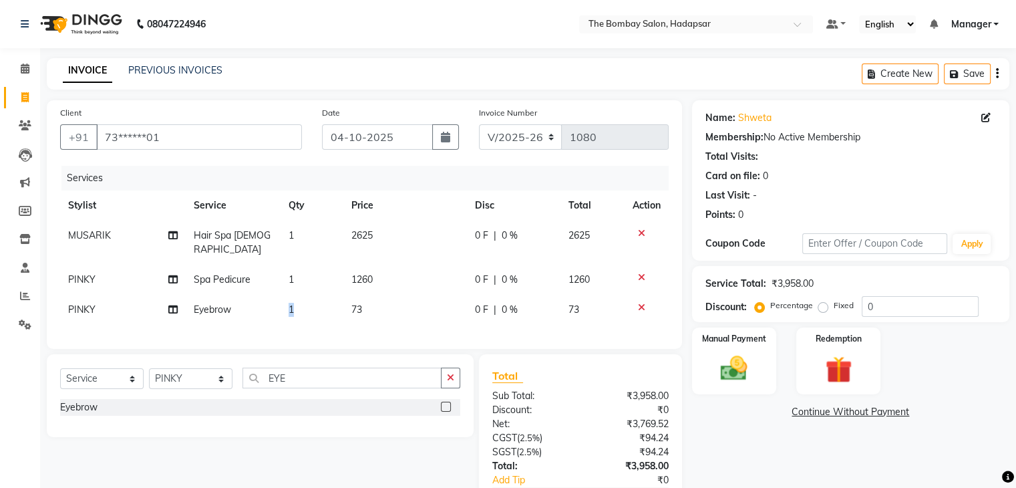
click at [361, 295] on tr "PINKY Eyebrow 1 73 0 F | 0 % 73" at bounding box center [364, 310] width 609 height 30
click at [379, 295] on td "73" at bounding box center [406, 310] width 124 height 30
select select "83192"
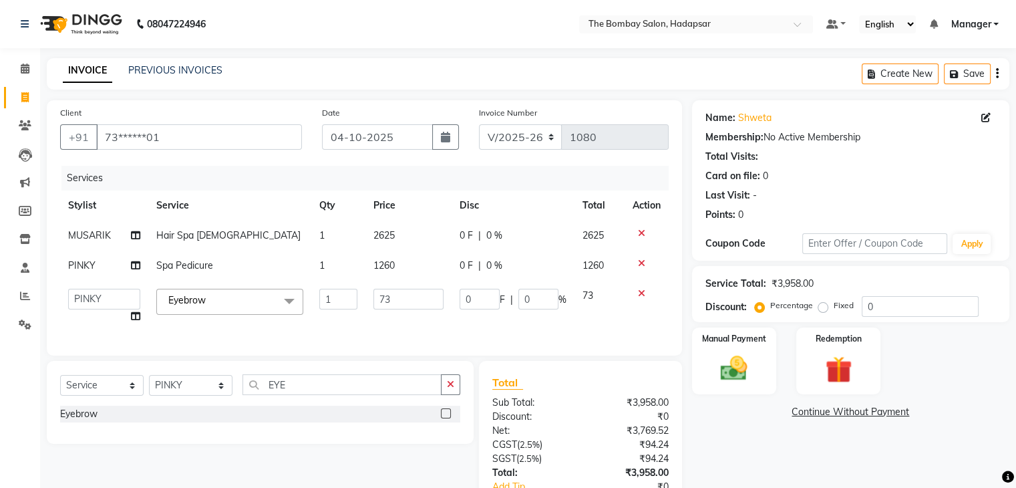
click at [379, 294] on input "73" at bounding box center [409, 299] width 70 height 21
type input "136"
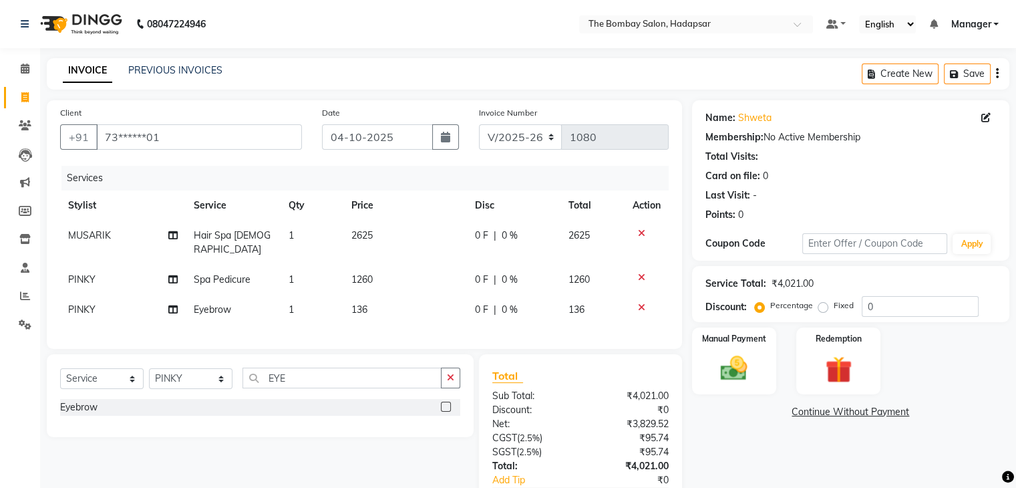
click at [341, 326] on div "Services Stylist Service Qty Price Disc Total Action MUSARIK Hair Spa [DEMOGRAP…" at bounding box center [364, 251] width 609 height 170
click at [209, 372] on select "Select Stylist [PERSON_NAME] hasn KASIF Manager [PERSON_NAME] MUKESH MUSARIK [P…" at bounding box center [191, 378] width 84 height 21
select select "93544"
click at [149, 368] on select "Select Stylist [PERSON_NAME] hasn KASIF Manager [PERSON_NAME] MUKESH MUSARIK [P…" at bounding box center [191, 378] width 84 height 21
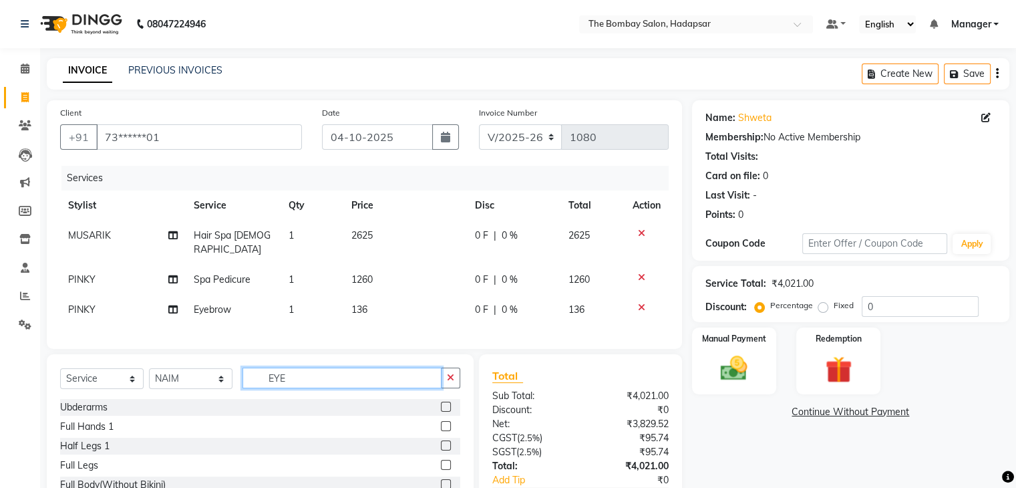
click at [309, 378] on input "EYE" at bounding box center [342, 378] width 199 height 21
type input "E"
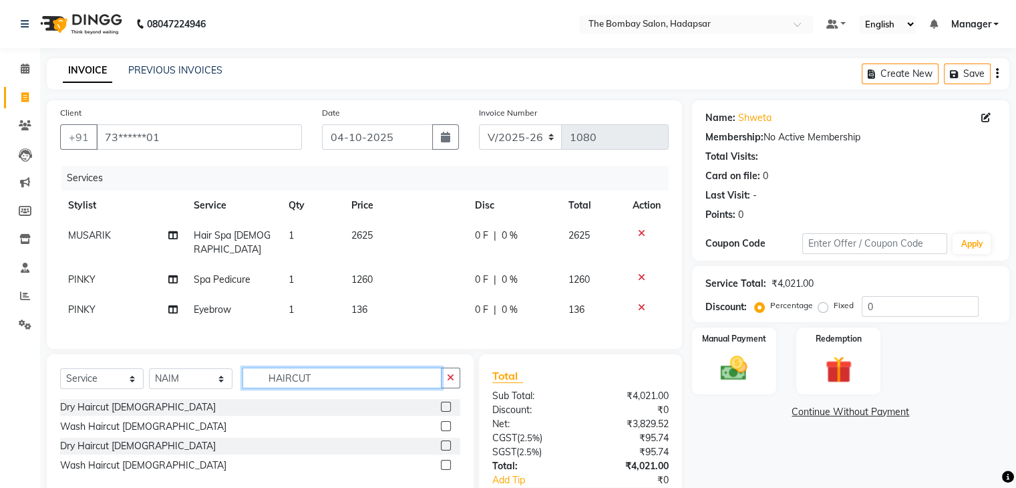
type input "HAIRCUT"
click at [444, 423] on label at bounding box center [446, 426] width 10 height 10
click at [444, 423] on input "checkbox" at bounding box center [445, 426] width 9 height 9
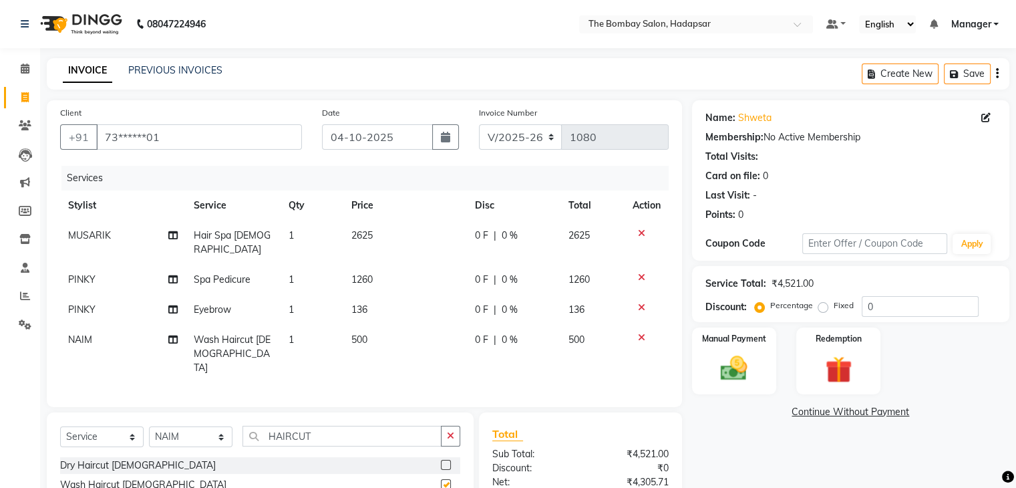
scroll to position [124, 0]
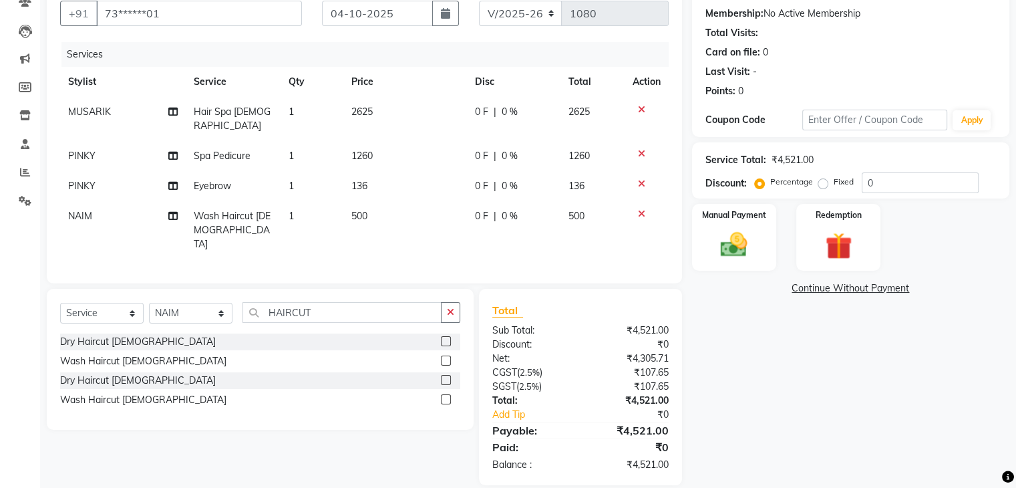
checkbox input "false"
click at [394, 201] on td "500" at bounding box center [406, 230] width 124 height 58
select select "93544"
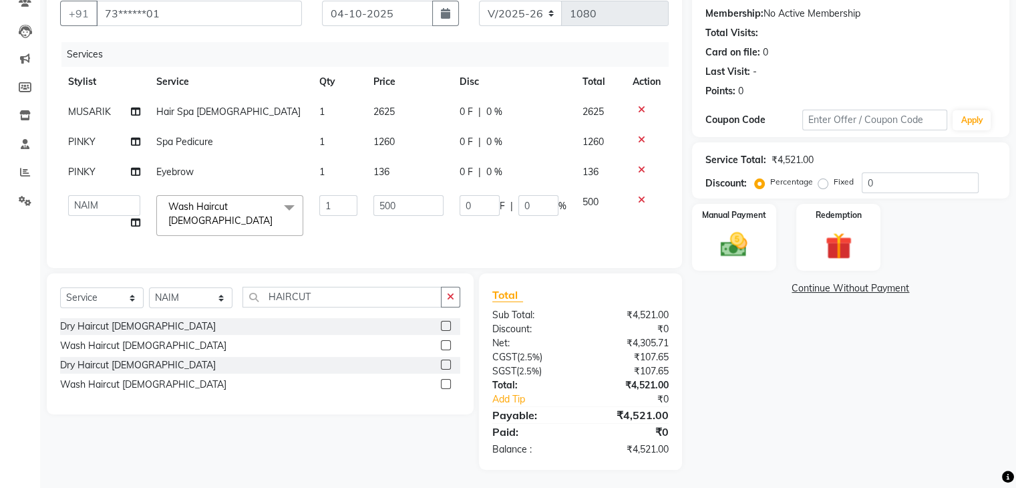
click at [394, 201] on input "500" at bounding box center [409, 205] width 70 height 21
type input "420"
click at [398, 231] on td "420" at bounding box center [409, 215] width 86 height 57
select select "93544"
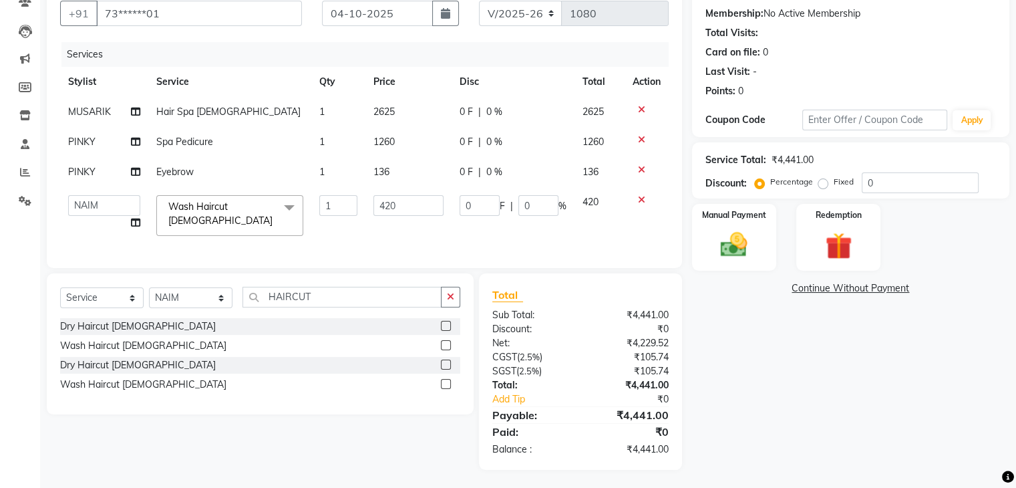
scroll to position [130, 0]
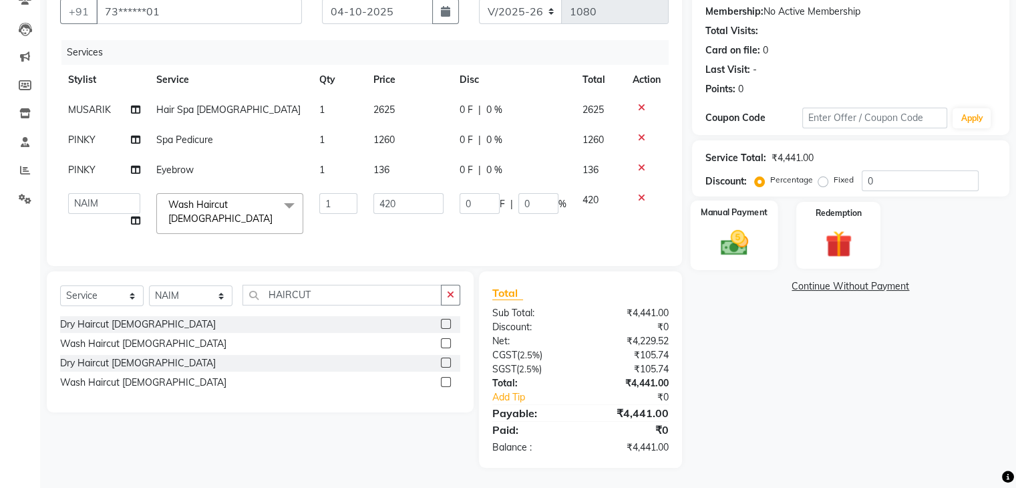
click at [750, 217] on div "Manual Payment" at bounding box center [734, 234] width 88 height 69
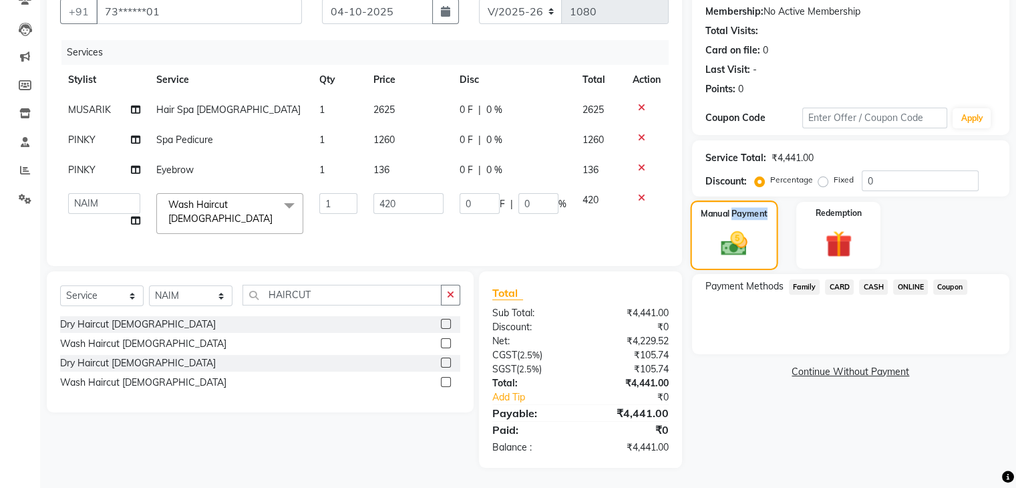
click at [750, 217] on div "Manual Payment" at bounding box center [734, 234] width 88 height 69
click at [906, 284] on span "ONLINE" at bounding box center [911, 286] width 35 height 15
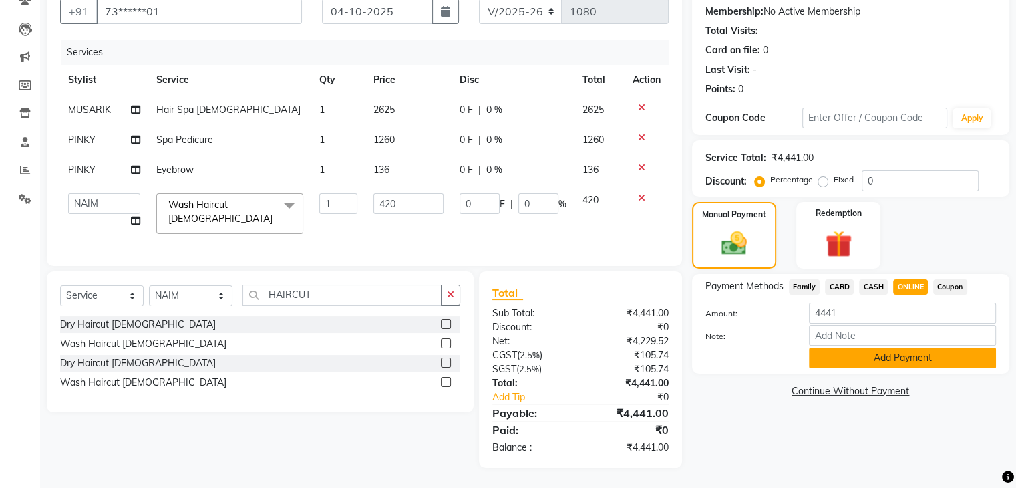
click at [873, 348] on button "Add Payment" at bounding box center [902, 358] width 187 height 21
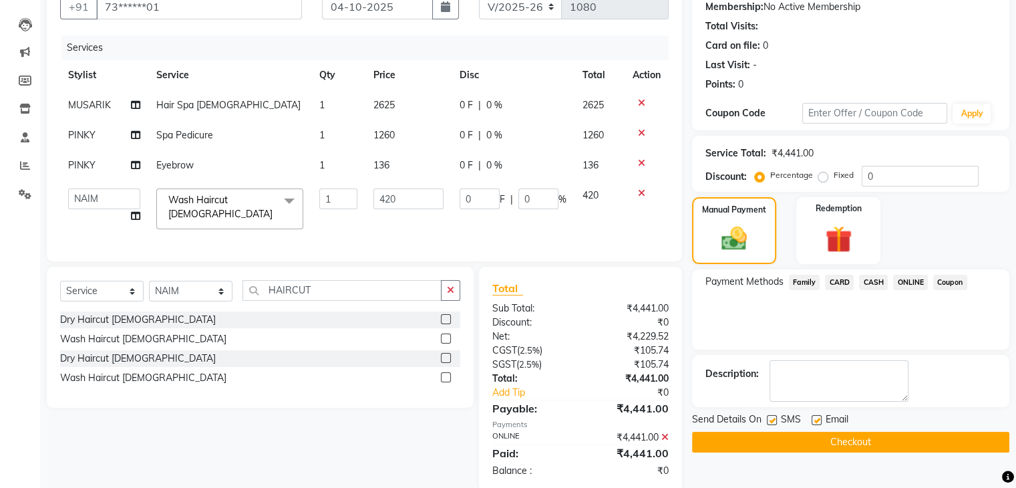
scroll to position [158, 0]
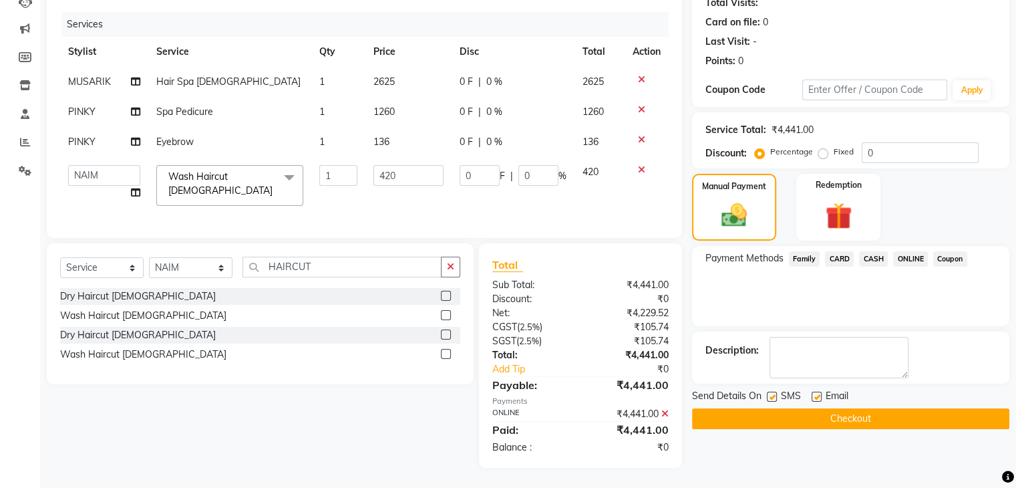
click at [849, 419] on button "Checkout" at bounding box center [850, 418] width 317 height 21
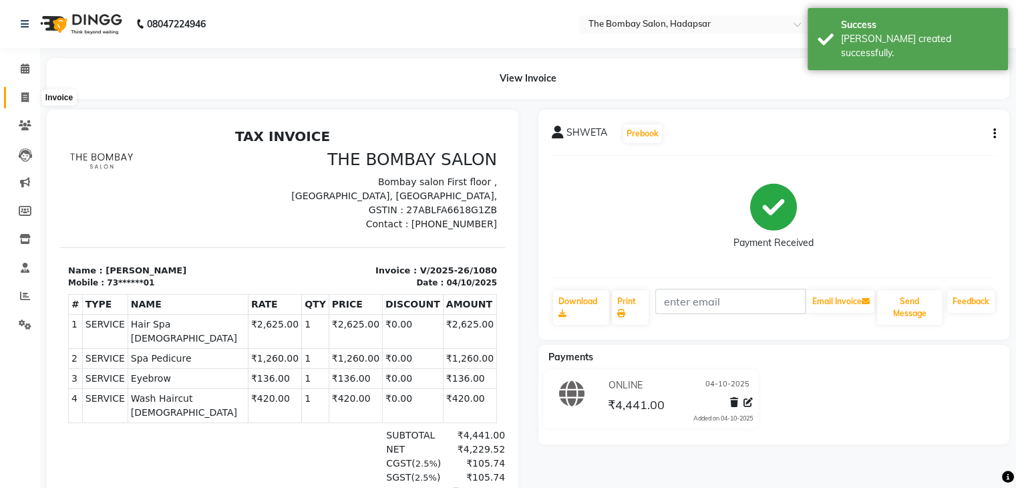
click at [33, 101] on span at bounding box center [24, 97] width 23 height 15
select select "service"
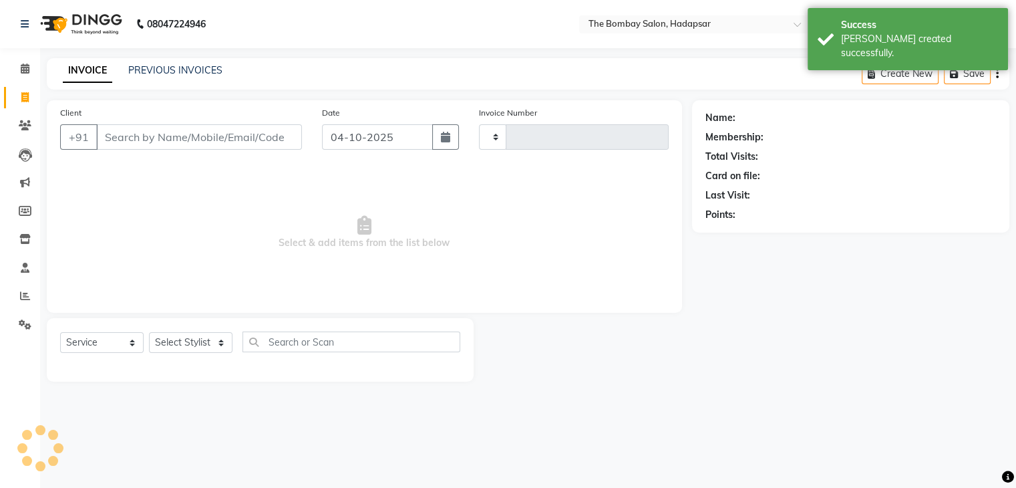
type input "1081"
select select "8374"
click at [165, 70] on link "PREVIOUS INVOICES" at bounding box center [175, 70] width 94 height 12
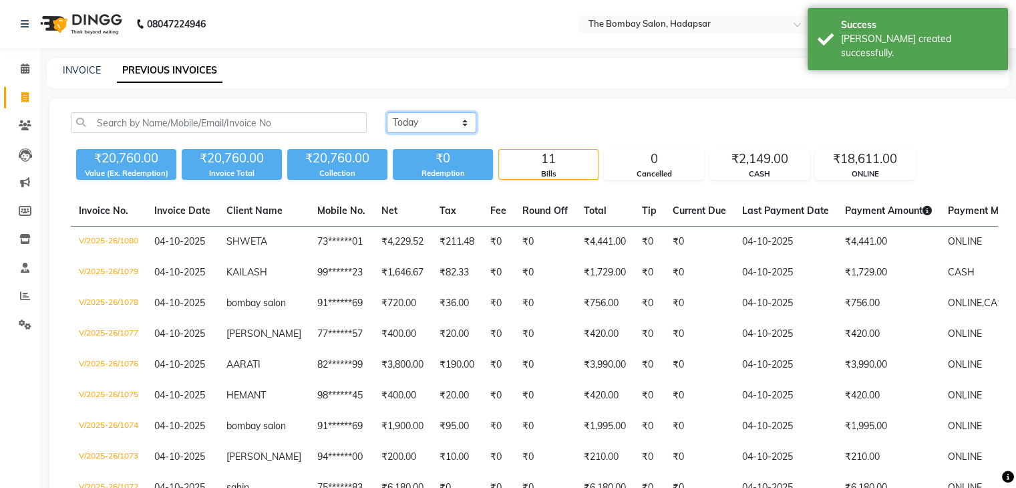
click at [421, 117] on select "[DATE] [DATE] Custom Range" at bounding box center [432, 122] width 90 height 21
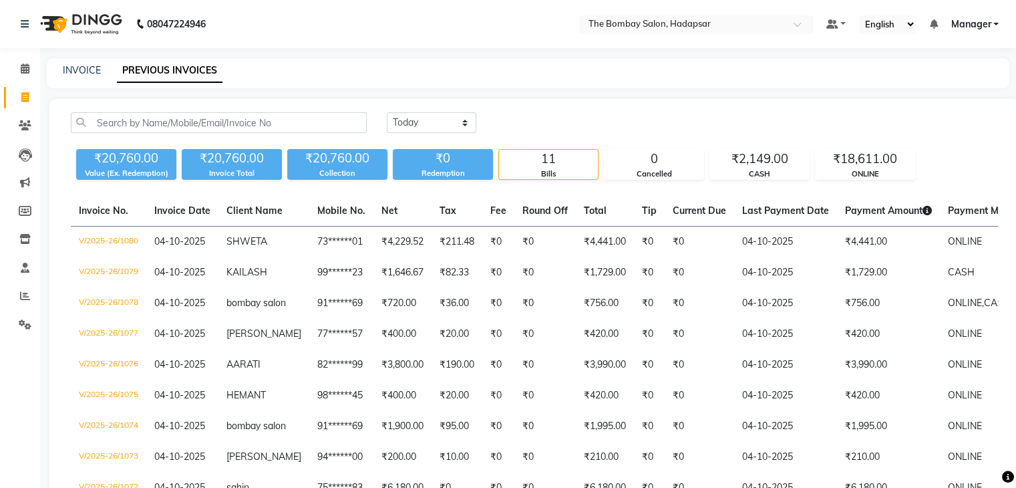
click at [76, 63] on div "INVOICE" at bounding box center [82, 70] width 38 height 14
click at [80, 73] on link "INVOICE" at bounding box center [82, 70] width 38 height 12
select select "8374"
select select "service"
